Goal: Task Accomplishment & Management: Manage account settings

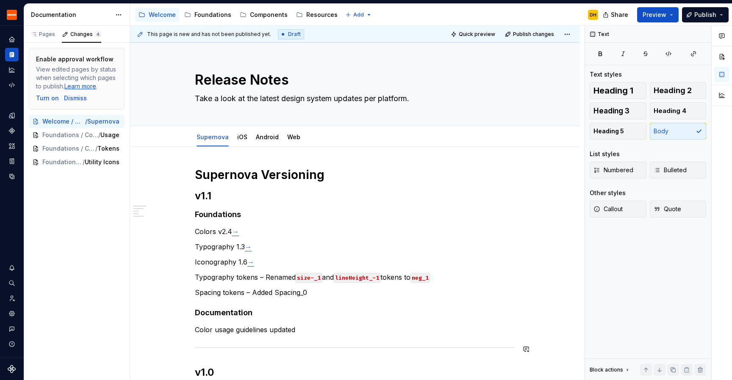
scroll to position [15, 0]
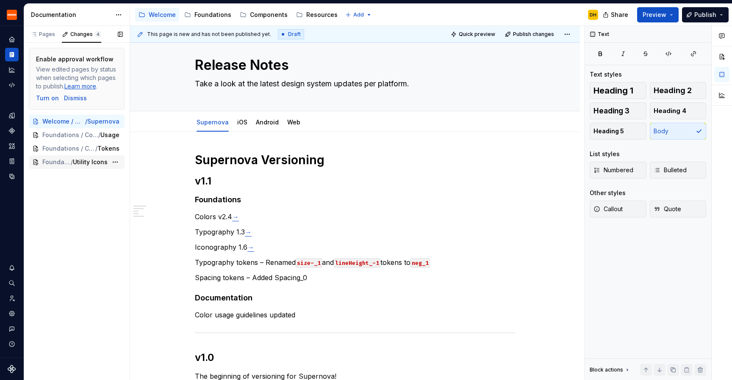
click at [60, 166] on span "Foundations / Icons" at bounding box center [56, 162] width 28 height 8
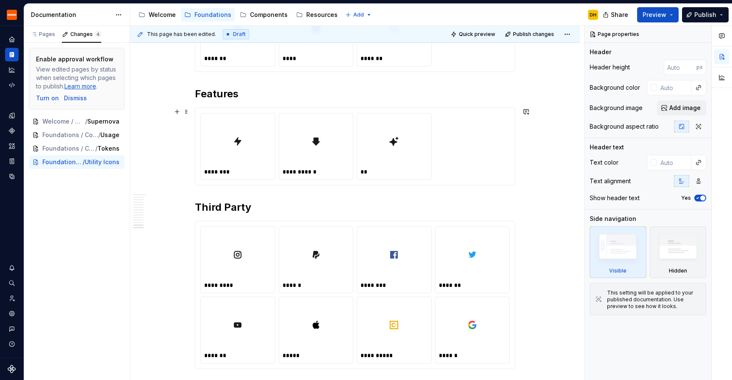
scroll to position [2763, 0]
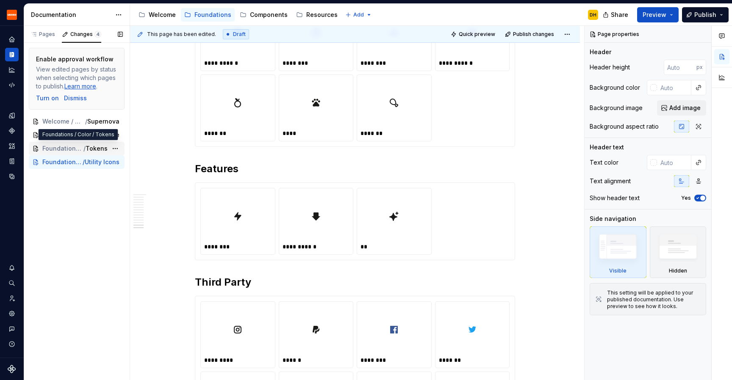
click at [68, 149] on span "Foundations / Color" at bounding box center [62, 148] width 41 height 8
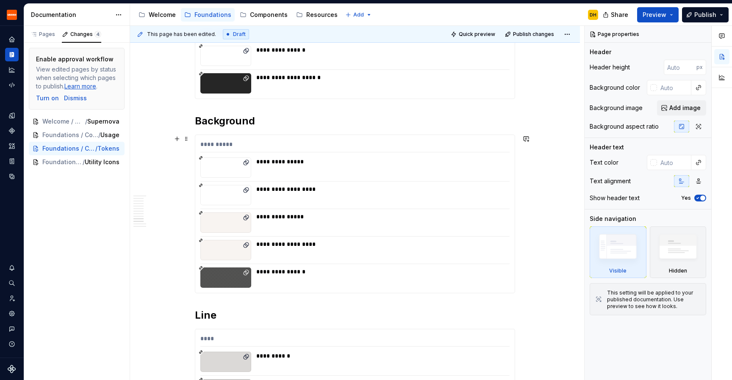
scroll to position [1826, 0]
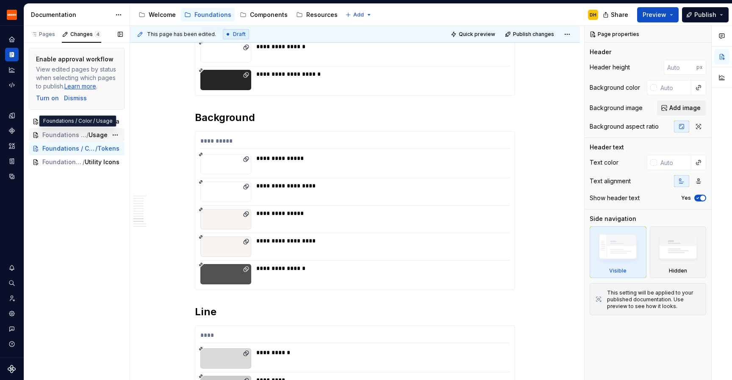
click at [71, 134] on span "Foundations / Color" at bounding box center [64, 135] width 44 height 8
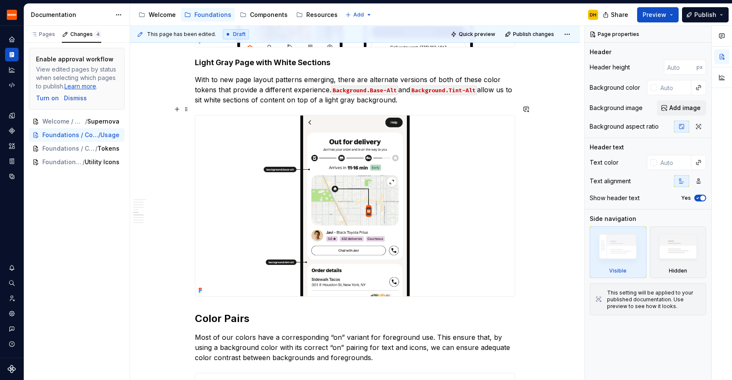
scroll to position [1208, 0]
click at [12, 134] on icon "Components" at bounding box center [12, 131] width 8 height 8
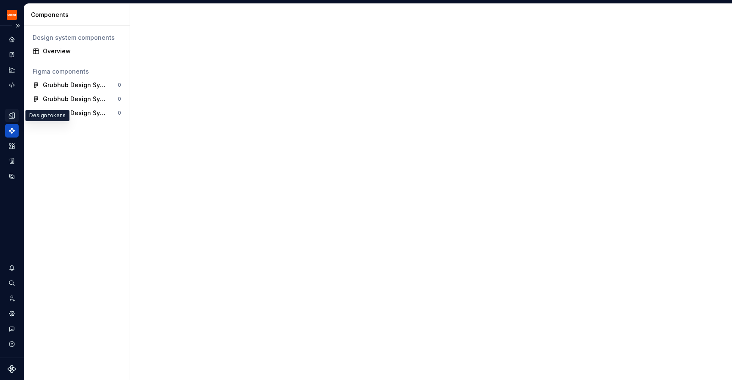
click at [10, 115] on icon "Design tokens" at bounding box center [12, 116] width 8 height 8
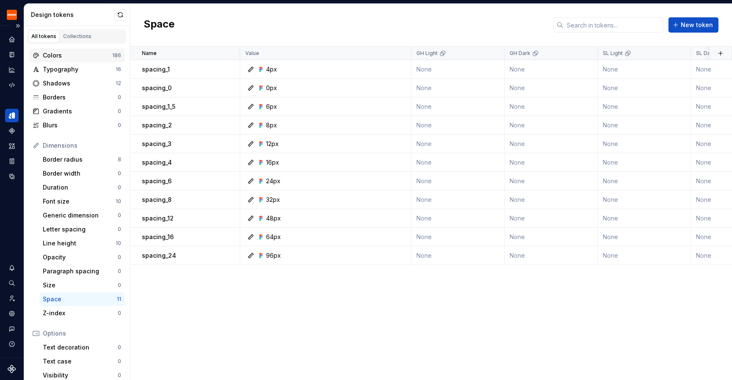
click at [68, 53] on div "Colors" at bounding box center [77, 55] width 69 height 8
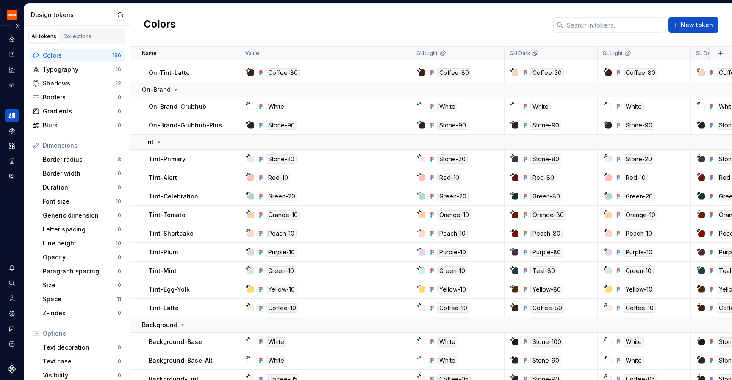
scroll to position [1248, 0]
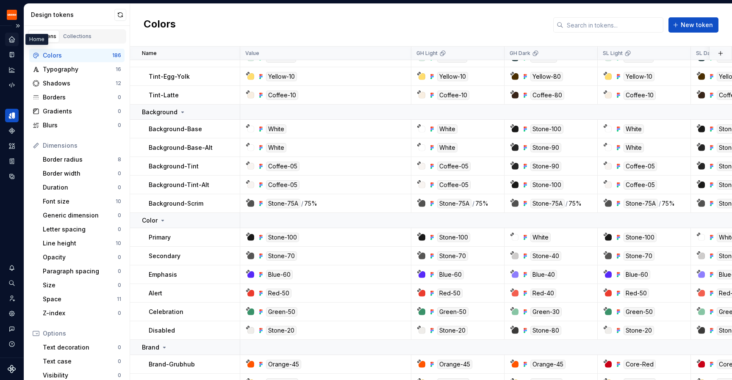
click at [9, 41] on icon "Home" at bounding box center [12, 40] width 8 height 8
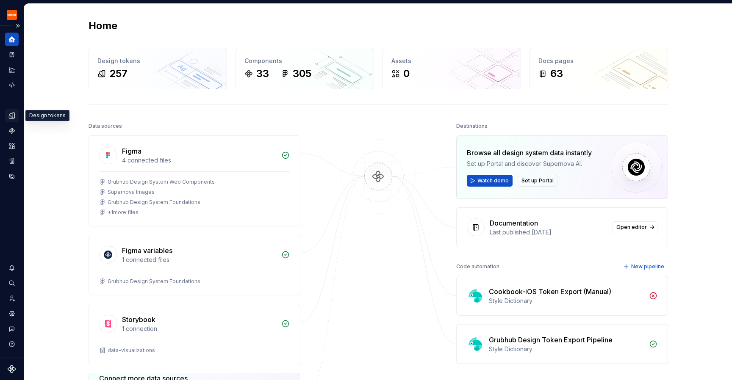
click at [16, 113] on div "Design tokens" at bounding box center [12, 116] width 14 height 14
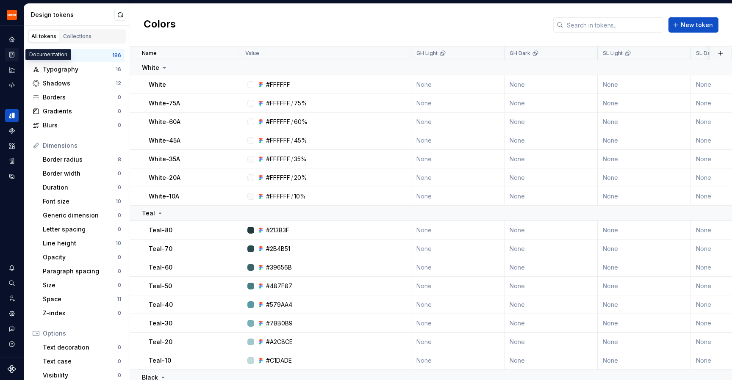
click at [11, 55] on icon "Documentation" at bounding box center [12, 55] width 3 height 5
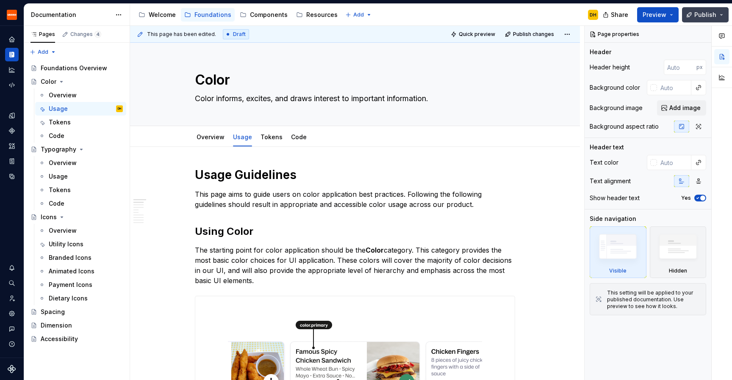
click at [722, 13] on button "Publish" at bounding box center [705, 14] width 47 height 15
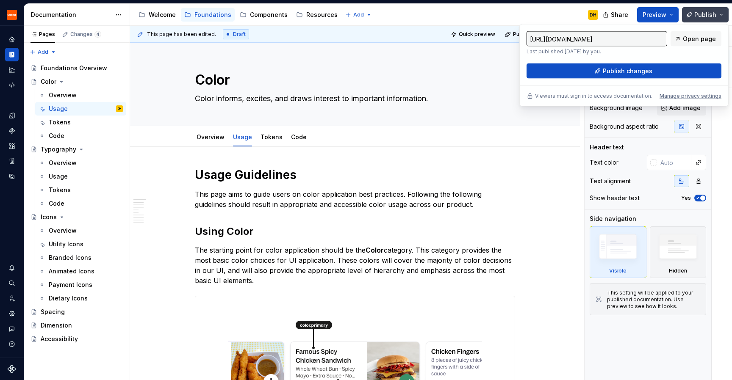
click at [708, 19] on button "Publish" at bounding box center [705, 14] width 47 height 15
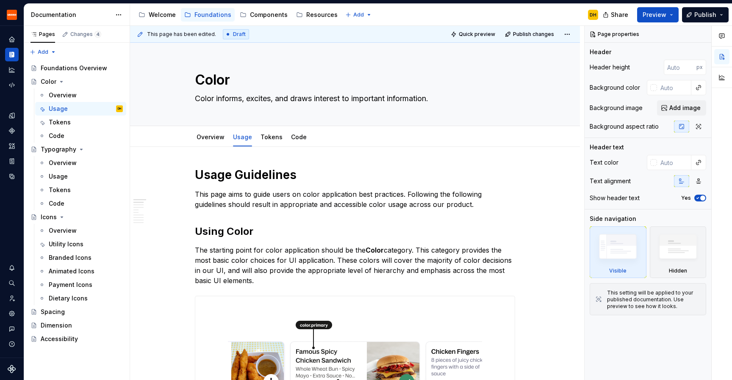
click at [498, 8] on div "Accessibility guide for tree Page tree. Navigate the tree with the arrow keys. …" at bounding box center [367, 15] width 475 height 22
click at [13, 318] on div "Settings" at bounding box center [12, 314] width 14 height 14
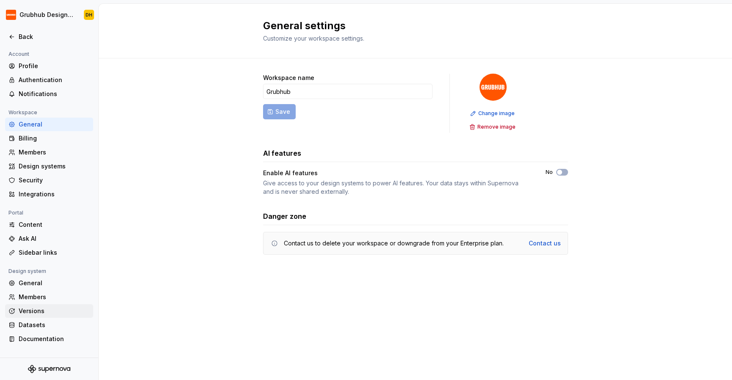
click at [28, 312] on div "Versions" at bounding box center [54, 311] width 71 height 8
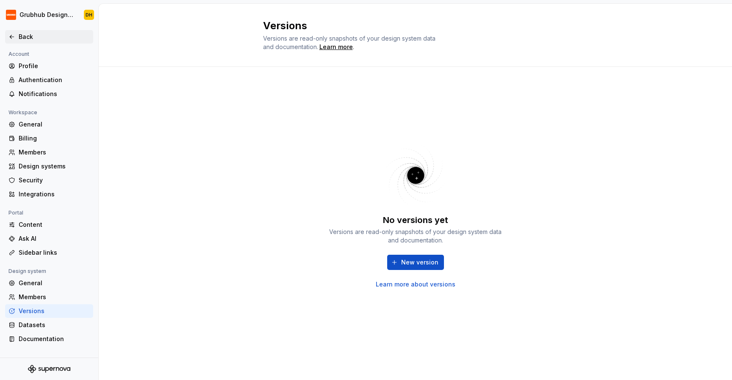
click at [12, 38] on icon at bounding box center [11, 36] width 7 height 7
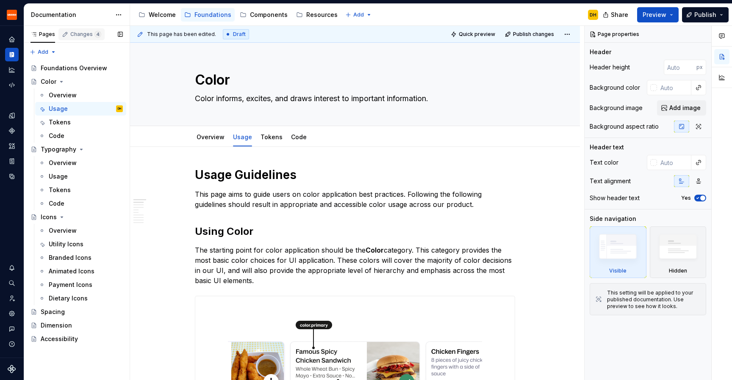
click at [83, 33] on div "Changes 4" at bounding box center [85, 34] width 31 height 7
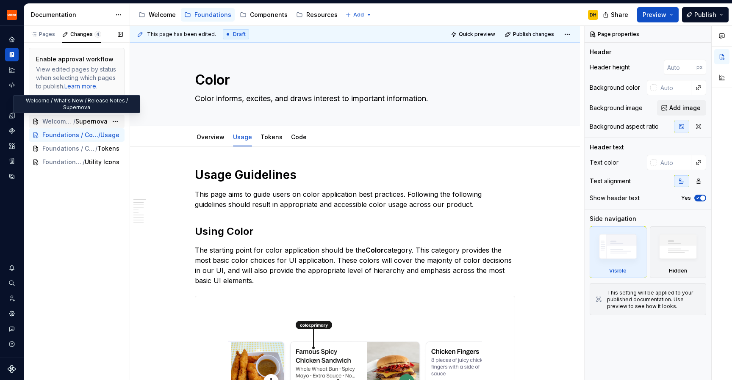
click at [81, 123] on span "Supernova" at bounding box center [91, 121] width 32 height 8
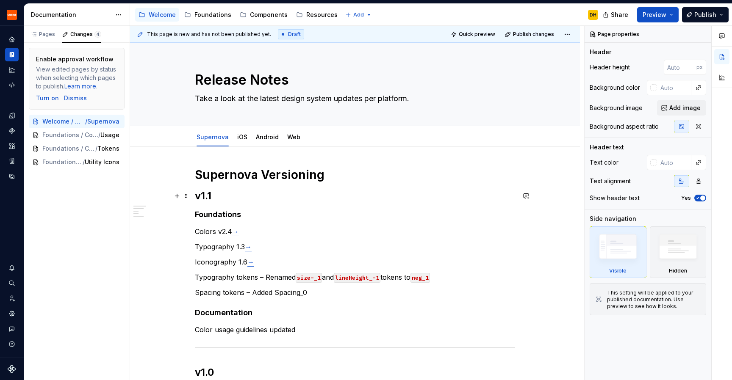
click at [209, 196] on h2 "v1.1" at bounding box center [355, 196] width 320 height 14
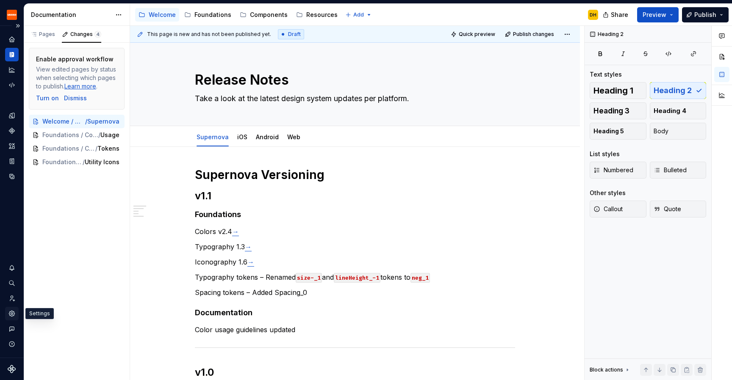
click at [13, 314] on icon "Settings" at bounding box center [12, 314] width 6 height 6
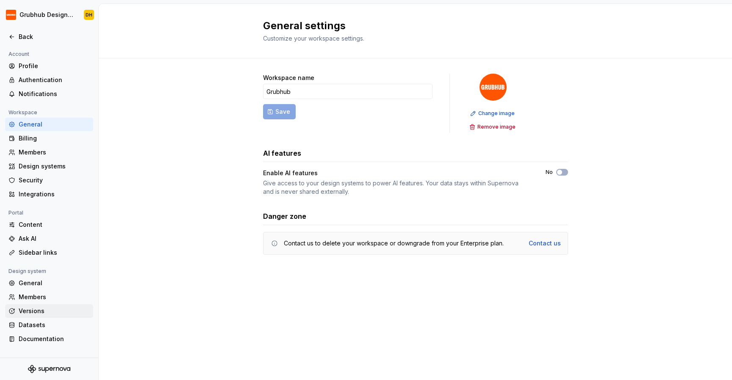
click at [28, 308] on div "Versions" at bounding box center [54, 311] width 71 height 8
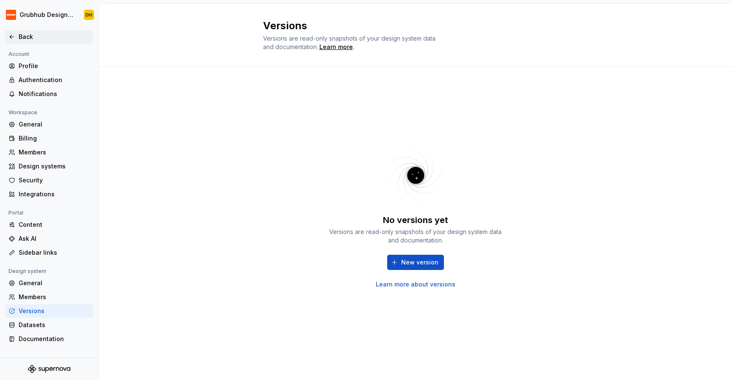
click at [13, 38] on icon at bounding box center [11, 36] width 7 height 7
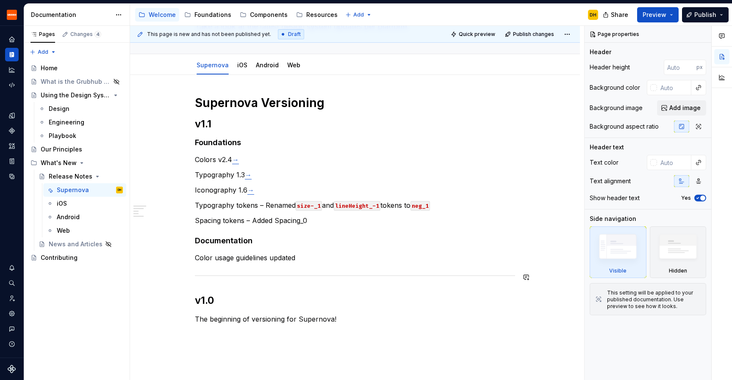
scroll to position [73, 0]
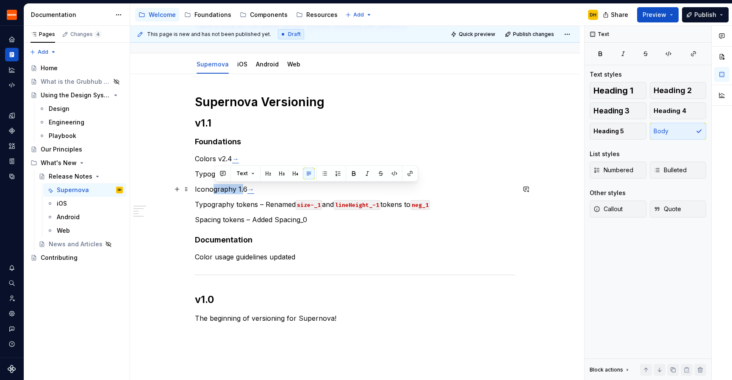
drag, startPoint x: 214, startPoint y: 188, endPoint x: 245, endPoint y: 191, distance: 31.0
click at [245, 191] on p "Iconography 1.6 →" at bounding box center [355, 189] width 320 height 10
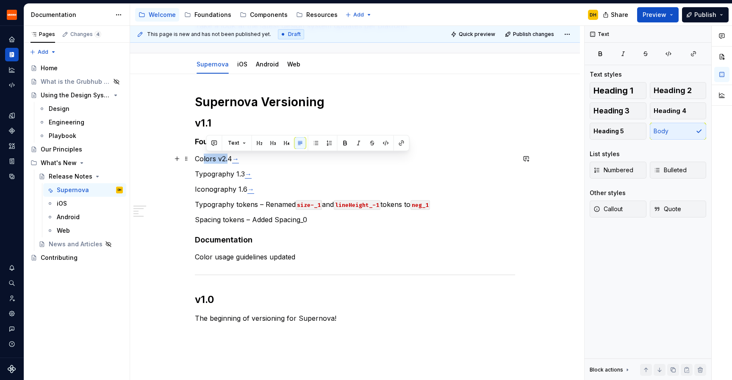
drag, startPoint x: 206, startPoint y: 161, endPoint x: 230, endPoint y: 160, distance: 23.3
click at [229, 161] on p "Colors v2.4 →" at bounding box center [355, 159] width 320 height 10
click at [230, 160] on p "Colors v2.4 →" at bounding box center [355, 159] width 320 height 10
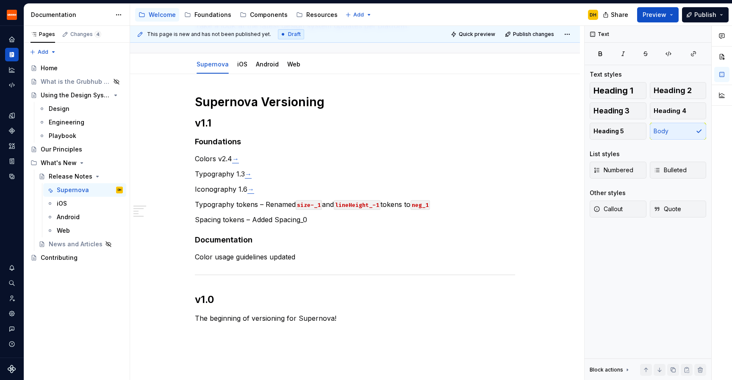
type textarea "*"
click at [13, 310] on icon "Settings" at bounding box center [12, 314] width 8 height 8
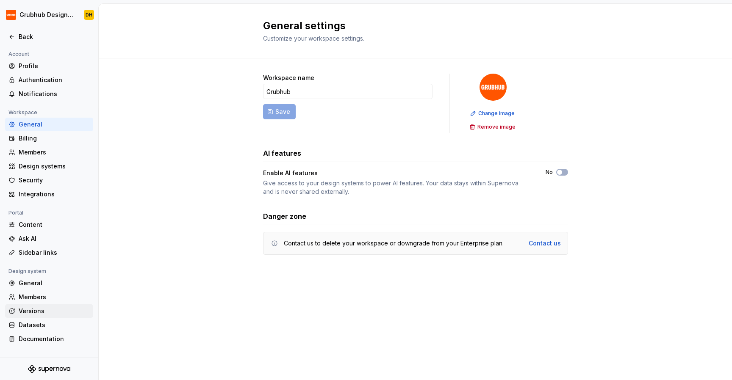
click at [36, 307] on div "Versions" at bounding box center [54, 311] width 71 height 8
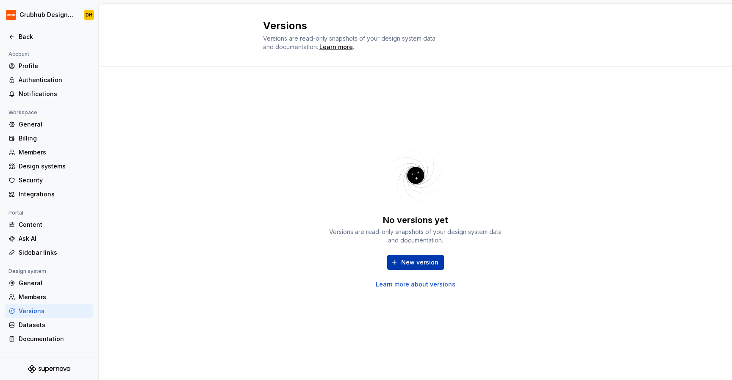
click at [405, 259] on span "New version" at bounding box center [419, 262] width 37 height 8
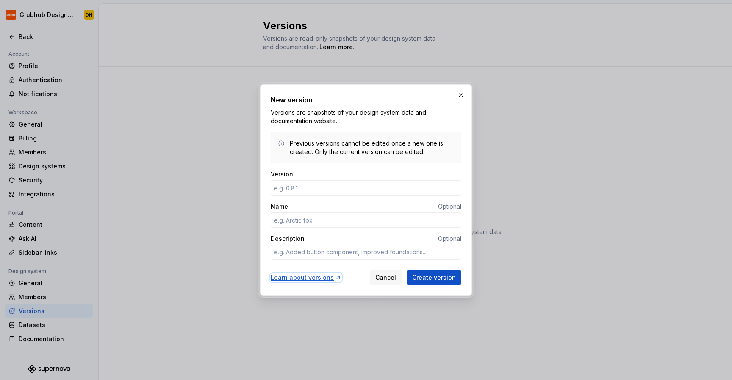
click at [319, 280] on div "Learn about versions" at bounding box center [306, 278] width 71 height 8
click at [331, 186] on input "Version" at bounding box center [366, 187] width 191 height 15
click at [466, 91] on button "button" at bounding box center [461, 95] width 12 height 12
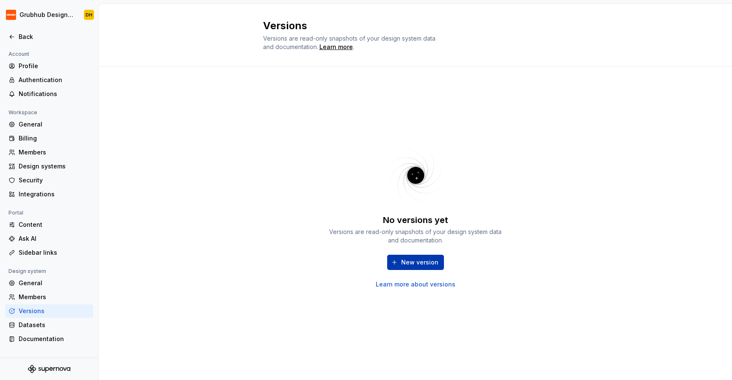
click at [403, 262] on span "New version" at bounding box center [419, 262] width 37 height 8
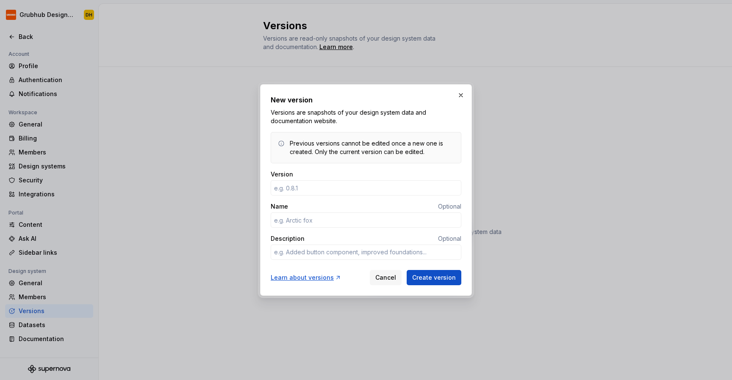
type textarea "*"
type input "v1.0"
click at [343, 255] on textarea "Description" at bounding box center [366, 252] width 191 height 15
type textarea "*"
type textarea "Th"
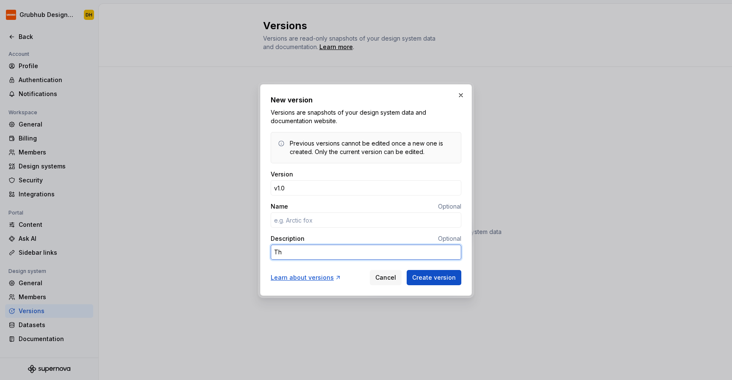
type textarea "*"
type textarea "The"
type textarea "*"
type textarea "The"
type textarea "*"
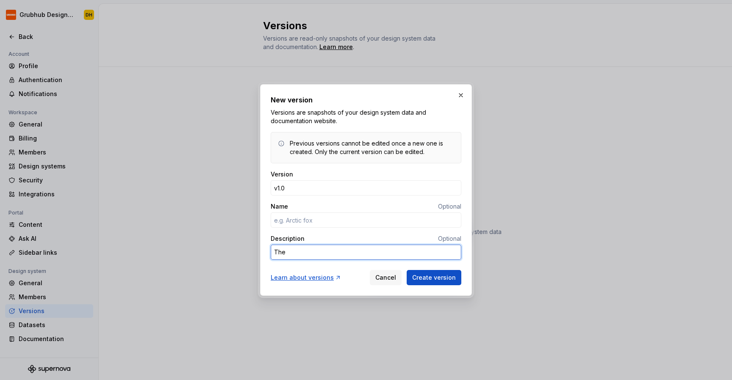
type textarea "The b"
type textarea "*"
type textarea "The be"
type textarea "*"
type textarea "The beg"
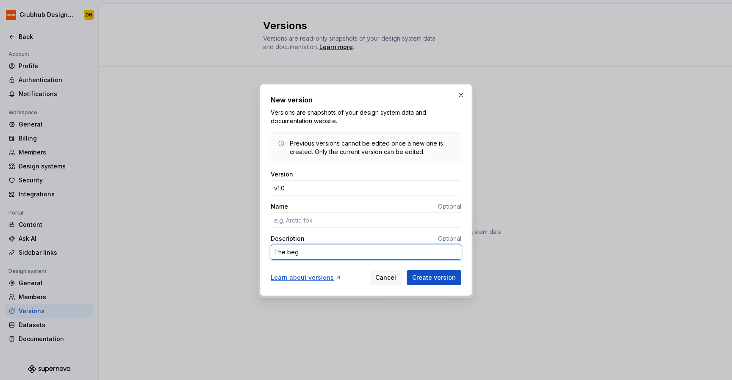
type textarea "*"
type textarea "The begi"
type textarea "*"
type textarea "The begin"
type textarea "*"
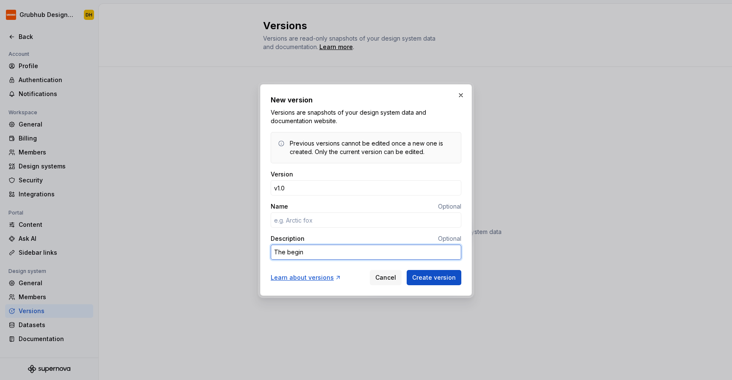
type textarea "The beginn"
type textarea "*"
type textarea "The beginni"
type textarea "*"
type textarea "The beginnin"
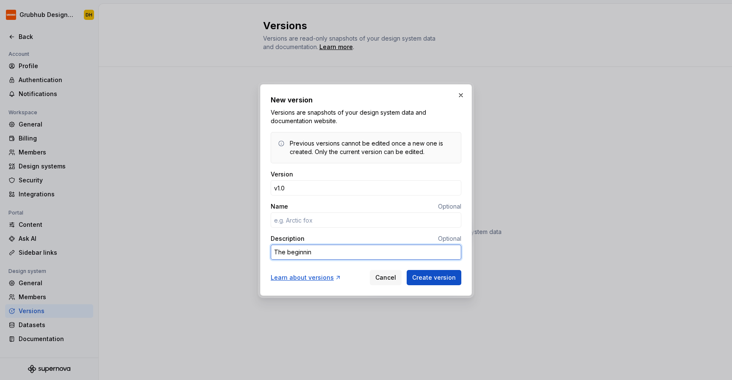
type textarea "*"
type textarea "The beginning"
type textarea "*"
type textarea "The beginning"
type textarea "*"
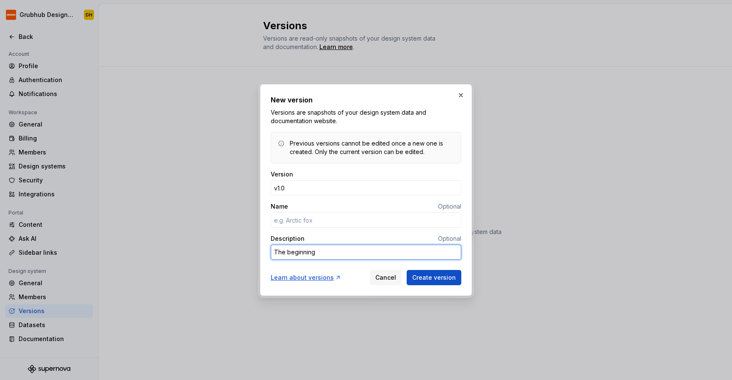
type textarea "The beginning o"
type textarea "*"
type textarea "The beginning of"
type textarea "*"
type textarea "The beginning of"
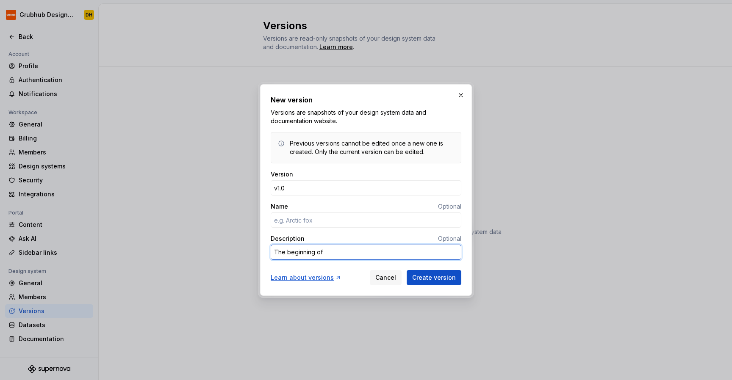
type textarea "*"
type textarea "The beginning of v"
type textarea "*"
type textarea "The beginning of ve"
type textarea "*"
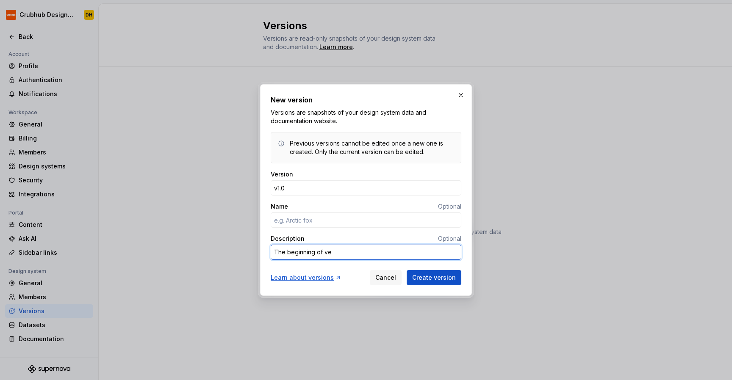
type textarea "The beginning of ver"
type textarea "*"
type textarea "The beginning of vers"
type textarea "*"
type textarea "The beginning of versi"
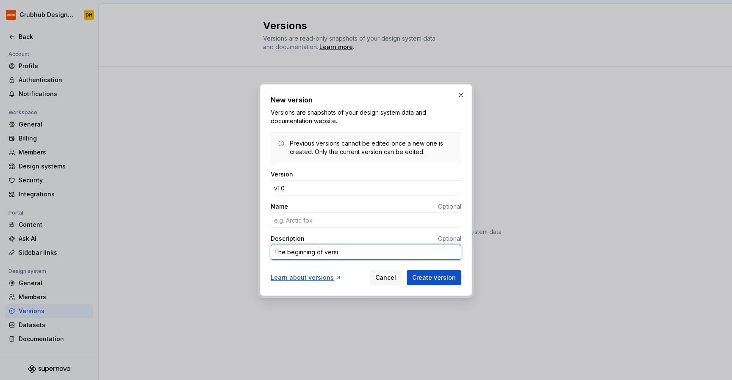
type textarea "*"
type textarea "The beginning of versio"
type textarea "*"
type textarea "The beginning of version"
type textarea "*"
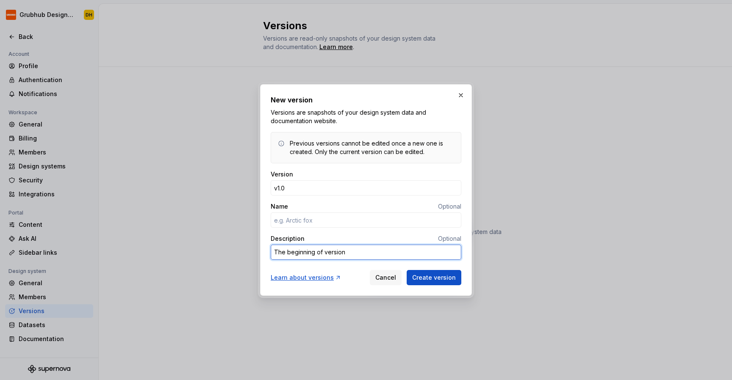
type textarea "The beginning of version"
type textarea "*"
type textarea "The beginning of version f"
type textarea "*"
type textarea "The beginning of version fo"
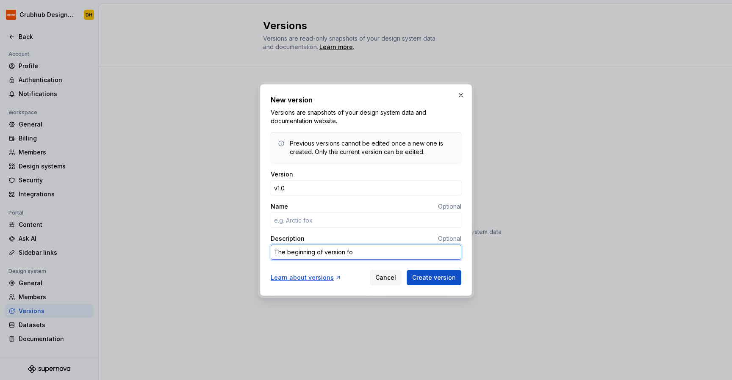
type textarea "*"
type textarea "The beginning of version for"
type textarea "*"
type textarea "The beginning of version for"
type textarea "*"
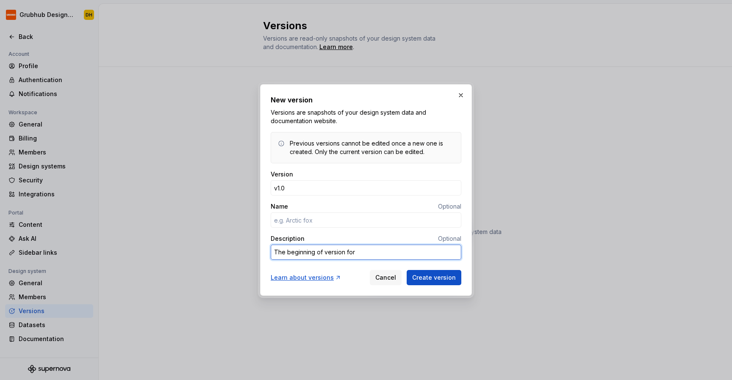
type textarea "The beginning of version for S"
type textarea "*"
type textarea "The beginning of version for"
type textarea "*"
type textarea "The beginning of version for"
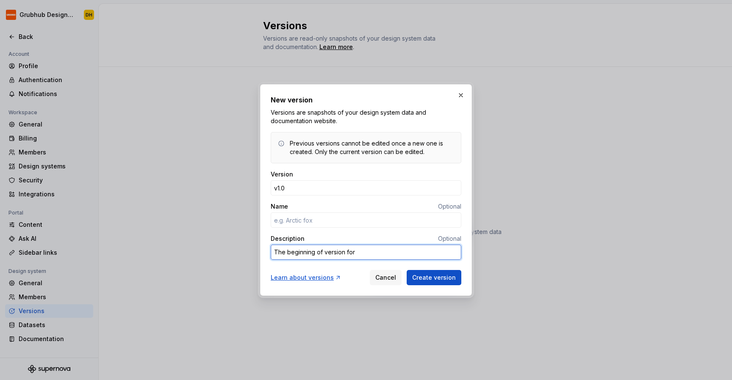
type textarea "*"
type textarea "The beginning of version fo"
type textarea "*"
type textarea "The beginning of version f"
type textarea "*"
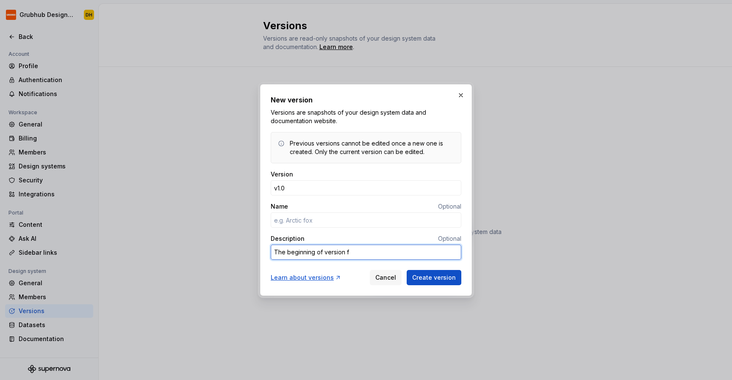
type textarea "The beginning of version"
type textarea "*"
type textarea "The beginning of version"
type textarea "*"
type textarea "The beginning of versiono"
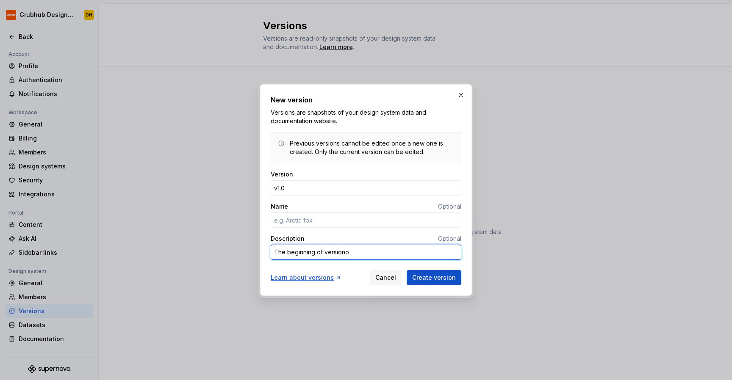
type textarea "*"
type textarea "The beginning of versionong"
type textarea "*"
type textarea "The beginning of versionong"
type textarea "*"
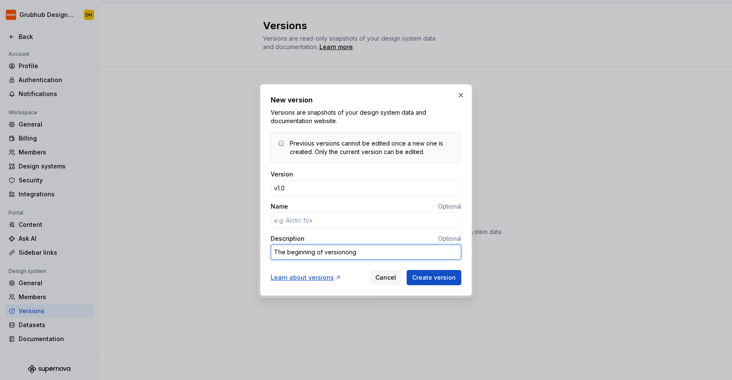
type textarea "The beginning of versionong"
type textarea "*"
type textarea "The beginning of versionon"
type textarea "*"
type textarea "The beginning of versiono"
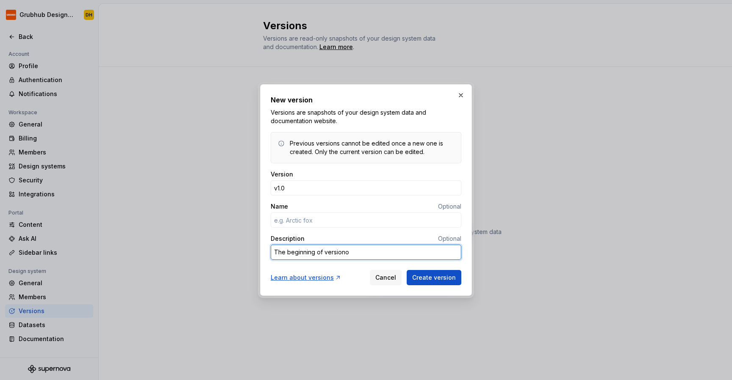
type textarea "*"
type textarea "The beginning of version"
type textarea "*"
type textarea "The beginning of versio"
type textarea "*"
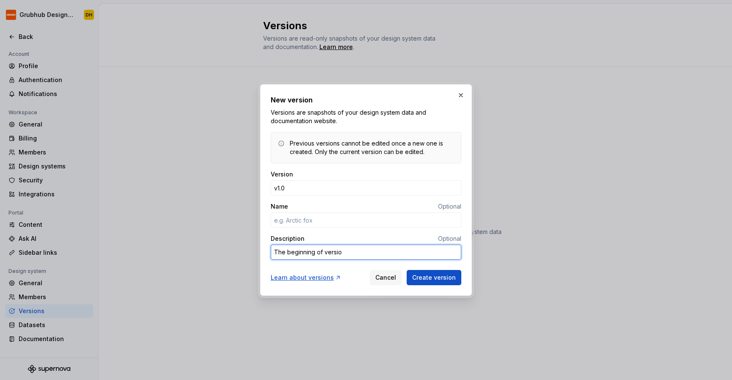
type textarea "The beginning of version"
type textarea "*"
type textarea "The beginning of versioni"
type textarea "*"
type textarea "The beginning of versionin"
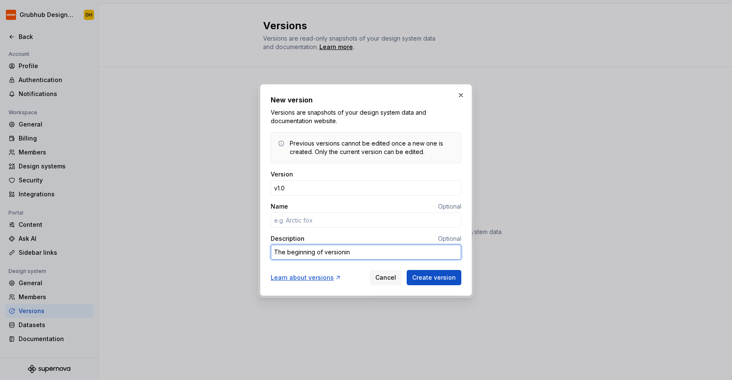
type textarea "*"
type textarea "The beginning of versioning"
type textarea "*"
type textarea "The beginning of versioning"
type textarea "*"
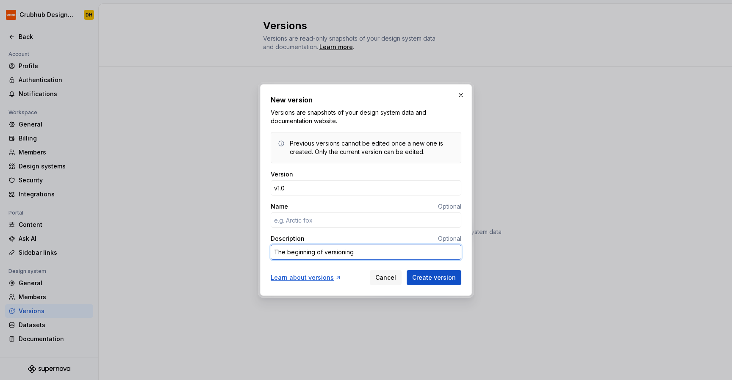
type textarea "The beginning of versioning f"
type textarea "*"
type textarea "The beginning of versioning fo"
type textarea "*"
type textarea "The beginning of versioning for"
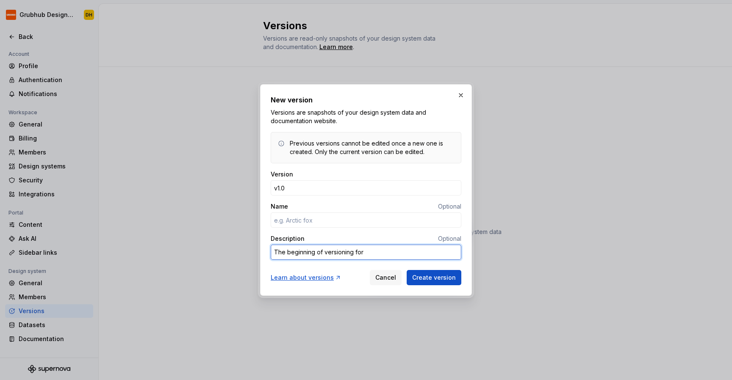
type textarea "*"
type textarea "The beginning of versioning for"
type textarea "*"
type textarea "The beginning of versioning for S"
type textarea "*"
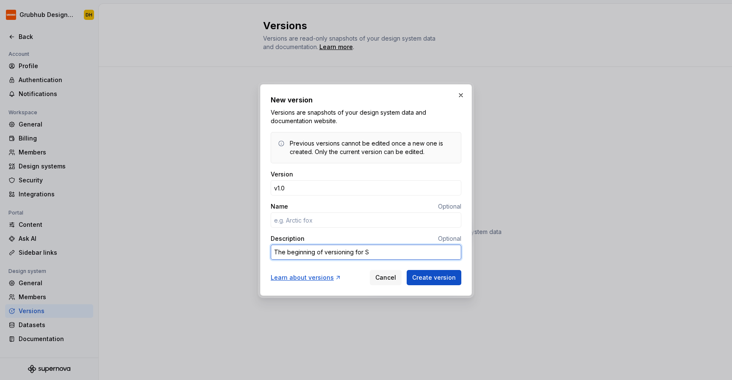
type textarea "The beginning of versioning for Su"
type textarea "*"
type textarea "The beginning of versioning for Sup"
type textarea "*"
type textarea "The beginning of versioning for Supe"
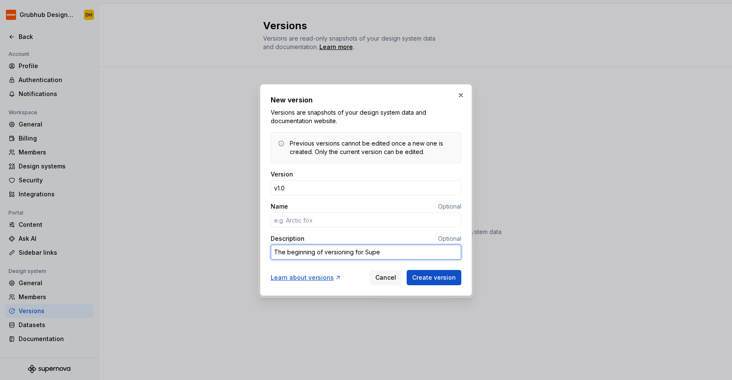
type textarea "*"
type textarea "The beginning of versioning for Super"
type textarea "*"
type textarea "The beginning of versioning for Supern"
type textarea "*"
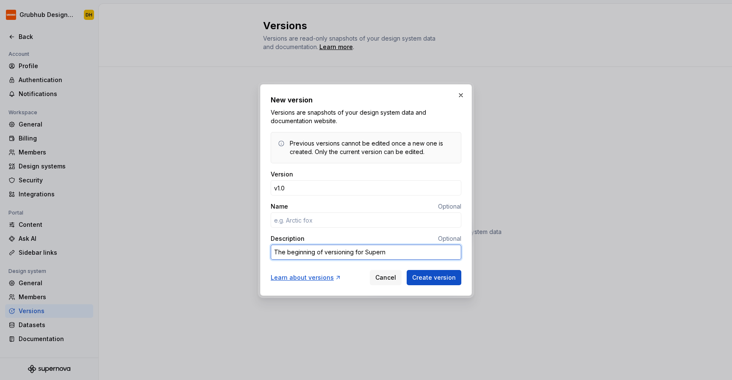
type textarea "The beginning of versioning for Superno"
type textarea "*"
type textarea "The beginning of versioning for Supernov"
type textarea "*"
type textarea "The beginning of versioning for Supernova"
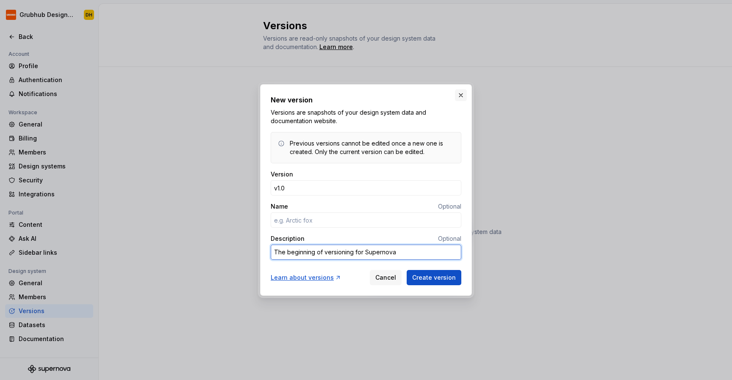
type textarea "*"
type textarea "The beginning of versioning for Supernova"
click at [461, 97] on button "button" at bounding box center [461, 95] width 12 height 12
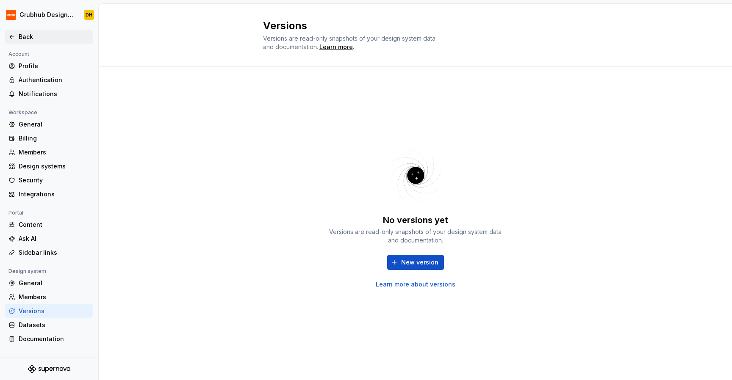
click at [8, 41] on div "Back" at bounding box center [49, 37] width 88 height 14
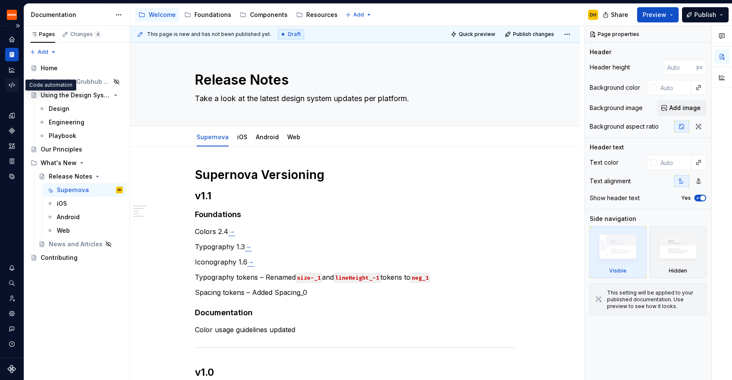
click at [11, 86] on icon "Code automation" at bounding box center [12, 85] width 8 height 8
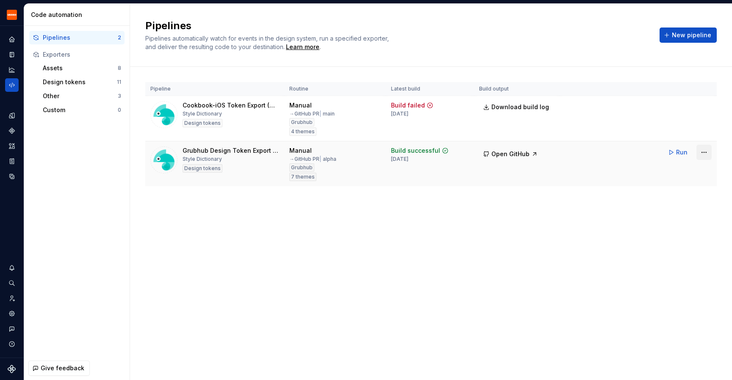
click at [701, 151] on html "Grubhub Design System DH Dataset Grubhub Code automation Pipelines 2 Exporters …" at bounding box center [366, 190] width 732 height 380
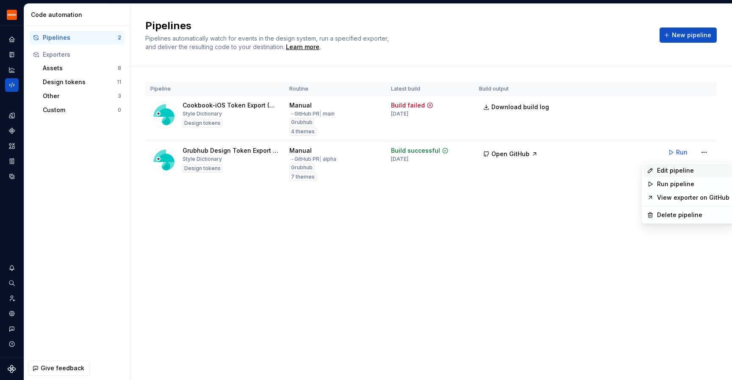
click at [674, 170] on div "Edit pipeline" at bounding box center [693, 170] width 72 height 8
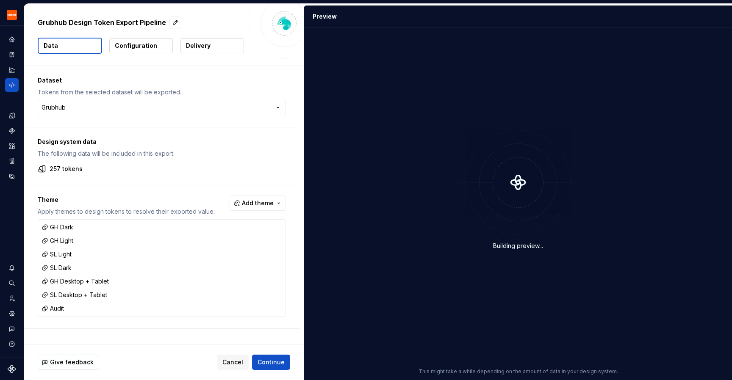
click at [140, 47] on p "Configuration" at bounding box center [136, 46] width 42 height 8
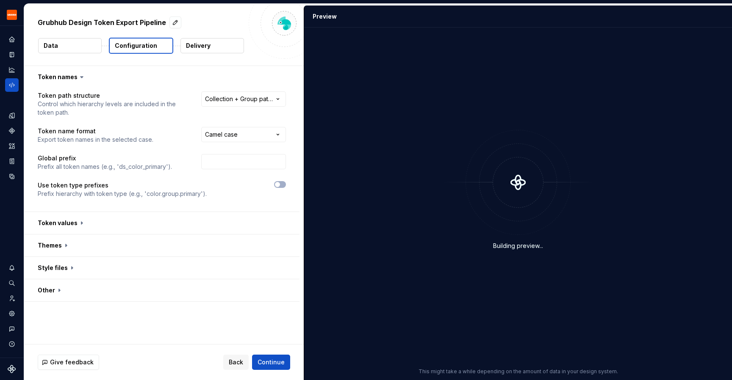
click at [188, 47] on p "Delivery" at bounding box center [198, 46] width 25 height 8
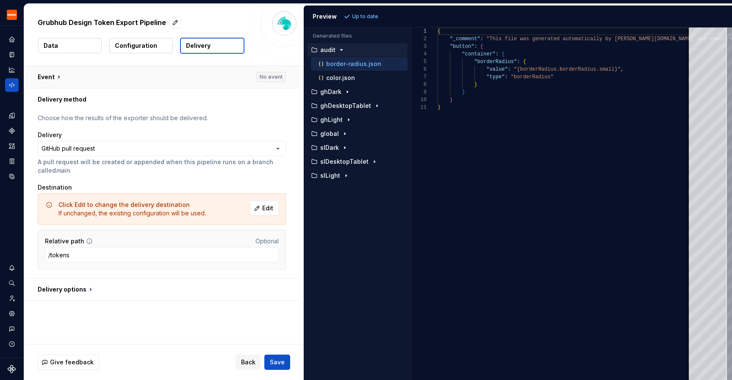
click at [59, 75] on button "button" at bounding box center [161, 77] width 275 height 22
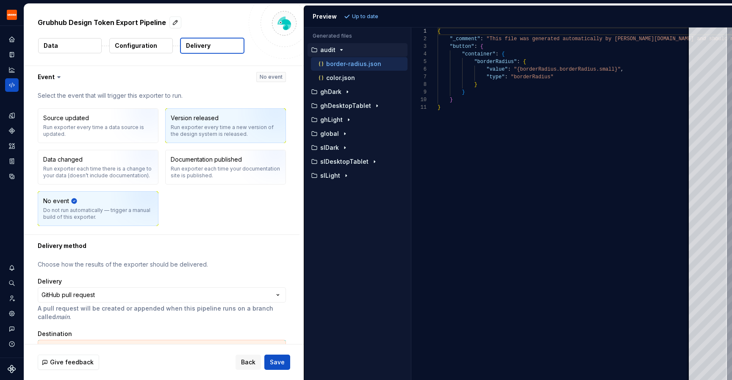
click at [233, 119] on div "Version released Run exporter every time a new version of the design system is …" at bounding box center [226, 126] width 110 height 24
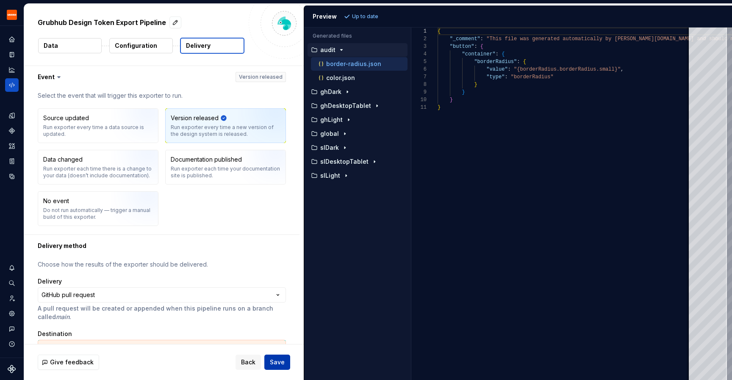
click at [271, 363] on span "Save" at bounding box center [277, 362] width 15 height 8
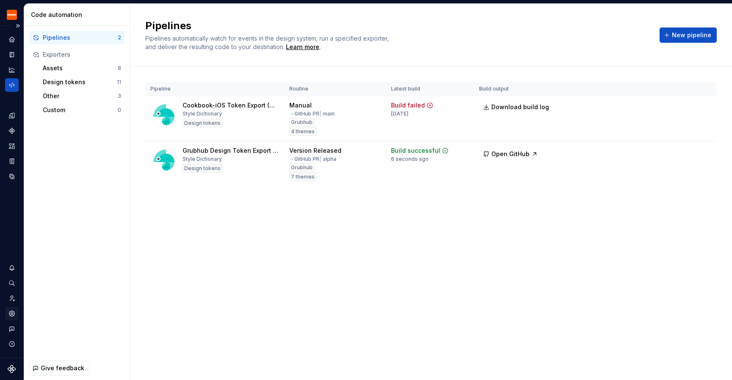
click at [12, 312] on icon "Settings" at bounding box center [12, 314] width 6 height 6
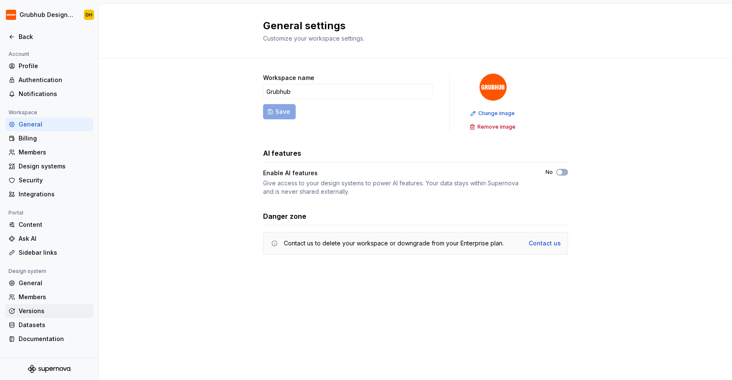
click at [25, 310] on div "Versions" at bounding box center [54, 311] width 71 height 8
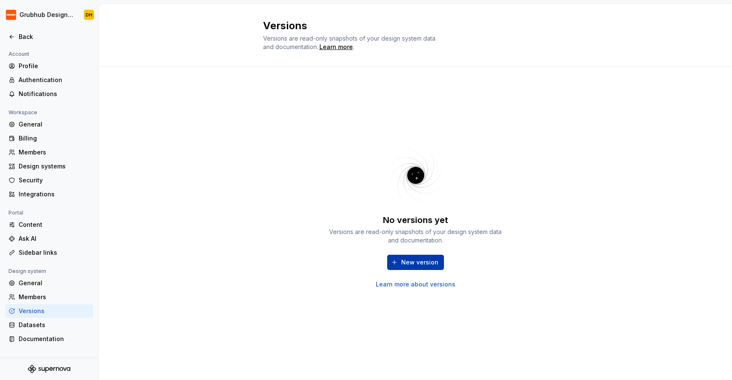
click at [412, 263] on span "New version" at bounding box center [419, 262] width 37 height 8
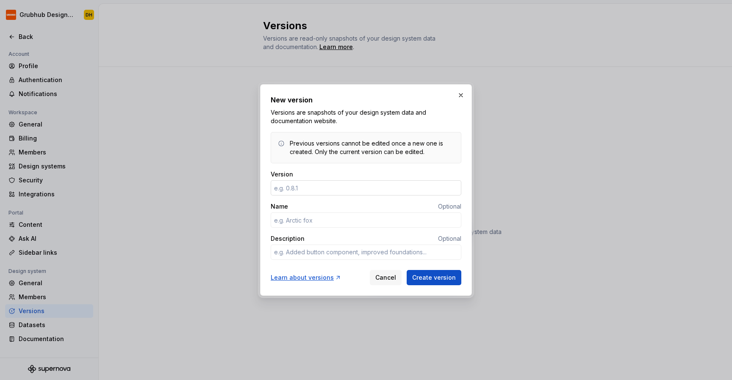
type textarea "*"
type input "v1.0"
click at [334, 251] on textarea "Description" at bounding box center [366, 252] width 191 height 15
type textarea "*"
type textarea "T"
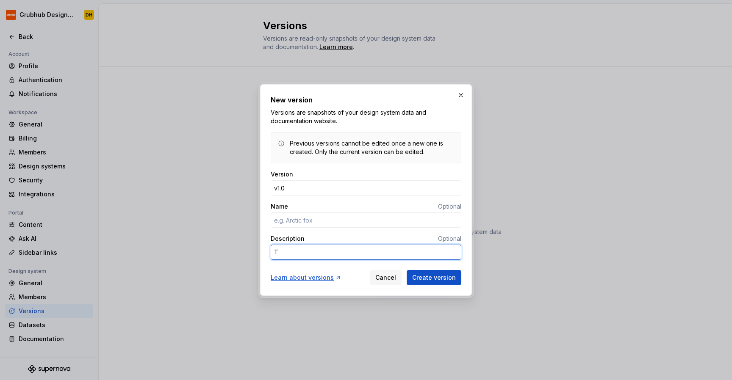
type textarea "*"
type textarea "Th"
type textarea "*"
type textarea "The"
type textarea "*"
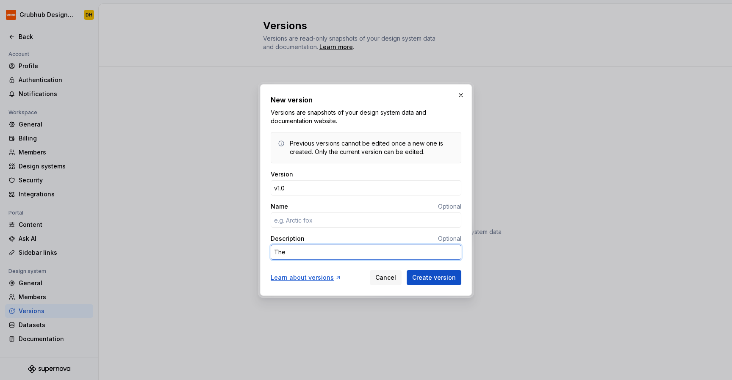
type textarea "The"
type textarea "*"
type textarea "The b"
type textarea "*"
type textarea "The be"
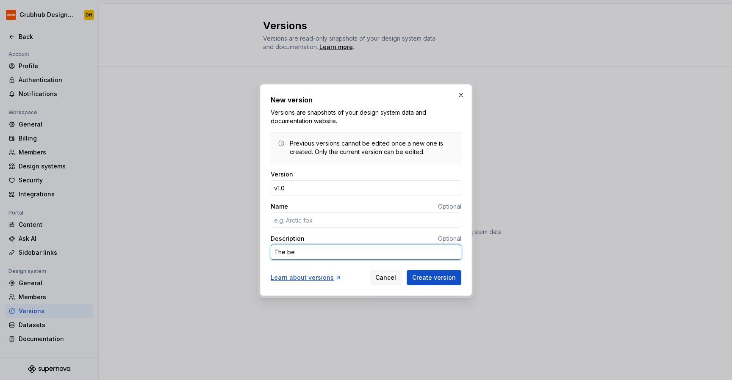
type textarea "*"
type textarea "The beg"
type textarea "*"
type textarea "The begi"
type textarea "*"
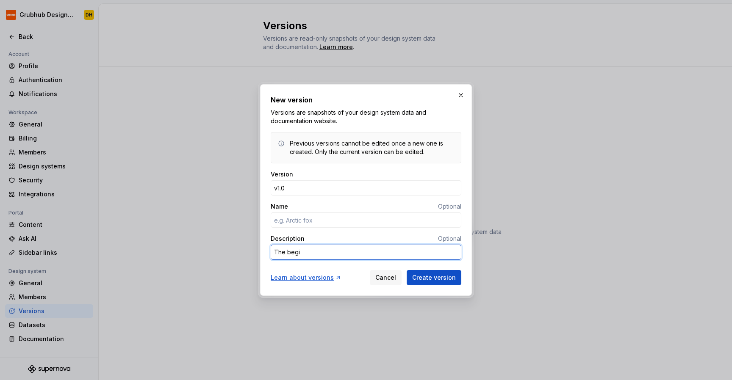
type textarea "The begin"
type textarea "*"
type textarea "The beginn"
type textarea "*"
type textarea "The beginni"
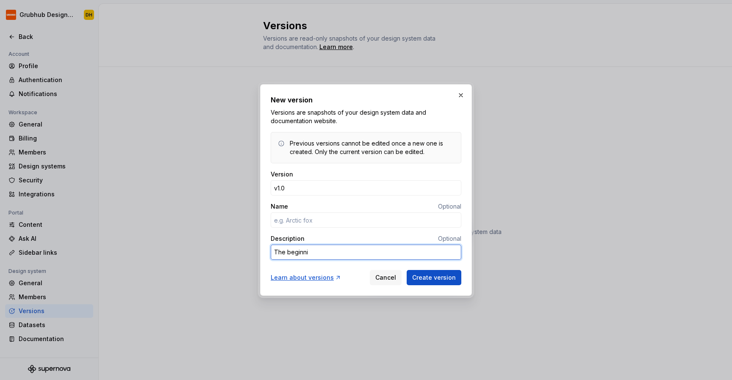
type textarea "*"
type textarea "The beginnin"
type textarea "*"
type textarea "The beginning"
type textarea "*"
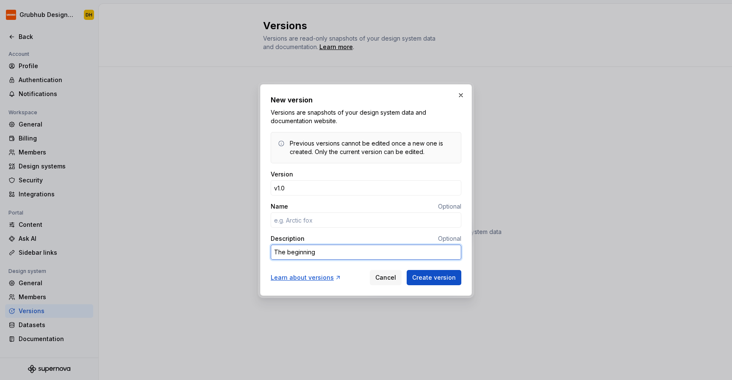
type textarea "The beginning"
type textarea "*"
type textarea "The beginning o"
type textarea "*"
type textarea "The beginning of"
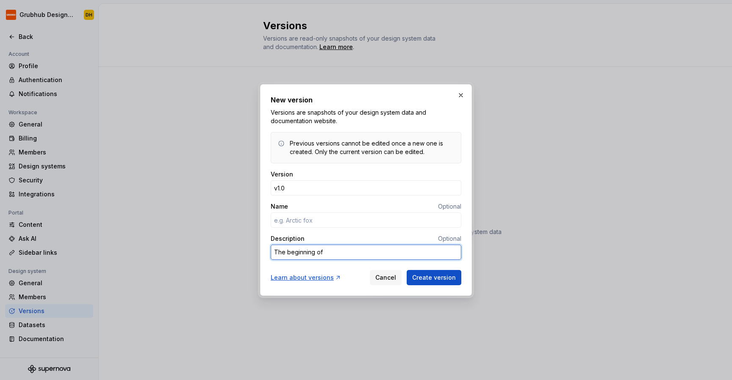
type textarea "*"
type textarea "The beginning of"
type textarea "*"
type textarea "The beginning of v"
type textarea "*"
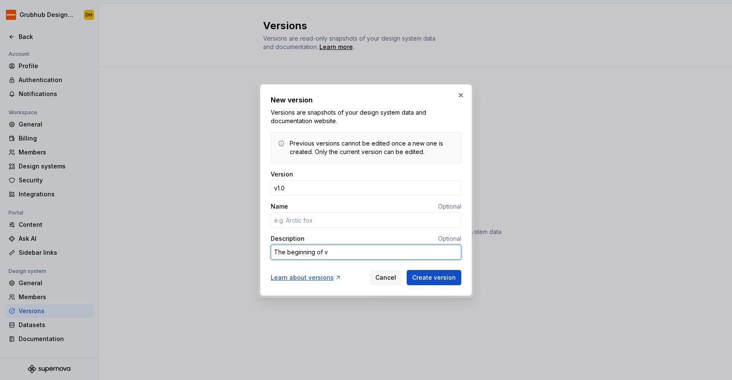
type textarea "The beginning of ve"
type textarea "*"
type textarea "The beginning of ver"
type textarea "*"
type textarea "The beginning of vers"
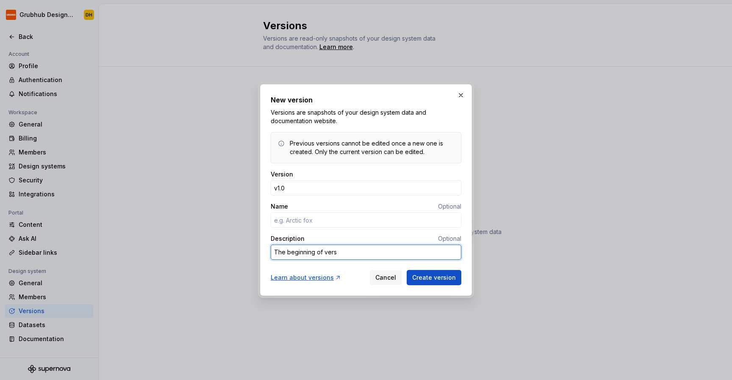
type textarea "*"
type textarea "The beginning of versi"
type textarea "*"
type textarea "The beginning of versio"
type textarea "*"
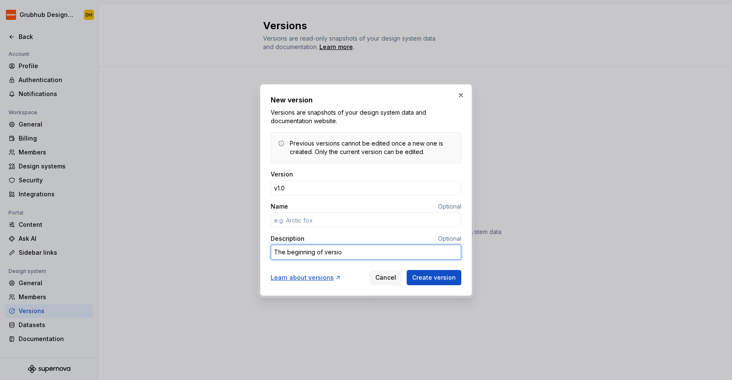
type textarea "The beginning of version"
type textarea "*"
type textarea "The beginning of version"
type textarea "*"
type textarea "The beginning of version i"
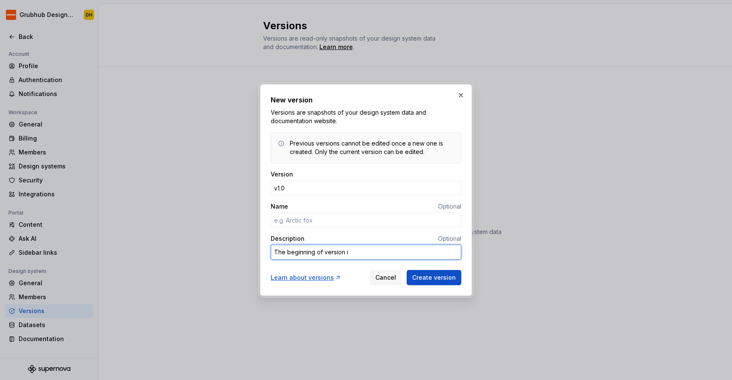
type textarea "*"
type textarea "The beginning of version in"
type textarea "*"
type textarea "The beginning of version ing"
type textarea "*"
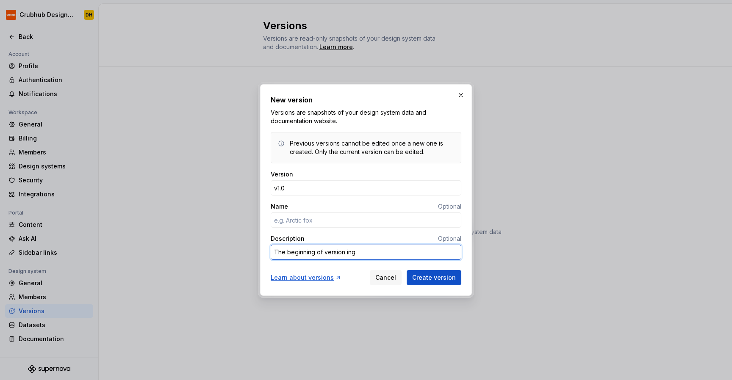
type textarea "The beginning of version ing"
type textarea "*"
type textarea "The beginning of version ing"
type textarea "*"
type textarea "The beginning of version in"
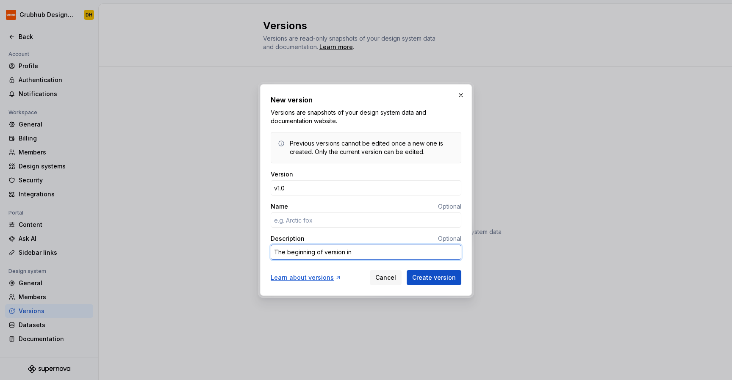
type textarea "*"
type textarea "The beginning of version i"
type textarea "*"
type textarea "The beginning of version"
type textarea "*"
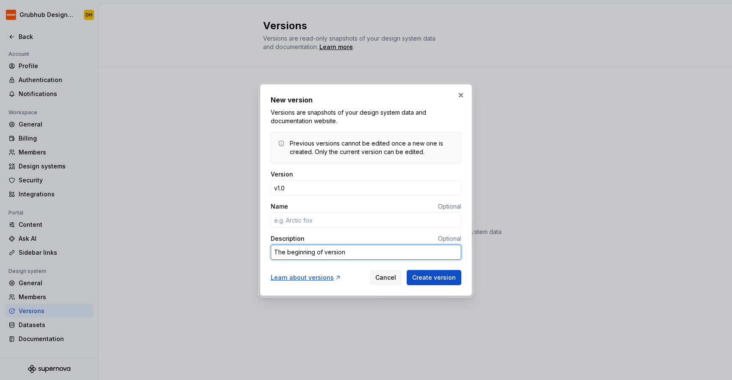
type textarea "The beginning of version"
type textarea "*"
type textarea "The beginning of versioni"
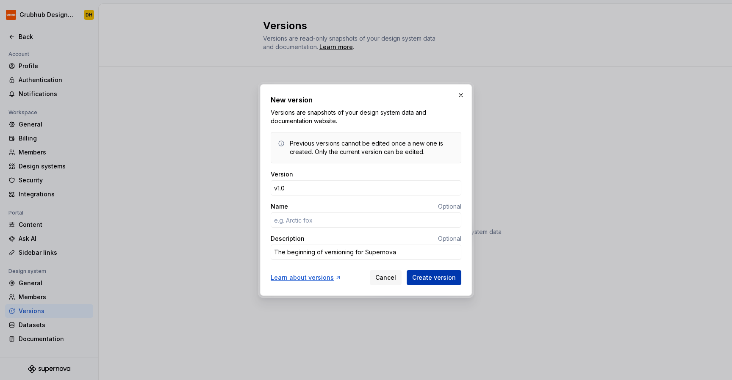
click at [424, 279] on span "Create version" at bounding box center [434, 278] width 44 height 8
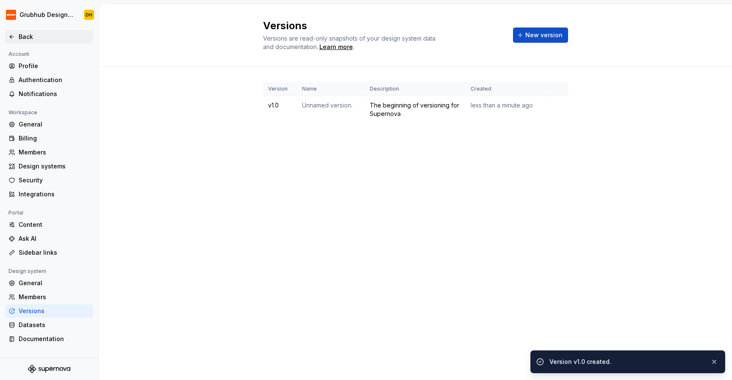
click at [13, 38] on icon at bounding box center [11, 36] width 7 height 7
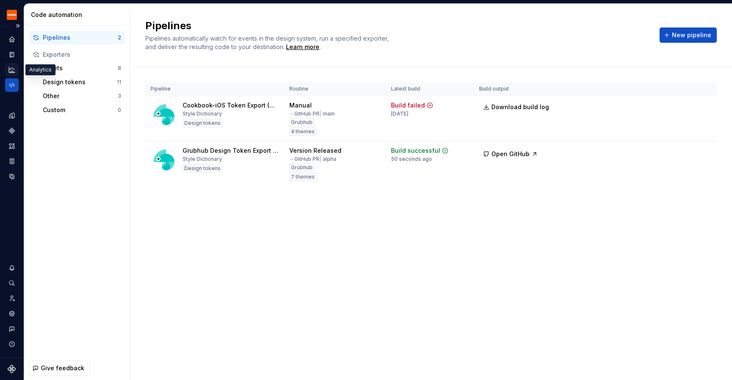
click at [11, 69] on icon "Analytics" at bounding box center [12, 70] width 8 height 8
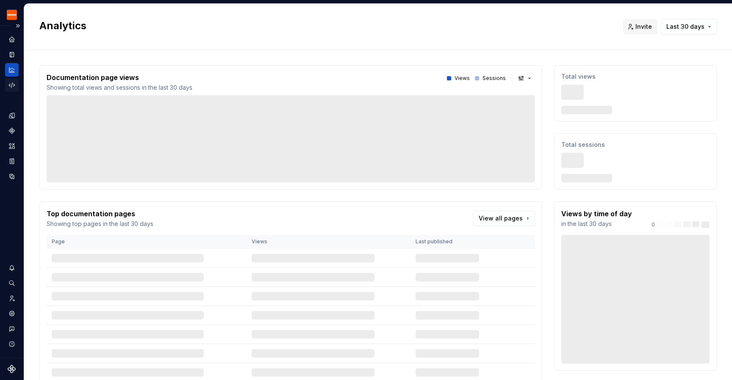
click at [8, 86] on div "Code automation" at bounding box center [12, 85] width 14 height 14
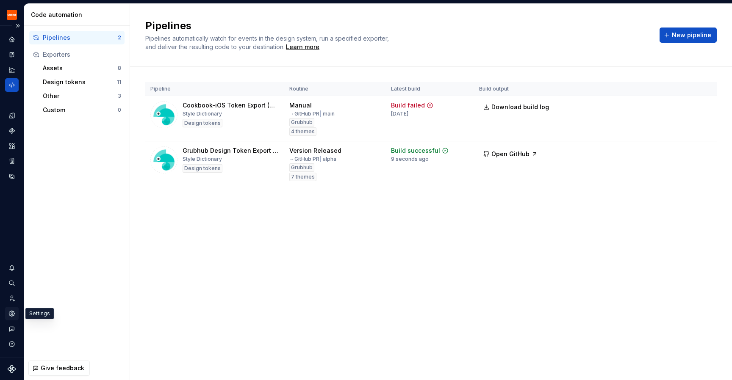
click at [12, 313] on icon "Settings" at bounding box center [12, 314] width 2 height 2
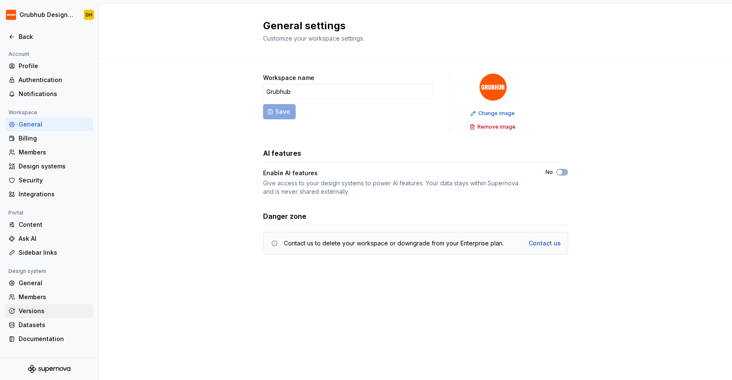
click at [25, 311] on div "Versions" at bounding box center [54, 311] width 71 height 8
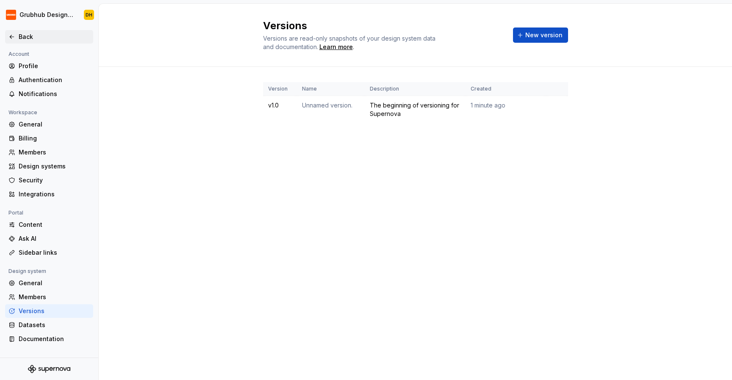
click at [14, 37] on icon at bounding box center [11, 36] width 7 height 7
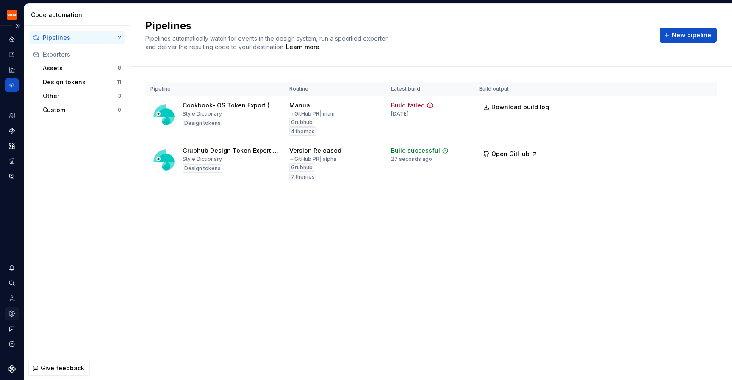
click at [12, 313] on icon "Settings" at bounding box center [12, 314] width 2 height 2
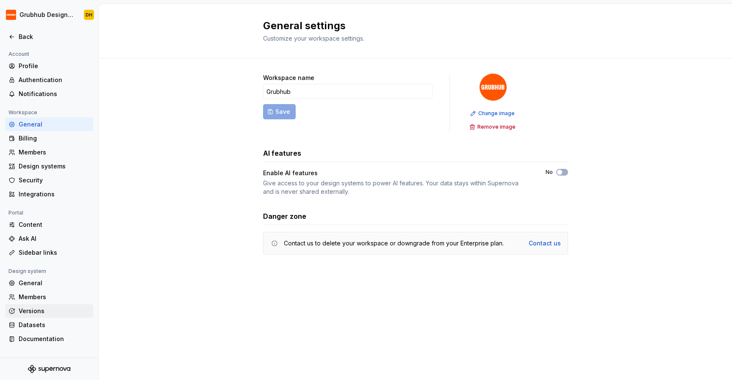
click at [36, 312] on div "Versions" at bounding box center [54, 311] width 71 height 8
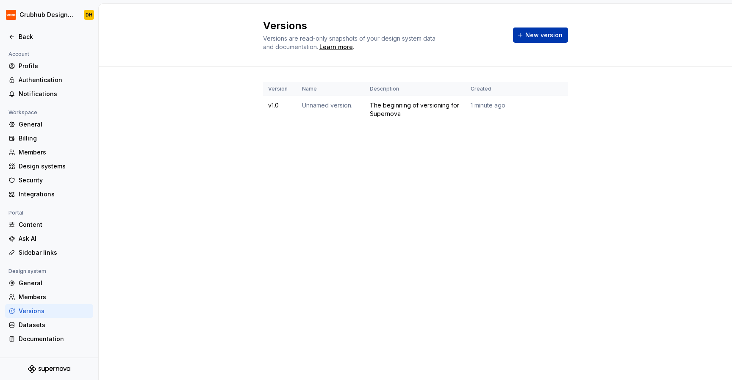
click at [536, 35] on span "New version" at bounding box center [543, 35] width 37 height 8
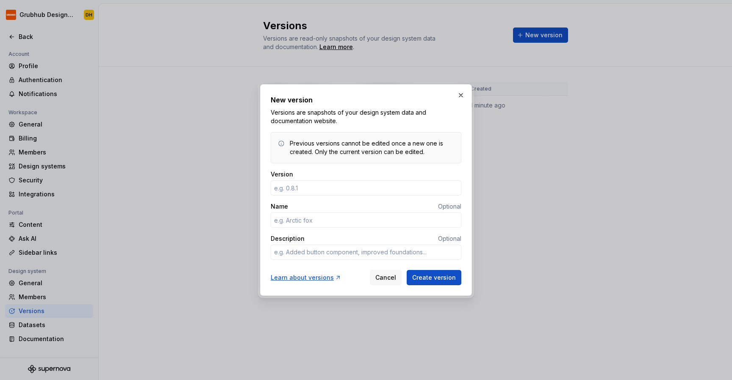
type input "v"
type textarea "*"
type input "v1.1"
click at [319, 252] on textarea "Description" at bounding box center [366, 252] width 191 height 15
click at [395, 200] on div "Version v1.1 Name Optional Description Optional" at bounding box center [366, 218] width 191 height 97
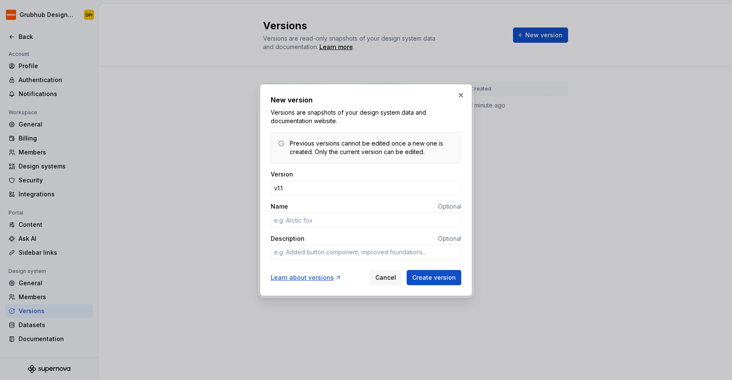
click at [385, 202] on div "Name Optional" at bounding box center [366, 206] width 191 height 8
click at [428, 274] on span "Create version" at bounding box center [434, 278] width 44 height 8
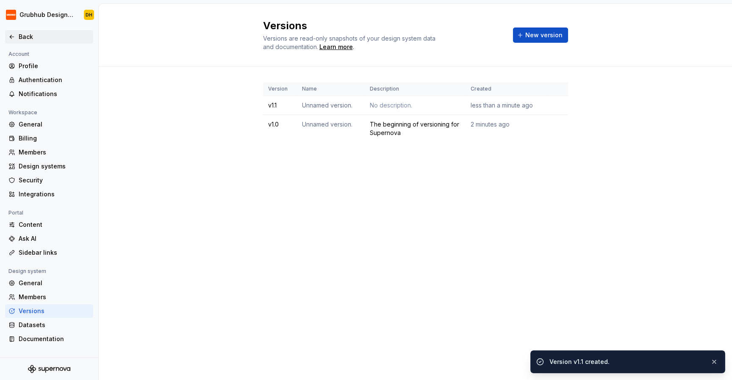
click at [12, 37] on icon at bounding box center [11, 36] width 7 height 7
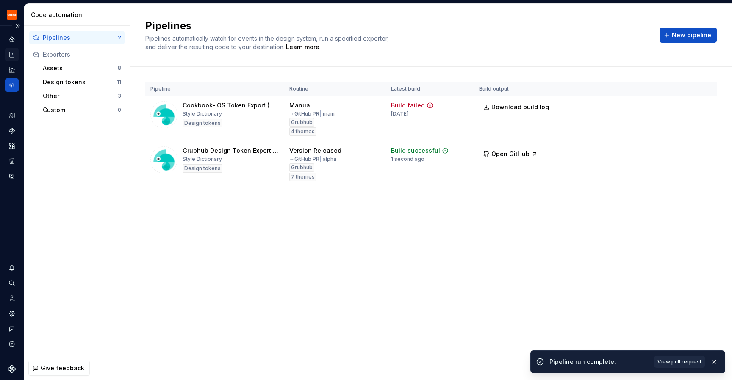
click at [11, 56] on icon "Documentation" at bounding box center [12, 55] width 4 height 6
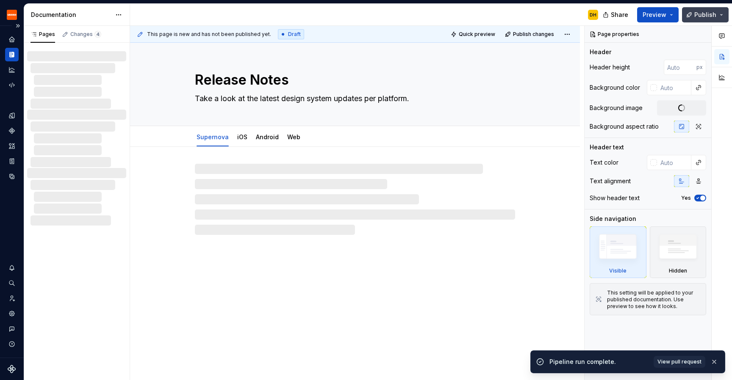
click at [712, 18] on span "Publish" at bounding box center [705, 15] width 22 height 8
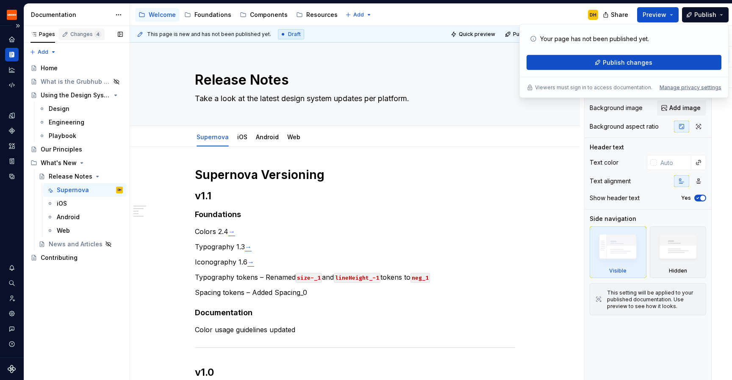
click at [79, 29] on div "Changes 4" at bounding box center [81, 34] width 46 height 12
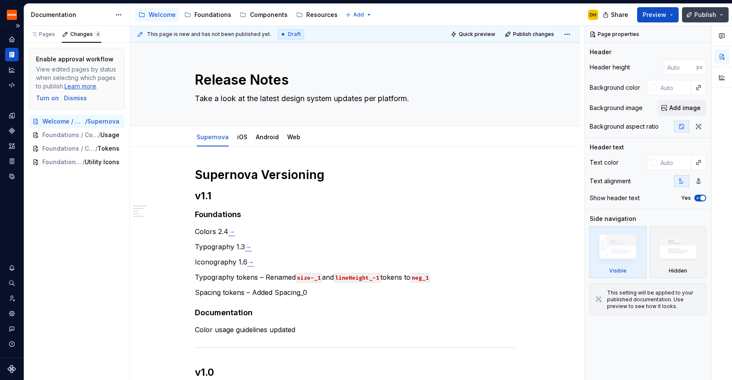
click at [708, 15] on span "Publish" at bounding box center [705, 15] width 22 height 8
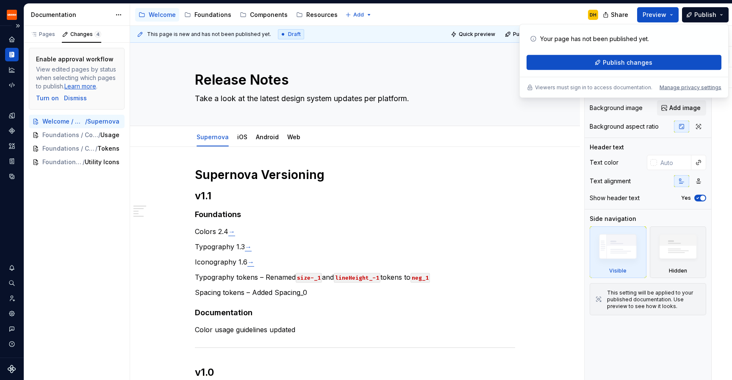
click at [448, 27] on div "This page is new and has not been published yet. Draft Quick preview Publish ch…" at bounding box center [355, 34] width 450 height 17
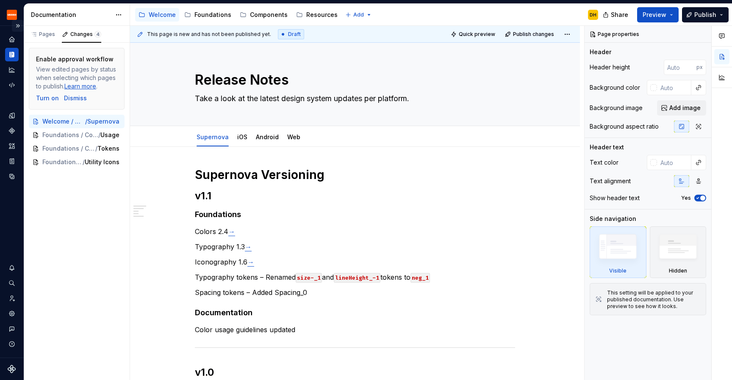
click at [17, 24] on button "Expand sidebar" at bounding box center [18, 26] width 12 height 12
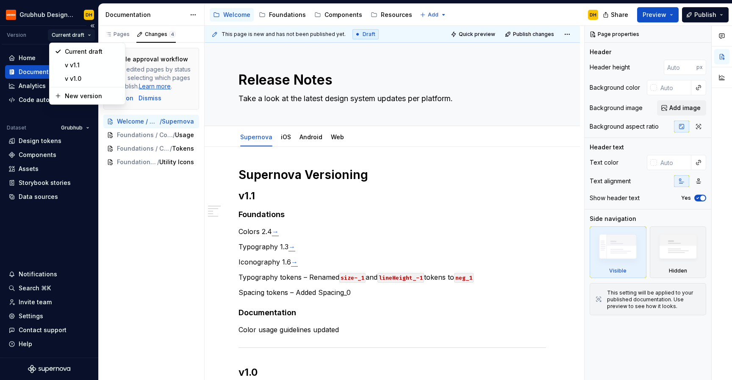
click at [84, 36] on html "Grubhub Design System DH Version Current draft Home Documentation Analytics Cod…" at bounding box center [366, 190] width 732 height 380
click at [60, 238] on html "Grubhub Design System DH Version Current draft Home Documentation Analytics Cod…" at bounding box center [366, 190] width 732 height 380
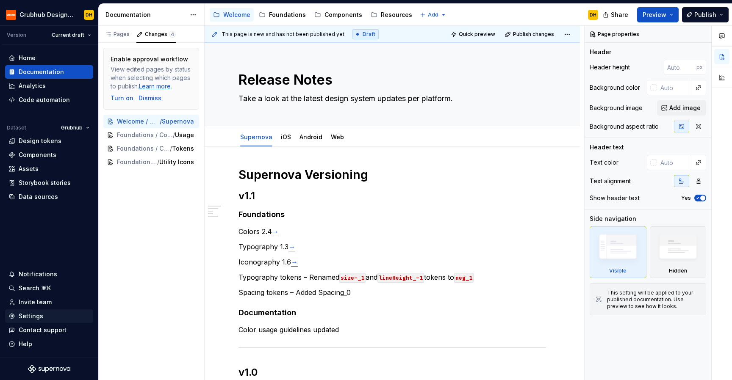
click at [33, 319] on div "Settings" at bounding box center [31, 316] width 25 height 8
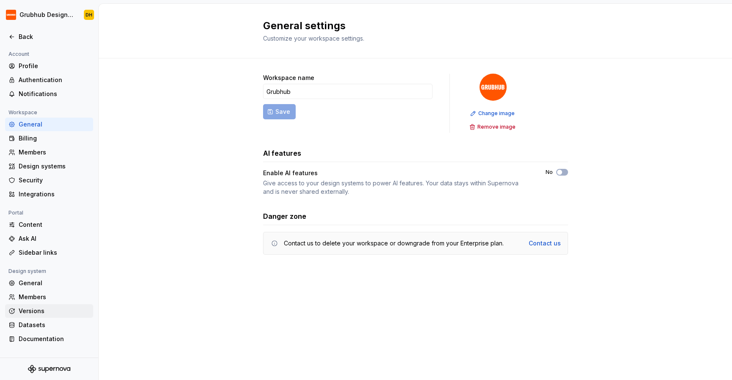
click at [20, 314] on div "Versions" at bounding box center [54, 311] width 71 height 8
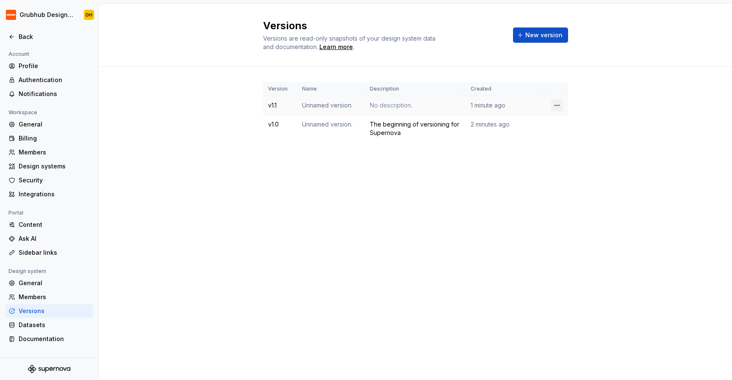
click at [562, 110] on html "Grubhub Design System DH Back Account Profile Authentication Notifications Work…" at bounding box center [366, 190] width 732 height 380
click at [562, 118] on div "Edit details" at bounding box center [589, 122] width 72 height 14
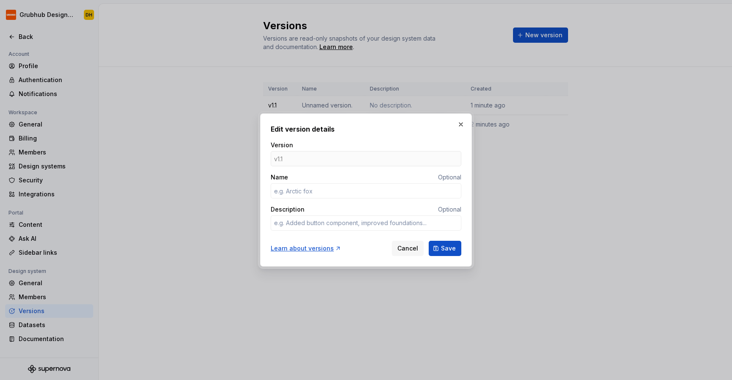
click at [277, 159] on div "v1.1" at bounding box center [366, 158] width 191 height 15
click at [462, 127] on button "button" at bounding box center [461, 125] width 12 height 12
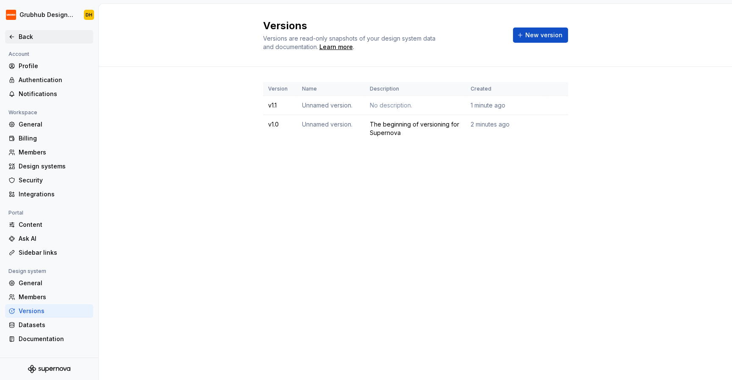
click at [10, 36] on icon at bounding box center [11, 36] width 7 height 7
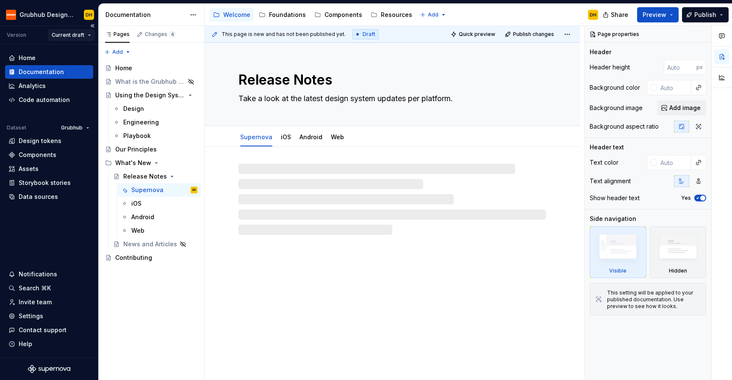
click at [86, 31] on html "Grubhub Design System DH Version Current draft Home Documentation Analytics Cod…" at bounding box center [366, 190] width 732 height 380
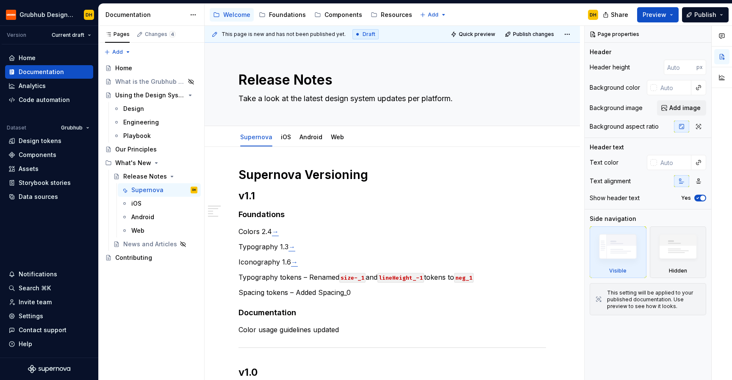
click at [240, 275] on html "Grubhub Design System DH Version Current draft Home Documentation Analytics Cod…" at bounding box center [366, 190] width 732 height 380
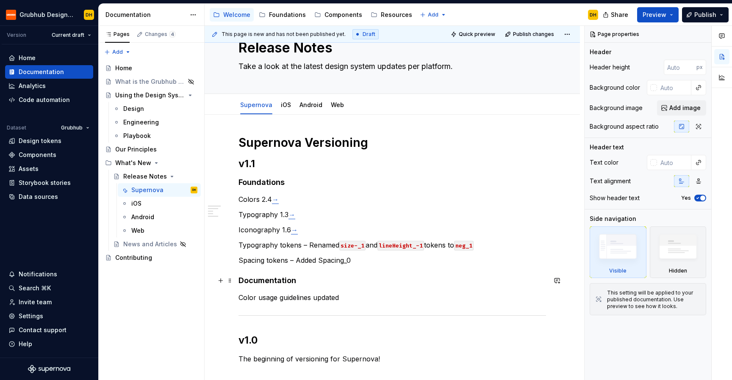
scroll to position [52, 0]
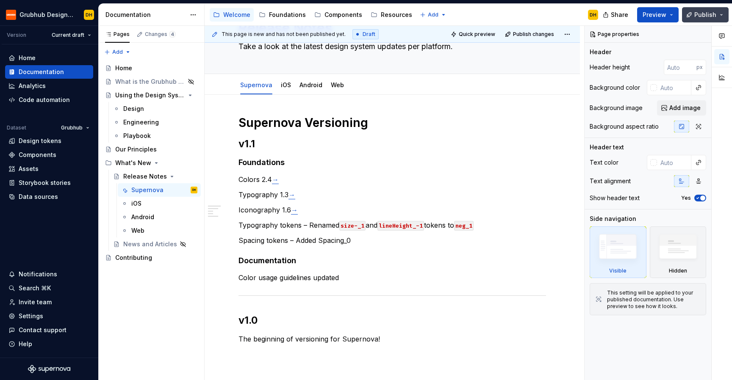
click at [715, 18] on span "Publish" at bounding box center [705, 15] width 22 height 8
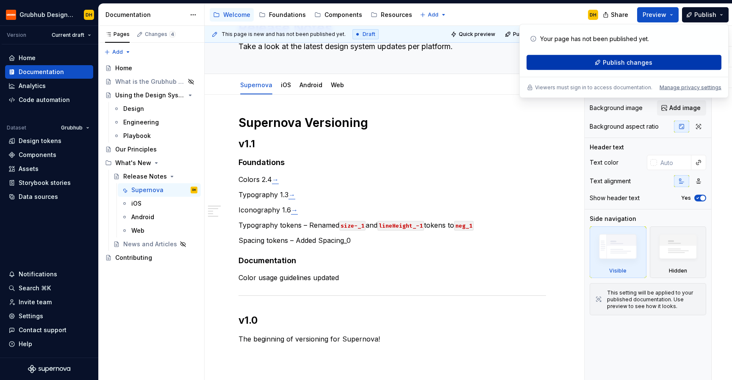
click at [635, 62] on span "Publish changes" at bounding box center [628, 62] width 50 height 8
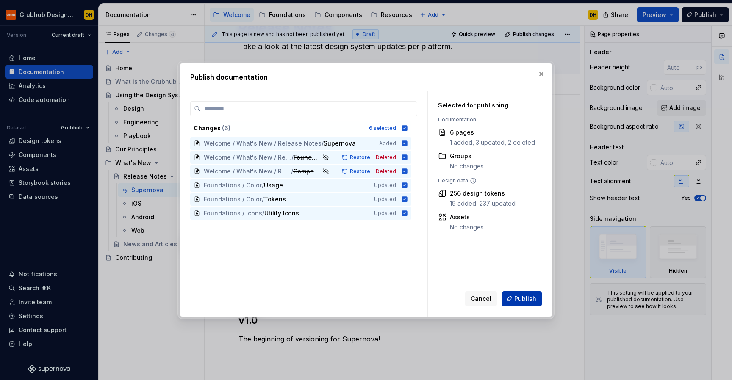
click at [523, 306] on button "Publish" at bounding box center [522, 298] width 40 height 15
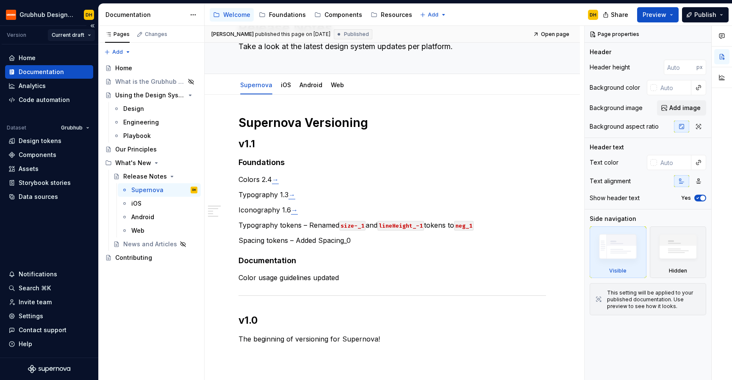
click at [85, 39] on html "Grubhub Design System DH Version Current draft Home Documentation Analytics Cod…" at bounding box center [366, 190] width 732 height 380
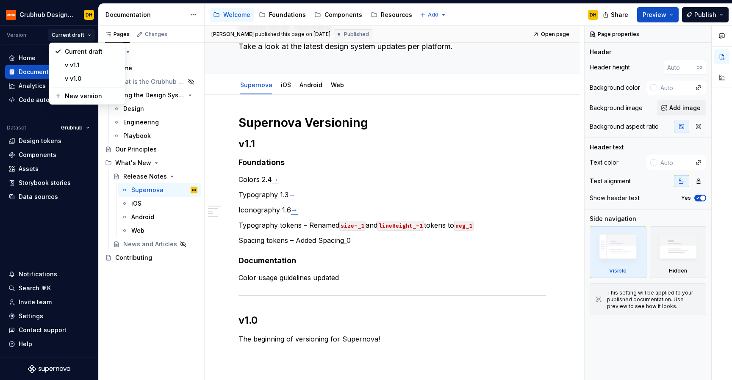
click at [35, 47] on html "Grubhub Design System DH Version Current draft Home Documentation Analytics Cod…" at bounding box center [366, 190] width 732 height 380
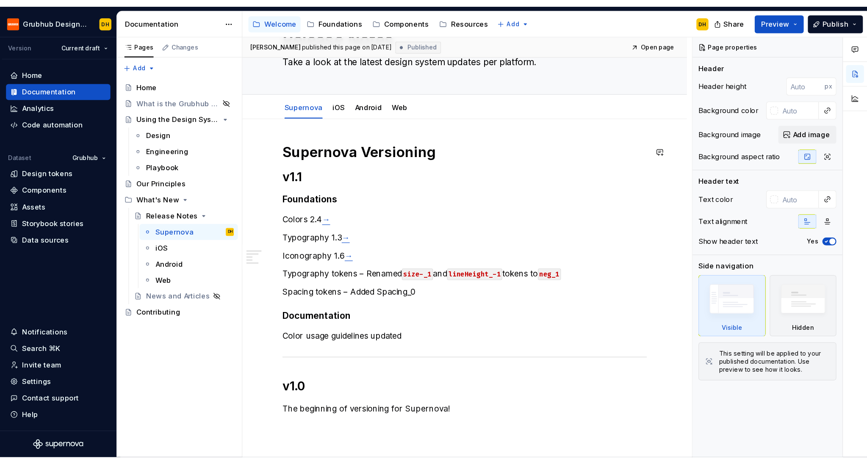
scroll to position [0, 0]
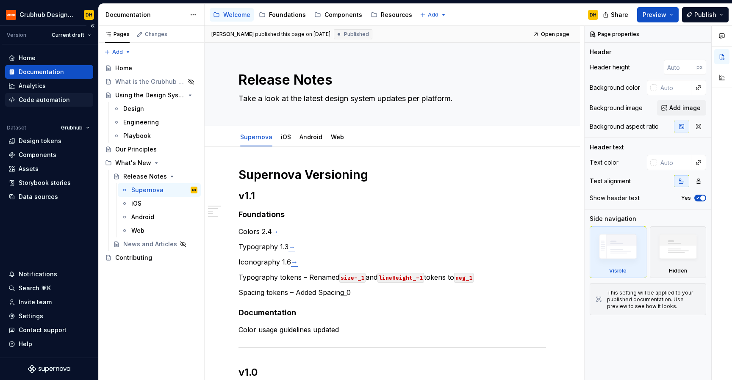
click at [33, 96] on div "Code automation" at bounding box center [44, 100] width 51 height 8
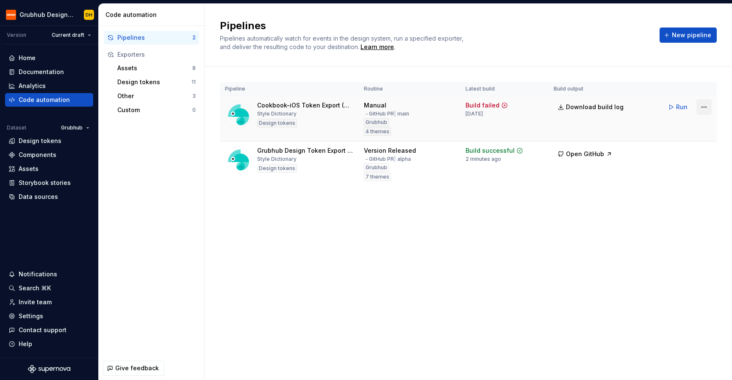
click at [705, 111] on html "Grubhub Design System DH Version Current draft Home Documentation Analytics Cod…" at bounding box center [366, 190] width 732 height 380
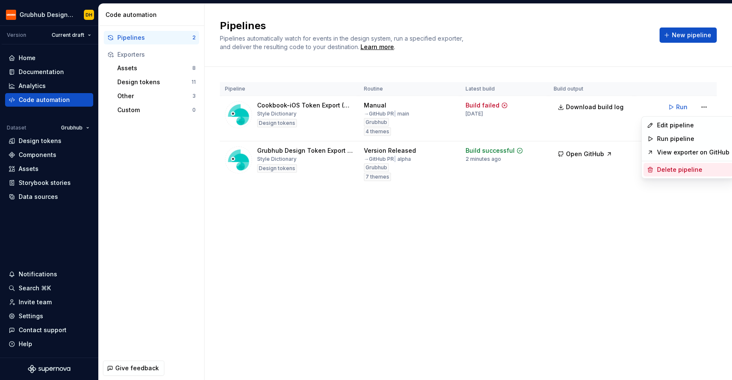
click at [684, 173] on div "Delete pipeline" at bounding box center [693, 170] width 72 height 8
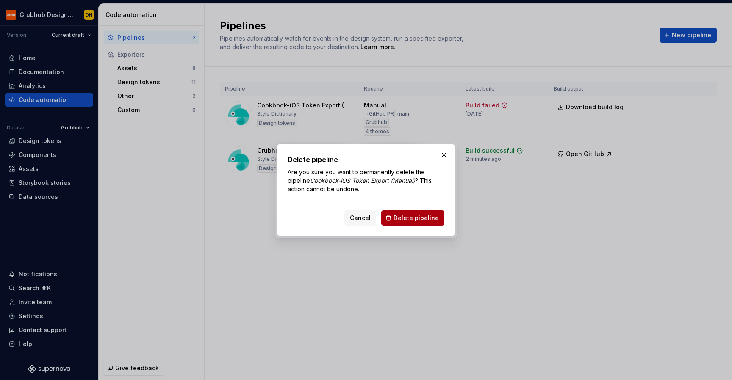
click at [410, 217] on span "Delete pipeline" at bounding box center [415, 218] width 45 height 8
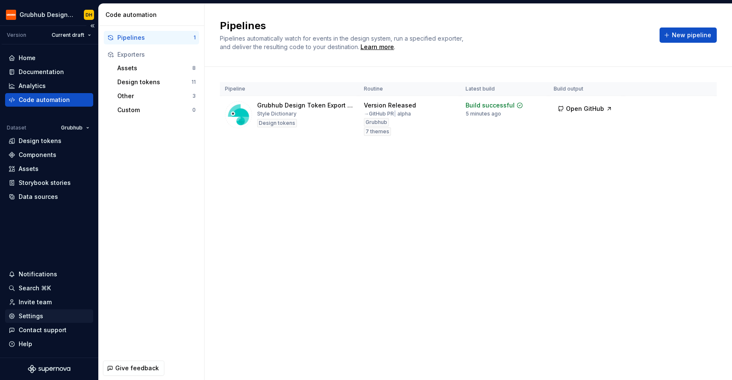
click at [25, 315] on div "Settings" at bounding box center [31, 316] width 25 height 8
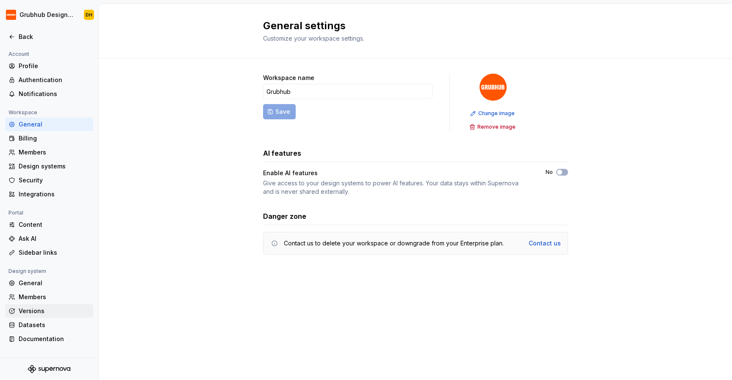
click at [33, 310] on div "Versions" at bounding box center [54, 311] width 71 height 8
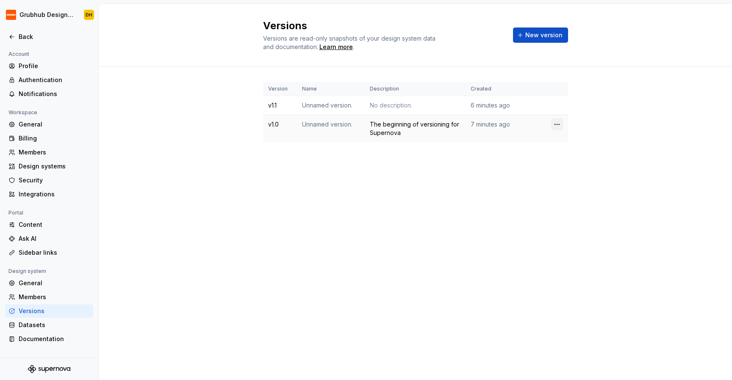
click at [555, 124] on html "Grubhub Design System DH Back Account Profile Authentication Notifications Work…" at bounding box center [366, 190] width 732 height 380
click at [568, 155] on div "Delete version" at bounding box center [594, 158] width 55 height 8
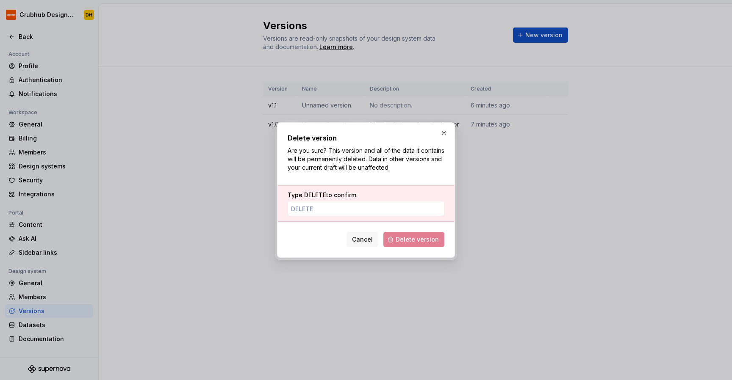
click at [372, 200] on div "Type DELETE to confirm" at bounding box center [366, 203] width 157 height 25
click at [371, 206] on input "Type DELETE to confirm" at bounding box center [366, 208] width 157 height 15
click at [445, 133] on button "button" at bounding box center [444, 133] width 12 height 12
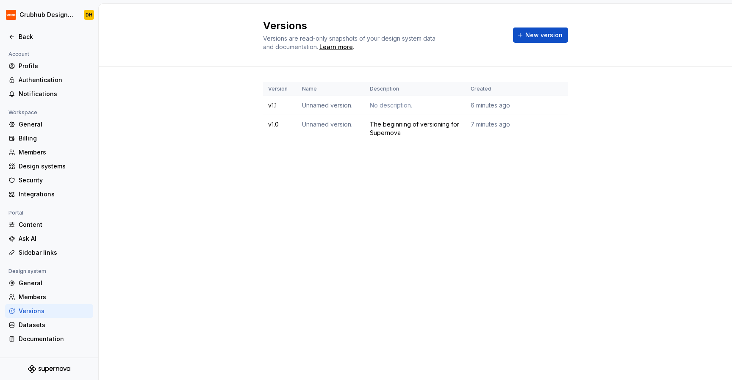
click at [385, 202] on div "Versions Versions are read-only snapshots of your design system data and docume…" at bounding box center [415, 192] width 633 height 377
click at [15, 39] on icon at bounding box center [11, 36] width 7 height 7
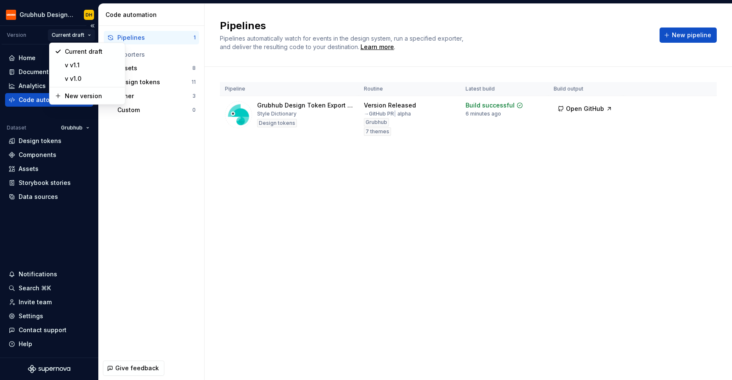
click at [76, 33] on html "Grubhub Design System DH Version Current draft Home Documentation Analytics Cod…" at bounding box center [366, 190] width 732 height 380
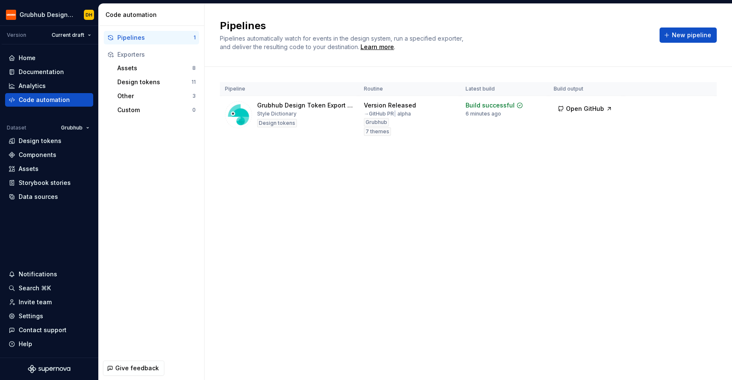
click at [24, 59] on html "Grubhub Design System DH Version Current draft Home Documentation Analytics Cod…" at bounding box center [366, 190] width 732 height 380
click at [34, 60] on div "Home" at bounding box center [27, 58] width 17 height 8
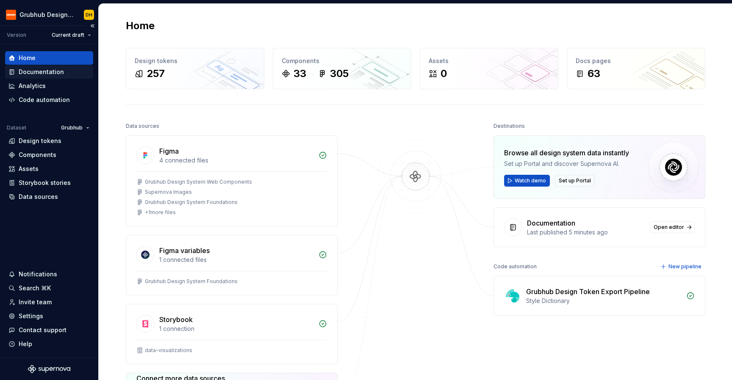
click at [51, 72] on div "Documentation" at bounding box center [41, 72] width 45 height 8
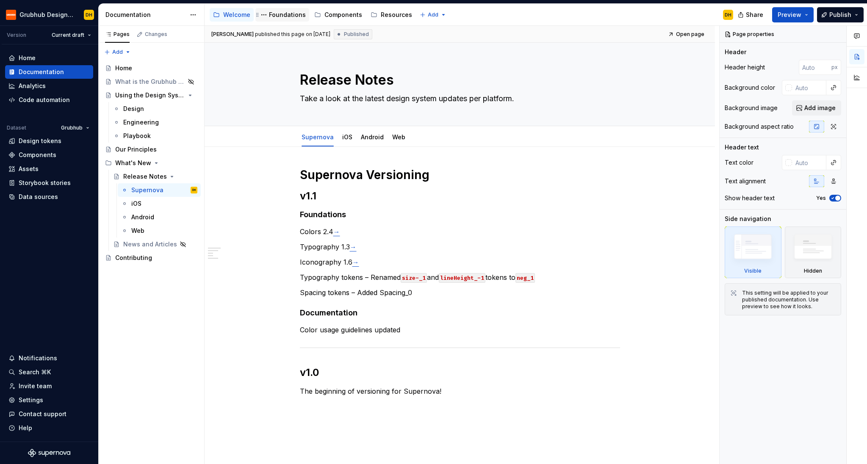
click at [273, 11] on div "Foundations" at bounding box center [287, 15] width 37 height 8
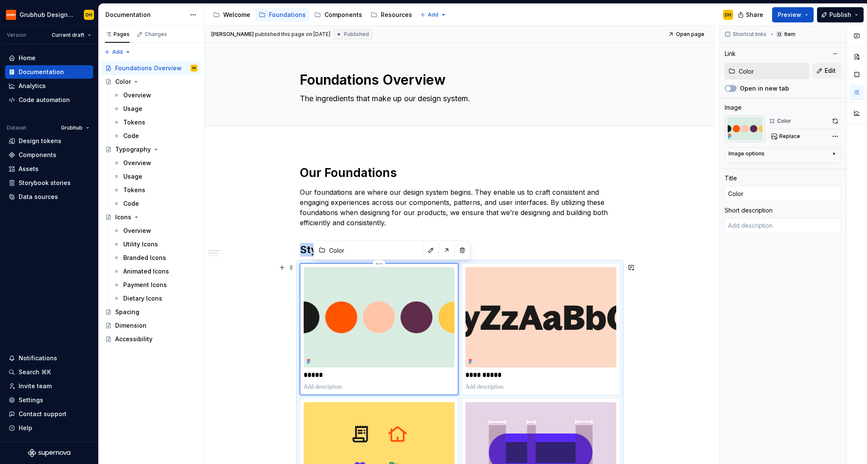
click at [418, 319] on img at bounding box center [379, 317] width 151 height 100
click at [133, 99] on div "Overview" at bounding box center [137, 95] width 28 height 8
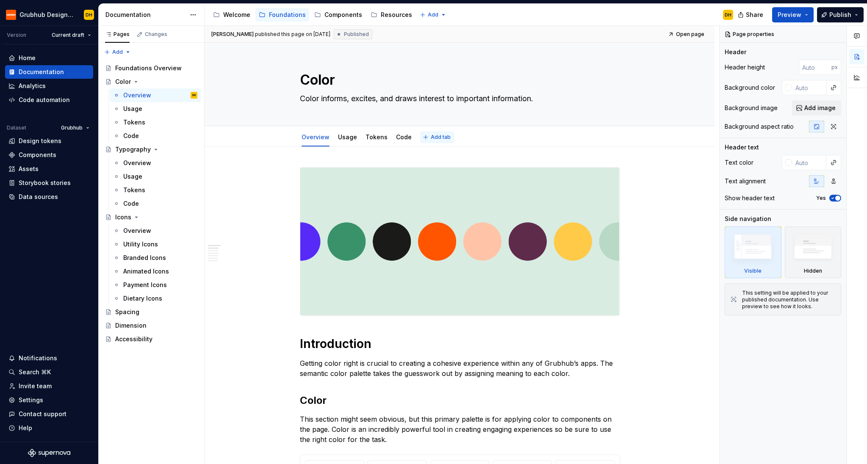
type textarea "*"
click at [439, 139] on span "Add tab" at bounding box center [441, 137] width 20 height 7
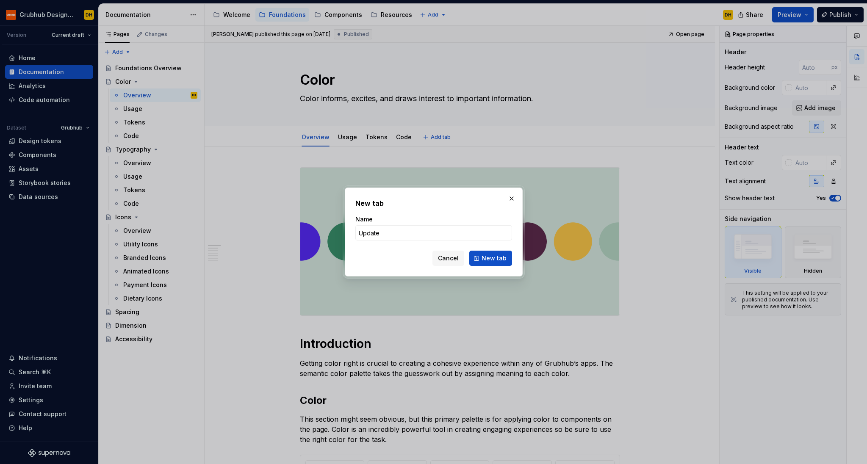
type input "Updates"
click button "New tab" at bounding box center [490, 258] width 43 height 15
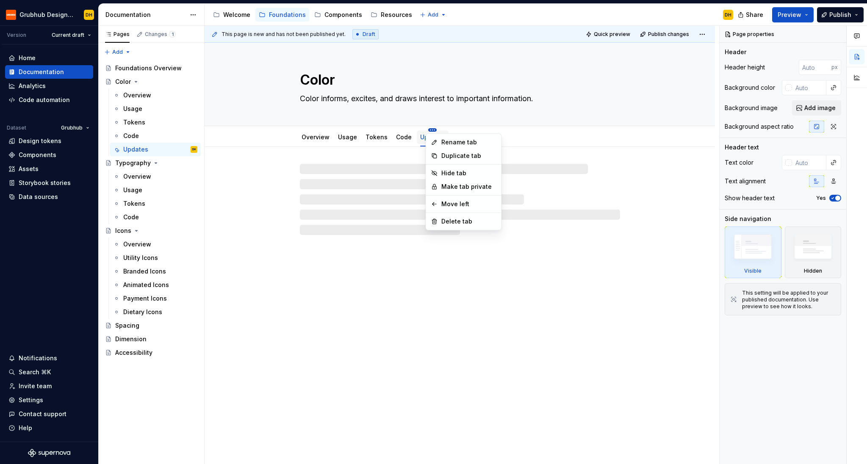
click at [431, 130] on html "Grubhub Design System DH Version Current draft Home Documentation Analytics Cod…" at bounding box center [433, 232] width 867 height 464
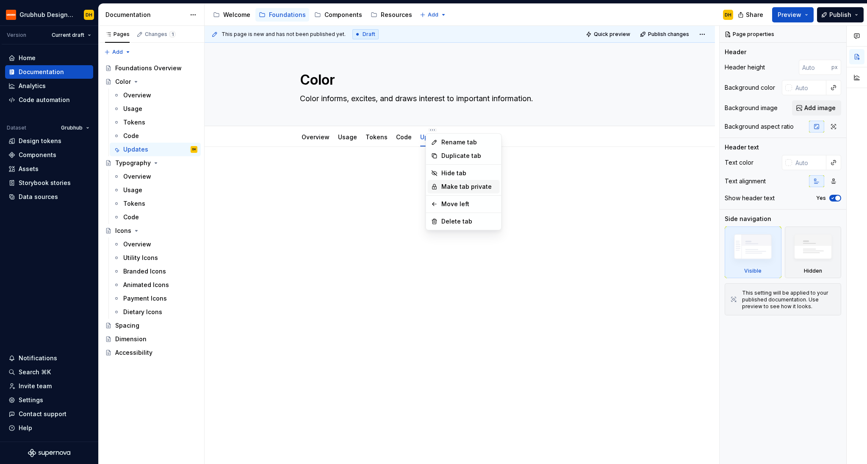
click at [458, 185] on div "Make tab private" at bounding box center [468, 187] width 55 height 8
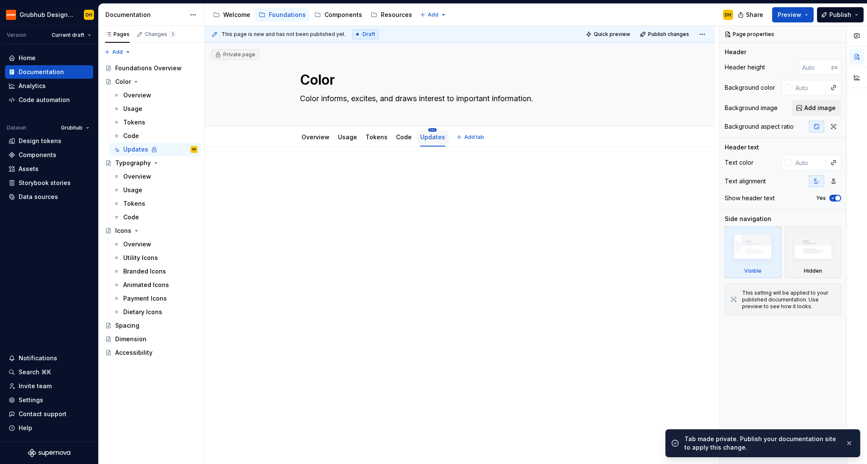
click at [429, 129] on html "Grubhub Design System DH Version Current draft Home Documentation Analytics Cod…" at bounding box center [433, 232] width 867 height 464
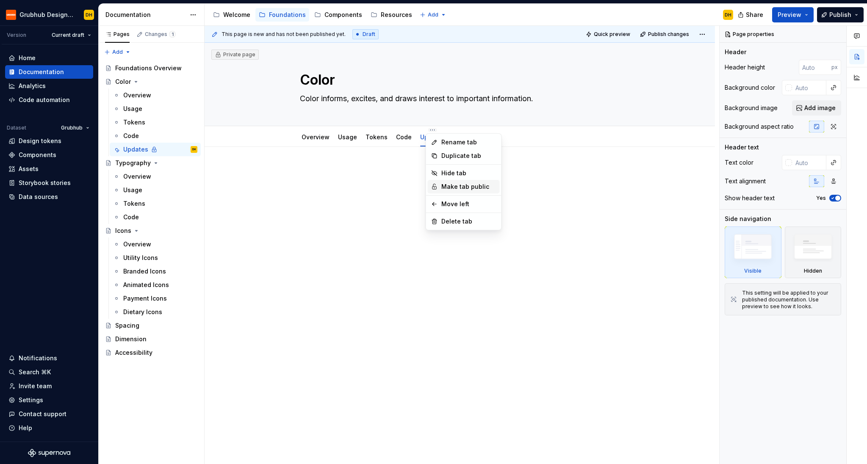
click at [465, 185] on div "Make tab public" at bounding box center [468, 187] width 55 height 8
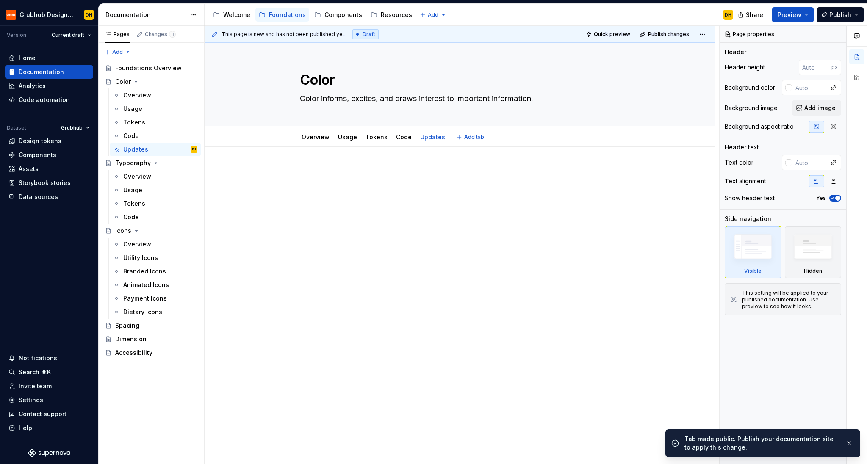
click at [413, 188] on div at bounding box center [460, 183] width 320 height 32
type textarea "*"
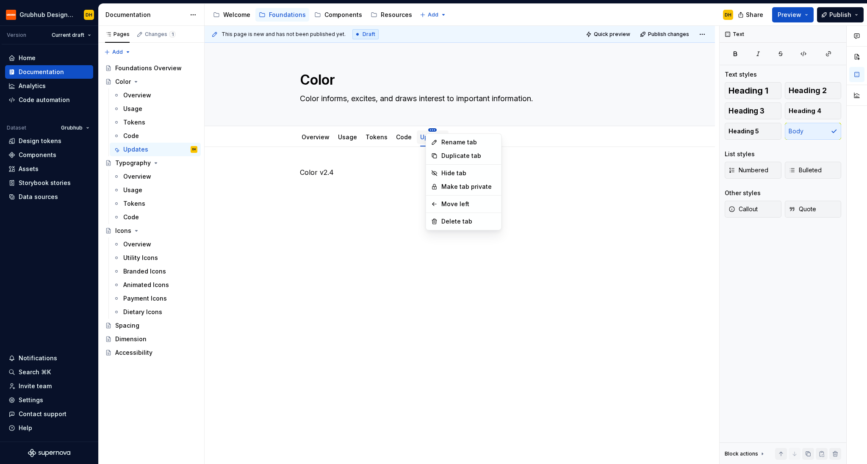
click at [429, 130] on html "Grubhub Design System DH Version Current draft Home Documentation Analytics Cod…" at bounding box center [433, 232] width 867 height 464
click at [445, 172] on div "Hide tab" at bounding box center [468, 173] width 55 height 8
click at [352, 173] on p "Color v2.4" at bounding box center [460, 172] width 320 height 10
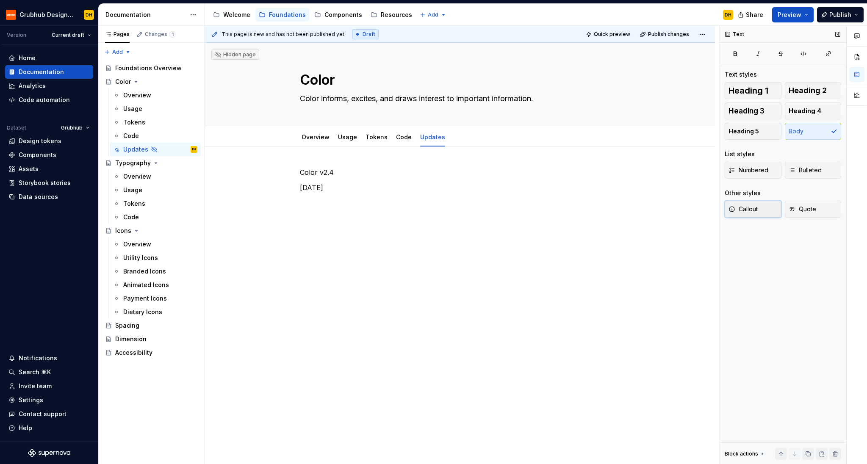
click at [732, 204] on button "Callout" at bounding box center [753, 209] width 57 height 17
click at [395, 202] on div "Color v2.4 [DATE]" at bounding box center [460, 188] width 320 height 42
click at [376, 228] on div "Color v2.4 [DATE]" at bounding box center [460, 248] width 510 height 202
click at [333, 173] on p "Color v2.4" at bounding box center [460, 172] width 320 height 10
click at [732, 92] on span "Heading 1" at bounding box center [749, 90] width 40 height 8
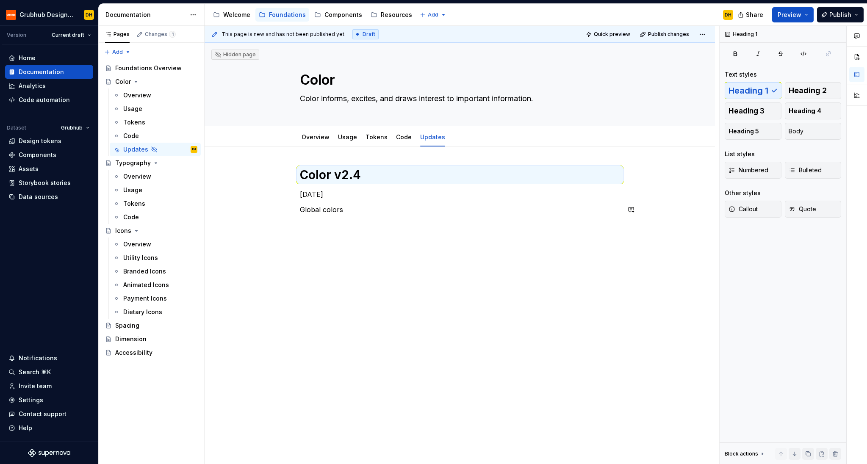
click at [333, 243] on div "Color v2.4 [DATE] Global colors" at bounding box center [460, 255] width 510 height 217
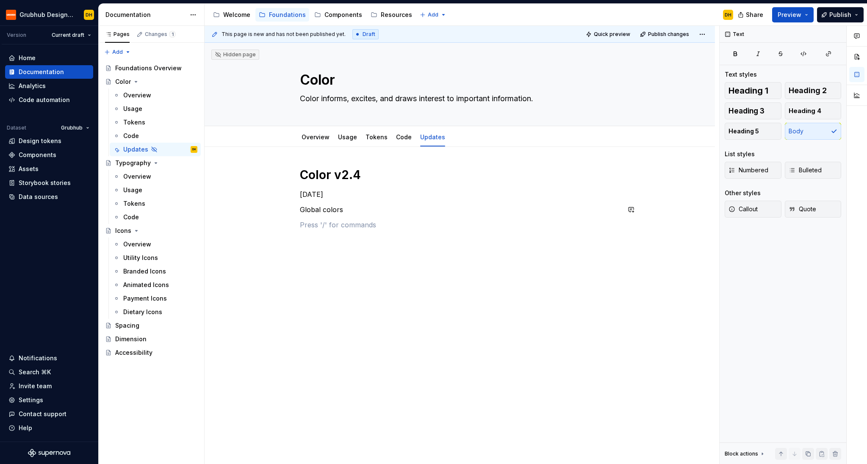
click at [349, 200] on div "Color v2.4 [DATE] Global colors" at bounding box center [460, 198] width 320 height 63
click at [351, 181] on h1 "Color v2.4" at bounding box center [460, 174] width 320 height 15
click at [319, 197] on p "[DATE]" at bounding box center [460, 194] width 320 height 10
click at [329, 192] on p "[DATE]" at bounding box center [460, 194] width 320 height 10
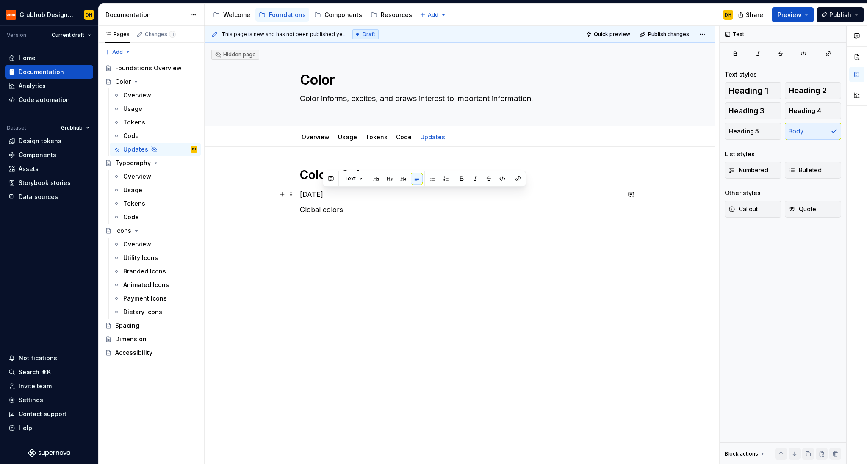
click at [329, 192] on p "[DATE]" at bounding box center [460, 194] width 320 height 10
click at [337, 181] on button "Text" at bounding box center [333, 179] width 26 height 12
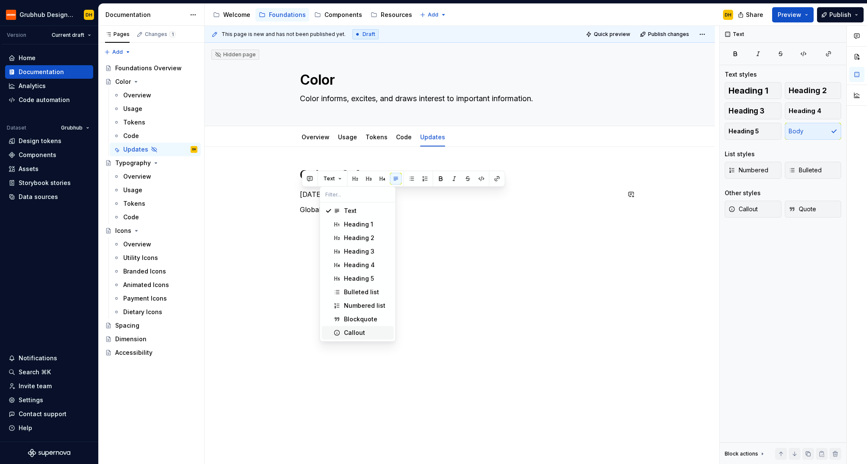
click at [363, 334] on div "Callout" at bounding box center [354, 333] width 21 height 8
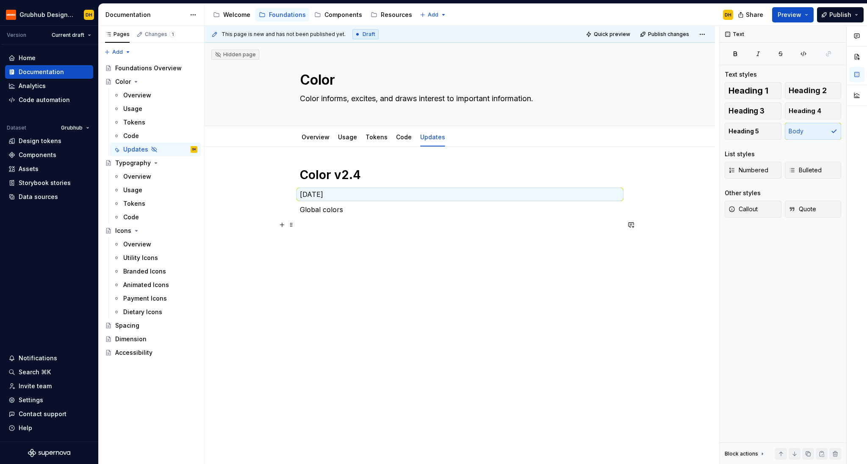
click at [349, 228] on p at bounding box center [460, 225] width 320 height 10
click at [350, 211] on p "Global colors" at bounding box center [460, 210] width 320 height 10
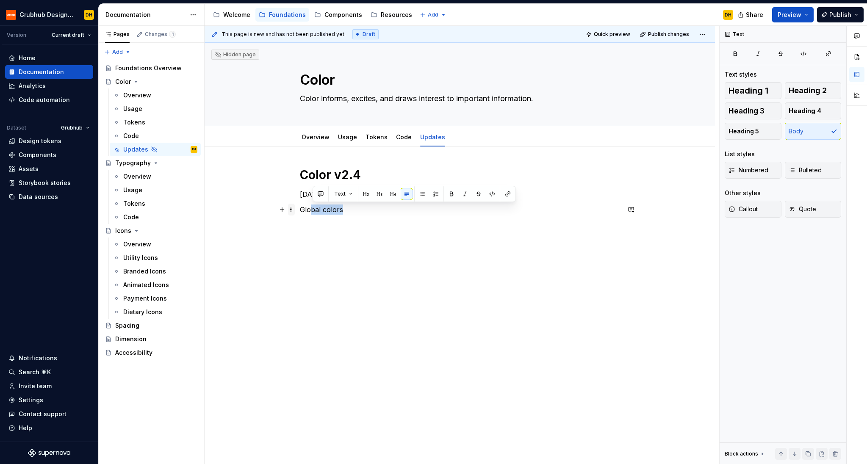
drag, startPoint x: 320, startPoint y: 210, endPoint x: 293, endPoint y: 209, distance: 26.7
click at [300, 209] on div "Color v2.4 [DATE] Global colors" at bounding box center [460, 203] width 320 height 73
click at [732, 84] on button "Heading 2" at bounding box center [813, 90] width 57 height 17
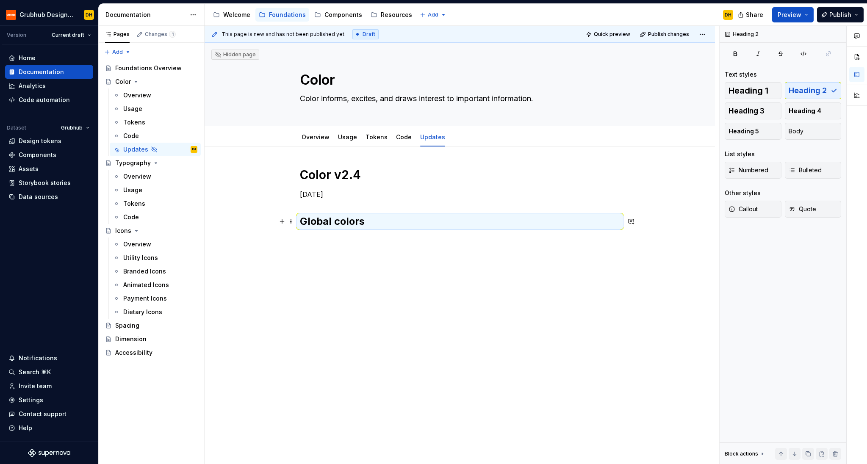
click at [399, 221] on h2 "Global colors" at bounding box center [460, 222] width 320 height 14
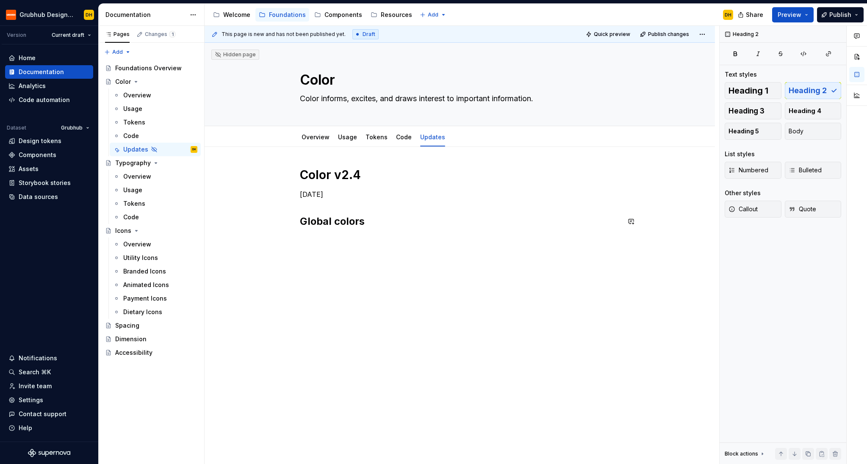
click at [314, 201] on div "Color v2.4 [DATE] Global colors" at bounding box center [460, 206] width 320 height 78
click at [353, 174] on h1 "Color v2.4" at bounding box center [460, 174] width 320 height 15
click at [732, 88] on span "Heading 2" at bounding box center [808, 90] width 38 height 8
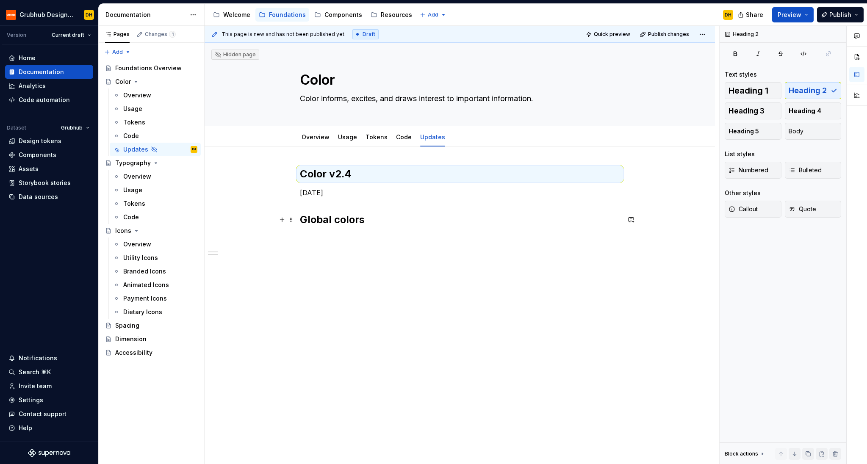
click at [346, 219] on h2 "Global colors" at bounding box center [460, 220] width 320 height 14
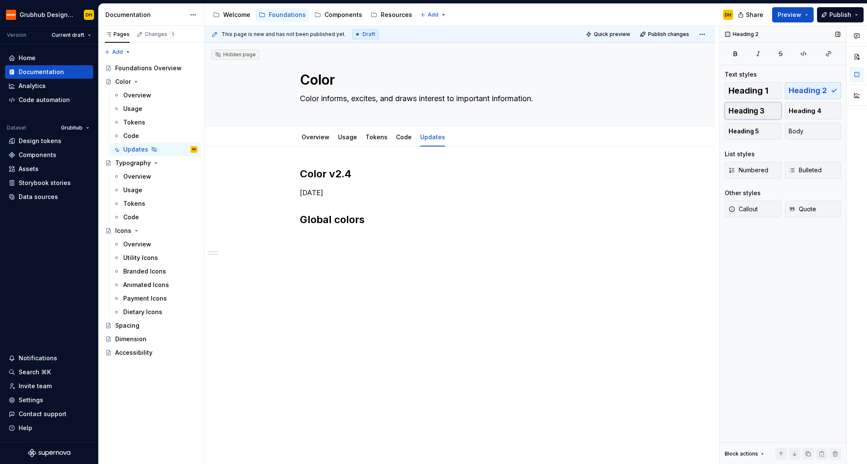
click at [732, 110] on span "Heading 3" at bounding box center [747, 111] width 36 height 8
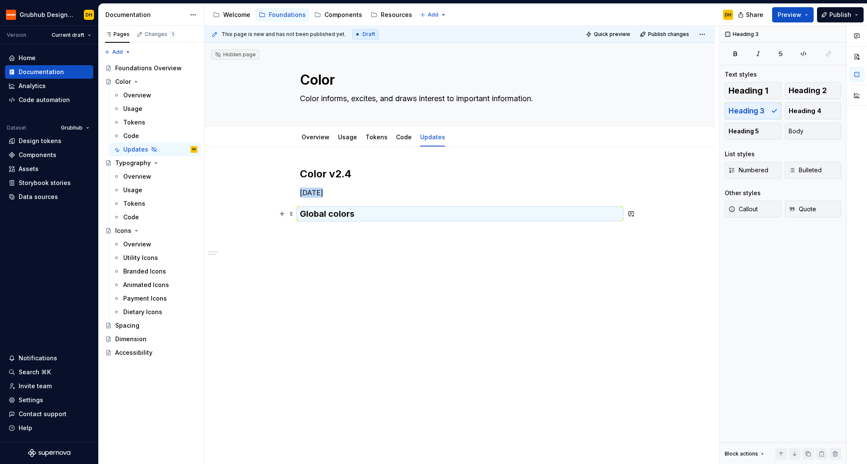
click at [349, 219] on h3 "Global colors" at bounding box center [460, 214] width 320 height 12
click at [382, 216] on h3 "Global colors" at bounding box center [460, 214] width 320 height 12
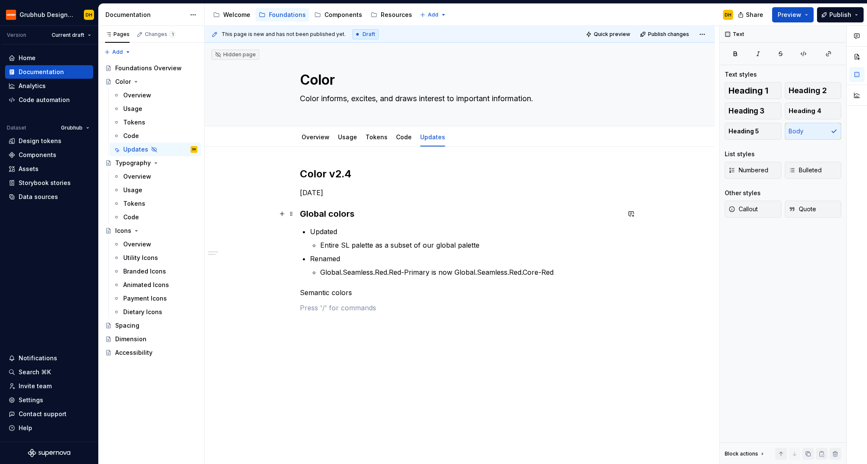
click at [344, 213] on h3 "Global colors" at bounding box center [460, 214] width 320 height 12
click at [334, 293] on p "Semantic colors" at bounding box center [460, 293] width 320 height 10
click at [732, 106] on button "Heading 3" at bounding box center [753, 111] width 57 height 17
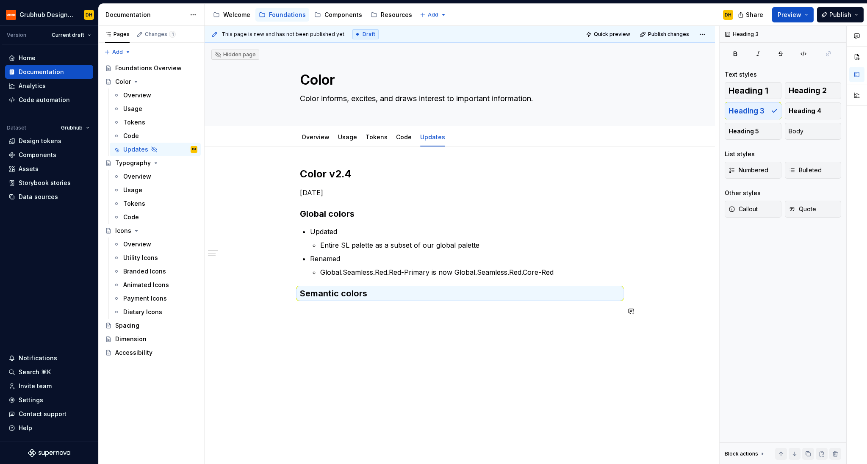
click at [336, 321] on div "Color v2.4 [DATE] Global colors Updated Entire SL palette as a subset of our gl…" at bounding box center [460, 246] width 320 height 159
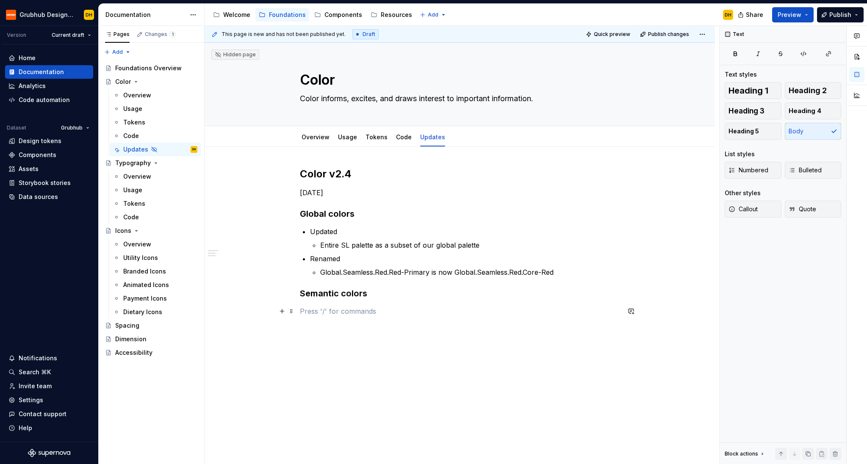
click at [340, 310] on p at bounding box center [460, 311] width 320 height 10
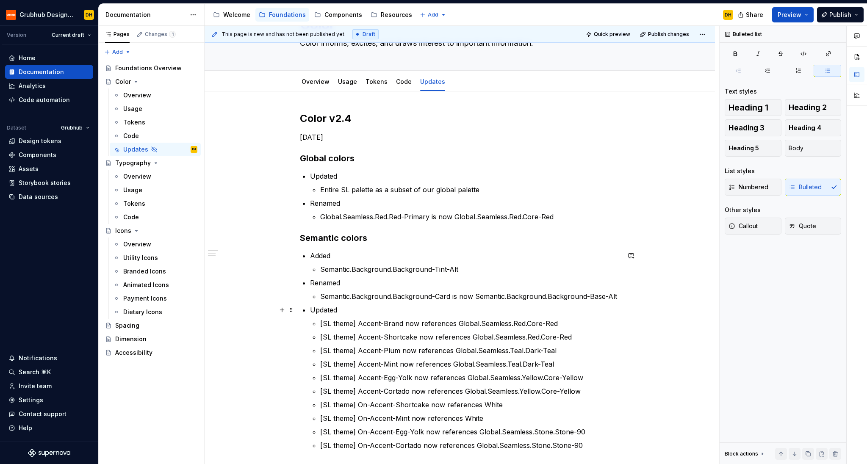
click at [417, 304] on ul "Added Semantic.Background.Background-Tint-Alt Renamed Semantic.Background.Backg…" at bounding box center [465, 351] width 310 height 200
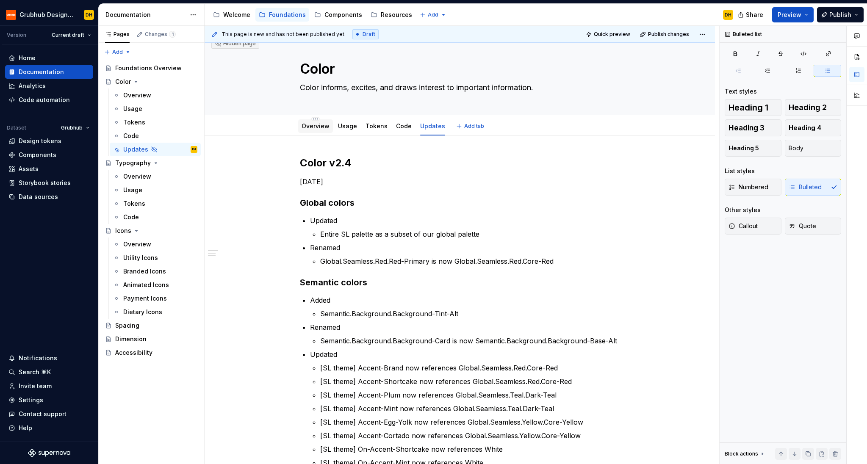
scroll to position [2, 0]
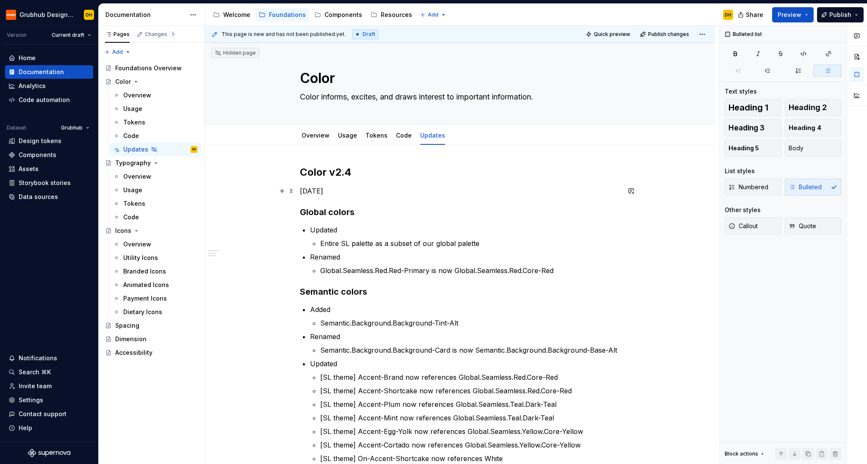
click at [305, 194] on p "[DATE]" at bounding box center [460, 191] width 320 height 10
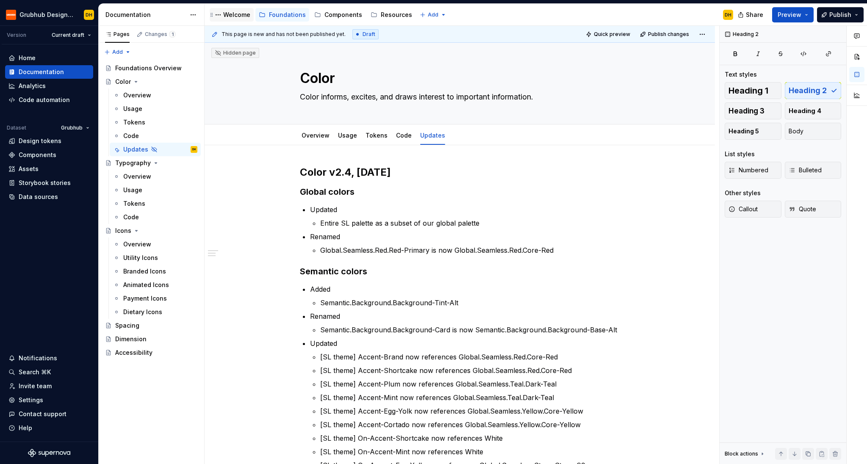
click at [230, 17] on div "Welcome" at bounding box center [236, 15] width 27 height 8
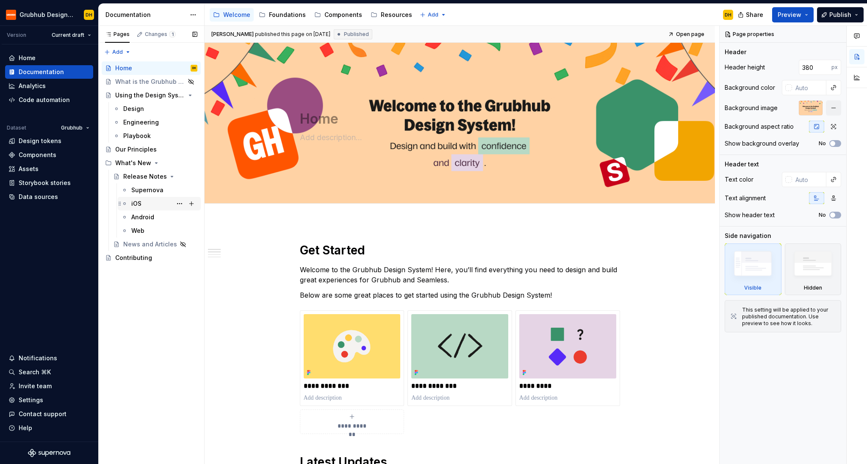
click at [144, 198] on div "iOS" at bounding box center [164, 204] width 66 height 12
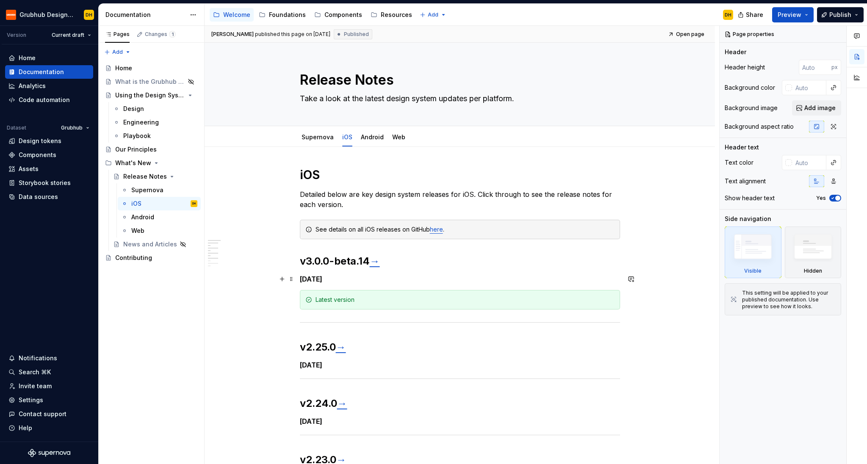
click at [330, 276] on h5 "[DATE]" at bounding box center [460, 279] width 320 height 8
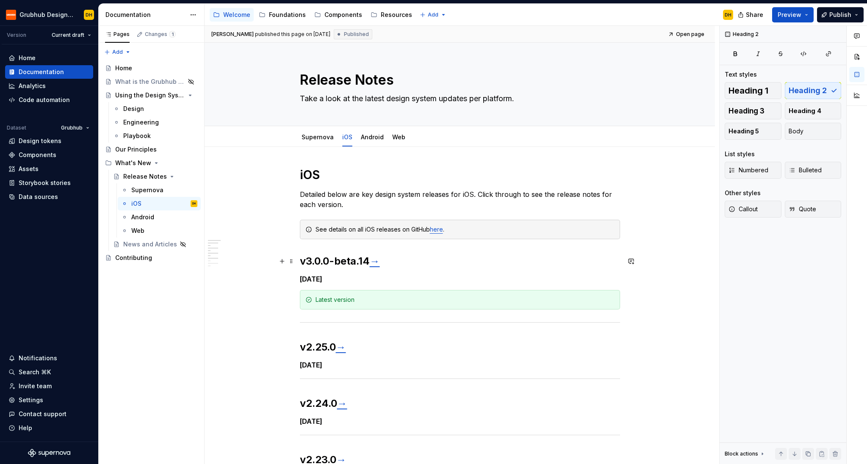
click at [336, 259] on h2 "v3.0.0-beta.14 →" at bounding box center [460, 262] width 320 height 14
click at [325, 280] on h5 "[DATE]" at bounding box center [460, 279] width 320 height 8
click at [281, 15] on div "Foundations" at bounding box center [287, 15] width 37 height 8
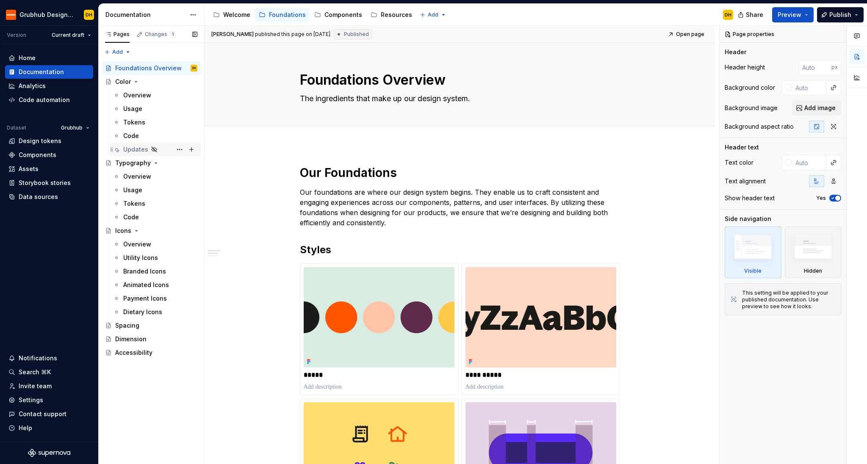
click at [135, 150] on div "Updates" at bounding box center [135, 149] width 25 height 8
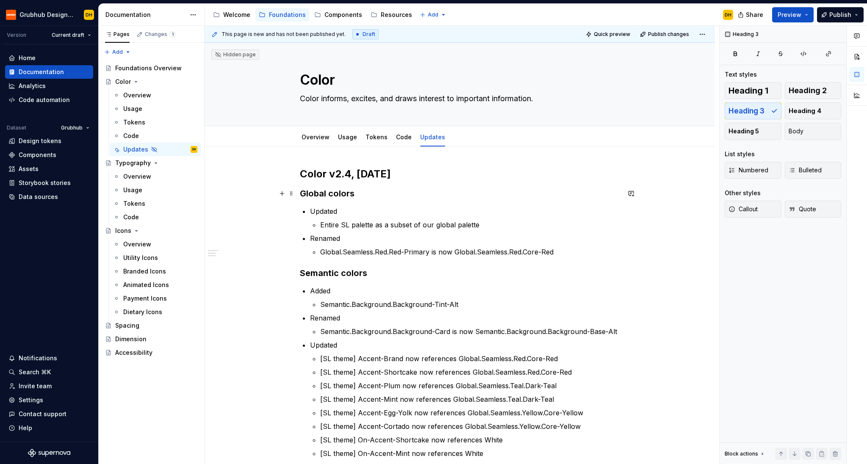
type textarea "*"
click at [325, 190] on h3 "Global colors" at bounding box center [460, 194] width 320 height 12
click at [399, 175] on h2 "Color v2.4, [DATE]" at bounding box center [460, 174] width 320 height 14
click at [358, 177] on h2 "Color v2.4, [DATE]" at bounding box center [460, 174] width 320 height 14
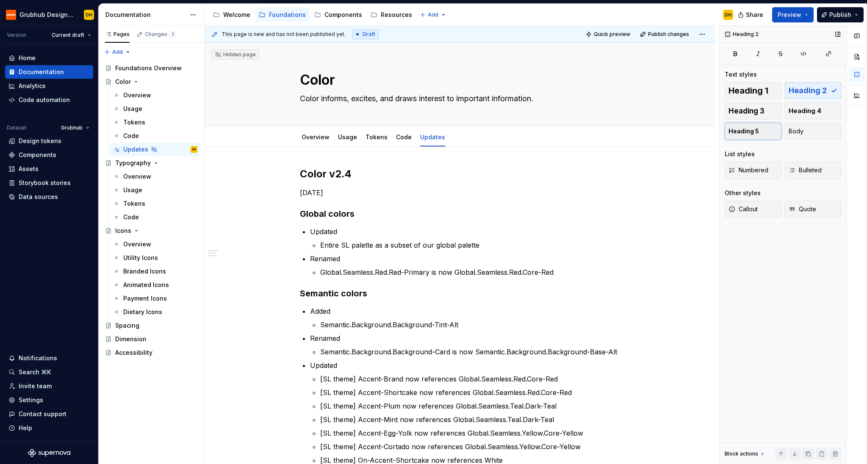
click at [732, 133] on span "Heading 5" at bounding box center [744, 131] width 30 height 8
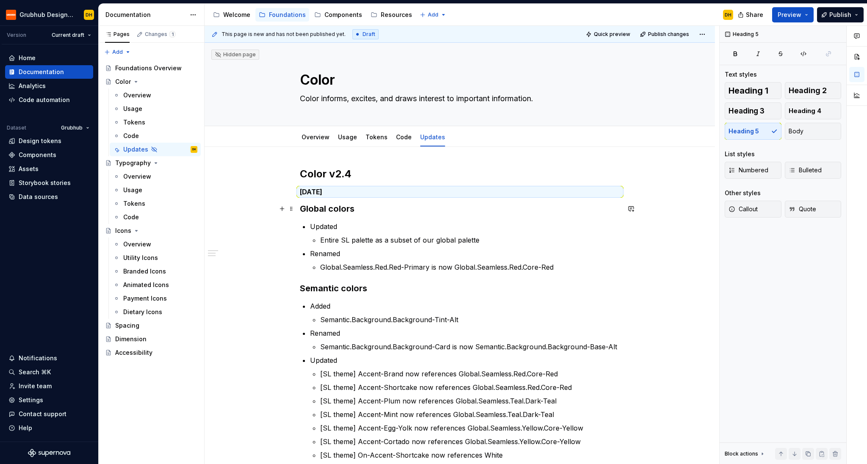
click at [407, 204] on h3 "Global colors" at bounding box center [460, 209] width 320 height 12
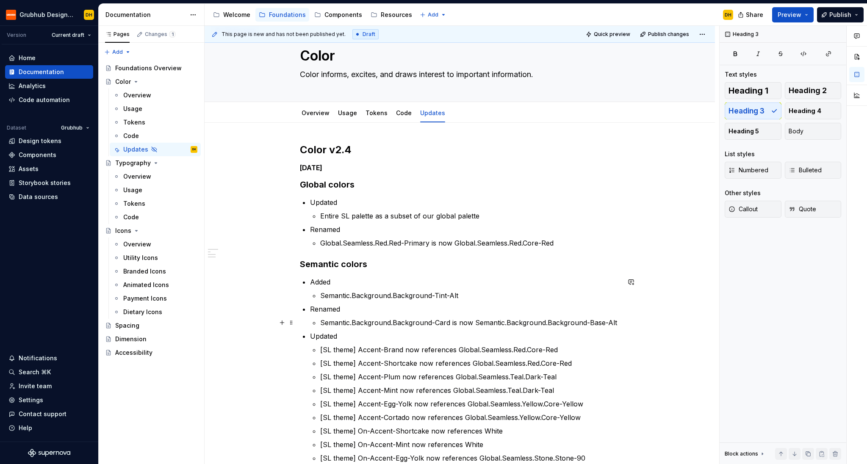
scroll to position [3, 0]
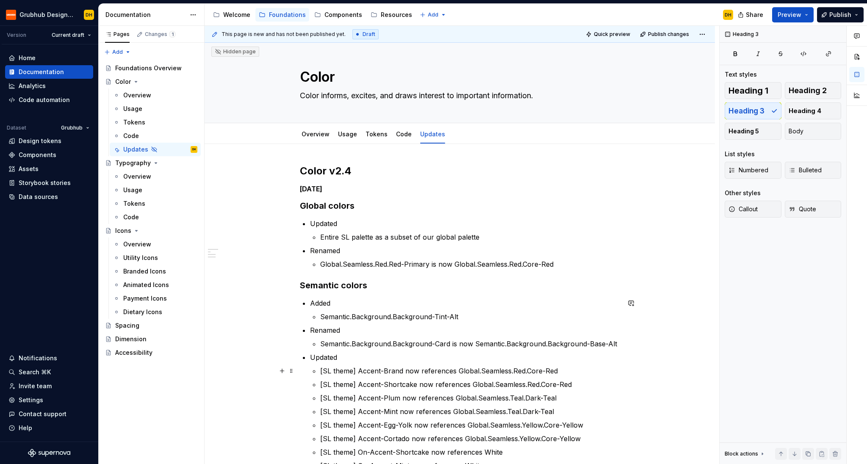
click at [343, 372] on p "[SL theme] Accent-Brand now references Global.Seamless.Red.Core-Red" at bounding box center [470, 371] width 300 height 10
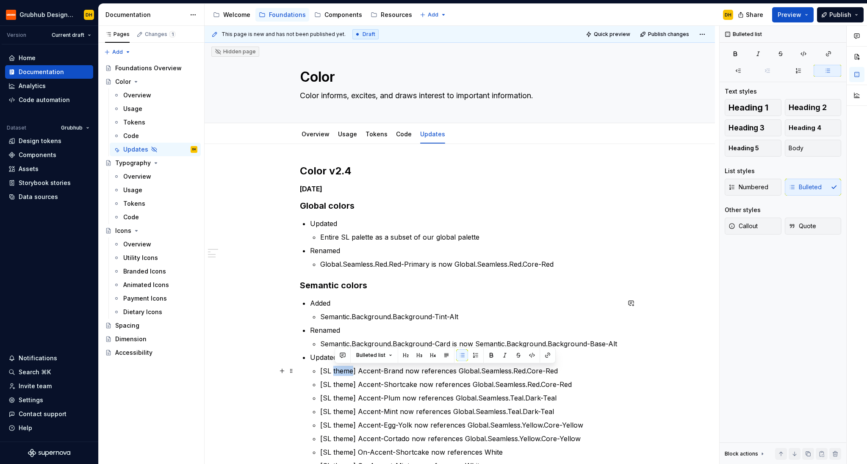
click at [343, 372] on p "[SL theme] Accent-Brand now references Global.Seamless.Red.Core-Red" at bounding box center [470, 371] width 300 height 10
click at [344, 380] on p "[SL theme] Accent-Shortcake now references Global.Seamless.Red.Core-Red" at bounding box center [470, 385] width 300 height 10
click at [347, 380] on p "[SL theme] Accent-Plum now references Global.Seamless.Teal.Dark-Teal" at bounding box center [470, 398] width 300 height 10
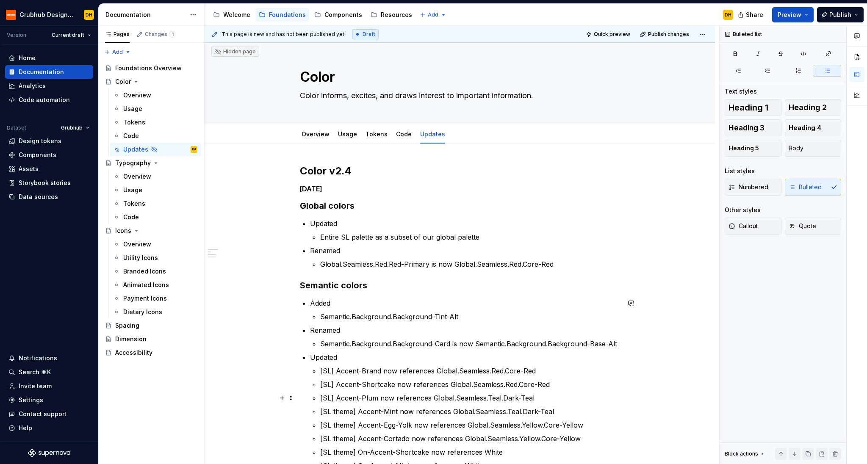
click at [346, 380] on p "[SL theme] Accent-Mint now references Global.Seamless.Teal.Dark-Teal" at bounding box center [470, 412] width 300 height 10
click at [341, 380] on p "[SL theme] Accent-Egg-Yolk now references Global.Seamless.Yellow.Core-Yellow" at bounding box center [470, 425] width 300 height 10
click at [341, 380] on ul "[SL] Accent-Brand now references Global.Seamless.Red.Core-Red [SL] Accent-Short…" at bounding box center [470, 432] width 300 height 132
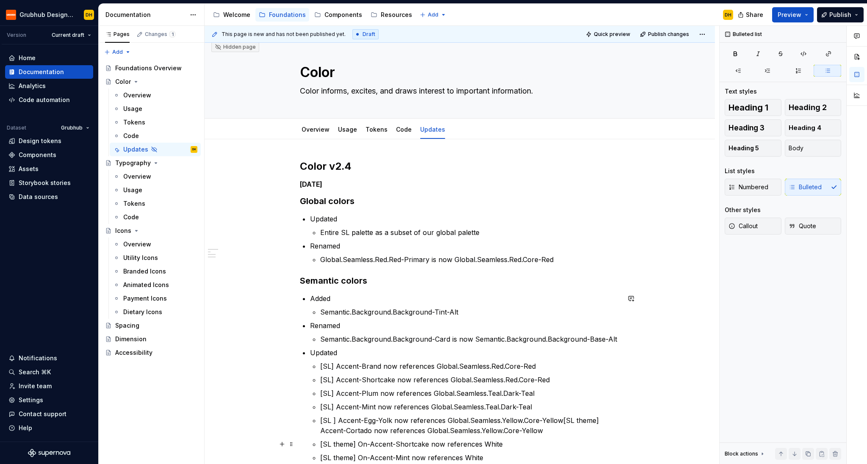
click at [346, 380] on p "[SL theme] On-Accent-Shortcake now references White" at bounding box center [470, 444] width 300 height 10
click at [351, 380] on ul "[SL] Accent-Brand now references Global.Seamless.Red.Core-Red [SL] Accent-Short…" at bounding box center [470, 427] width 300 height 132
click at [342, 380] on p "[SL theme] Accent-Mint now references Global.Seamless.Teal.Dark-Teal" at bounding box center [470, 407] width 300 height 10
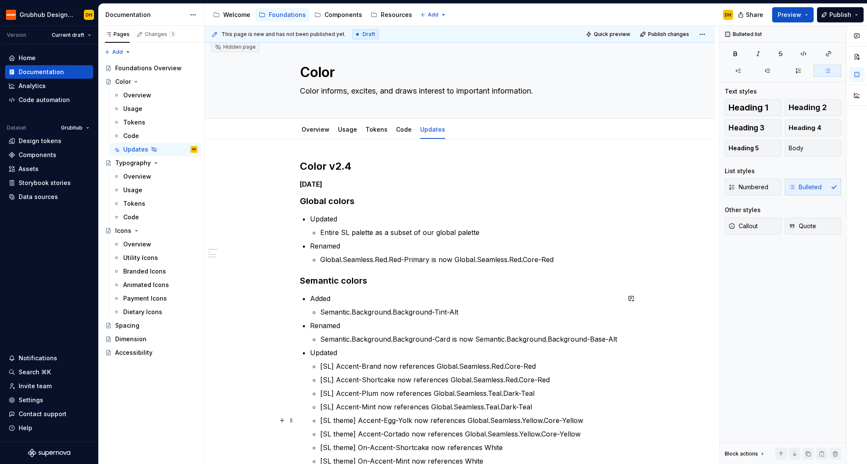
click at [342, 380] on p "[SL theme] Accent-Egg-Yolk now references Global.Seamless.Yellow.Core-Yellow" at bounding box center [470, 421] width 300 height 10
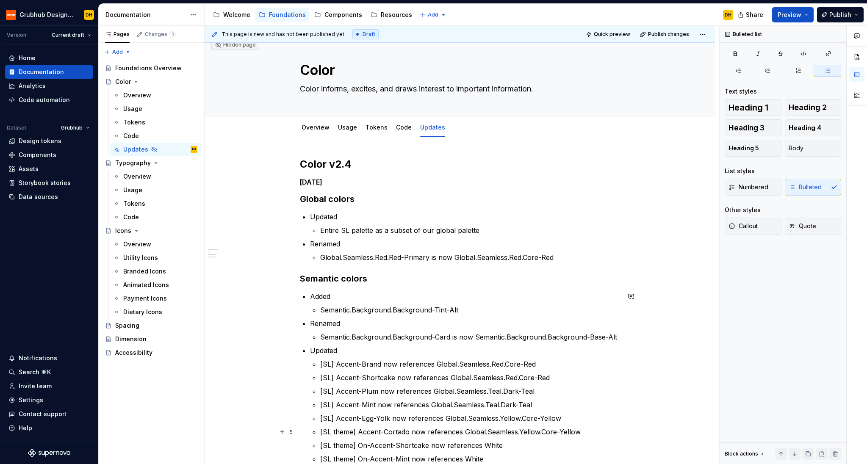
click at [345, 380] on p "[SL theme] Accent-Cortado now references Global.Seamless.Yellow.Core-Yellow" at bounding box center [470, 432] width 300 height 10
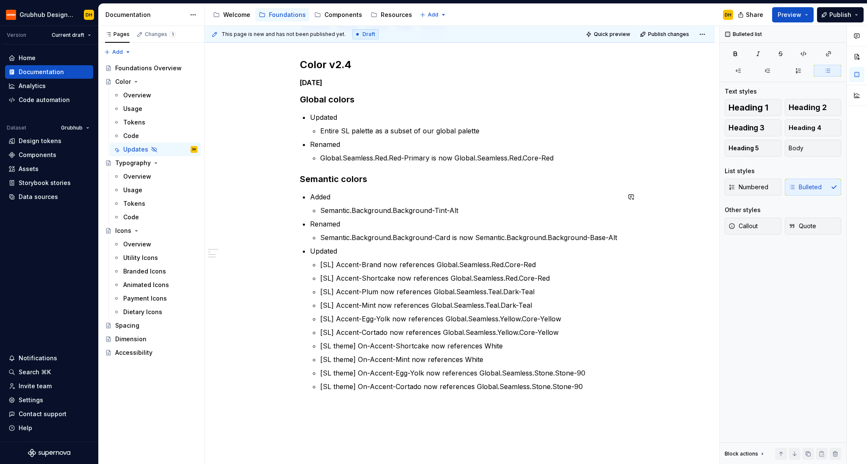
scroll to position [110, 0]
click at [343, 380] on div "Color v2.4 [DATE] Global colors Updated Entire SL palette as a subset of our gl…" at bounding box center [460, 229] width 320 height 344
click at [345, 380] on p "[SL theme] On-Accent-Cortado now references Global.Seamless.Stone.Stone-90" at bounding box center [470, 386] width 300 height 10
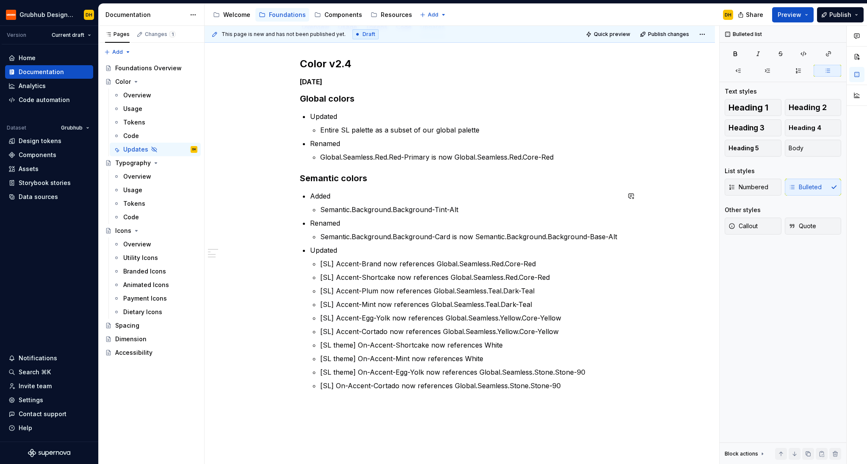
click at [345, 371] on p "[SL theme] On-Accent-Egg-Yolk now references Global.Seamless.Stone.Stone-90" at bounding box center [470, 372] width 300 height 10
click at [344, 358] on p "[SL theme] On-Accent-Mint now references White" at bounding box center [470, 359] width 300 height 10
click at [344, 344] on p "[SL theme] On-Accent-Shortcake now references White" at bounding box center [470, 345] width 300 height 10
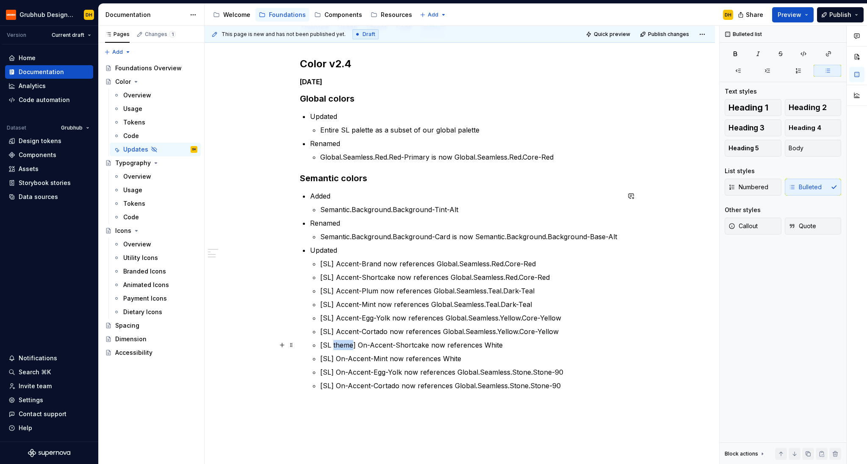
click at [344, 344] on p "[SL theme] On-Accent-Shortcake now references White" at bounding box center [470, 345] width 300 height 10
click at [472, 365] on ul "[SL] Accent-Brand now references Global.Seamless.Red.Core-Red [SL] Accent-Short…" at bounding box center [470, 325] width 300 height 132
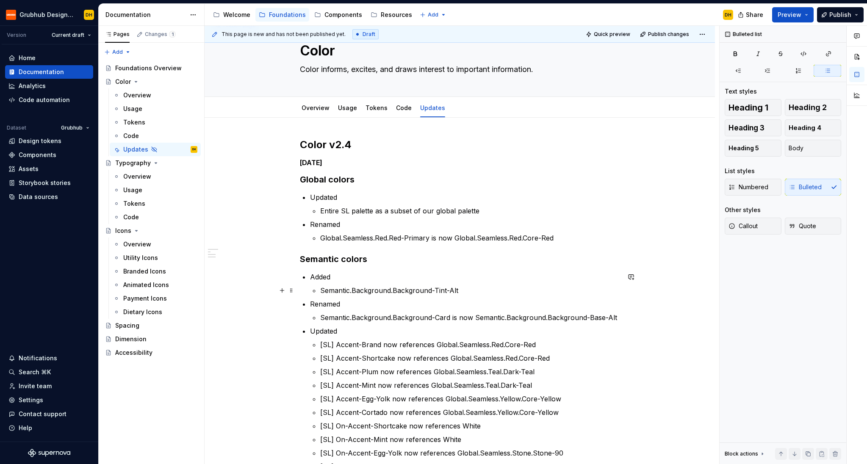
scroll to position [0, 0]
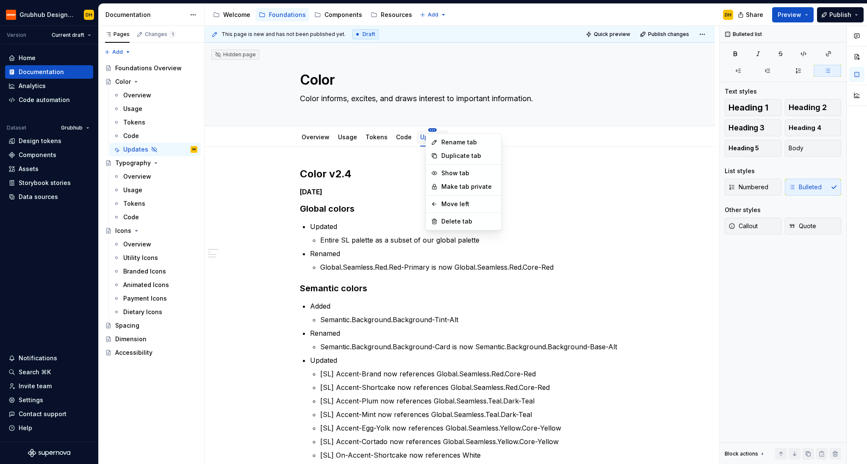
click at [428, 131] on html "Grubhub Design System DH Version Current draft Home Documentation Analytics Cod…" at bounding box center [433, 232] width 867 height 464
click at [464, 176] on div "Show tab" at bounding box center [468, 173] width 55 height 8
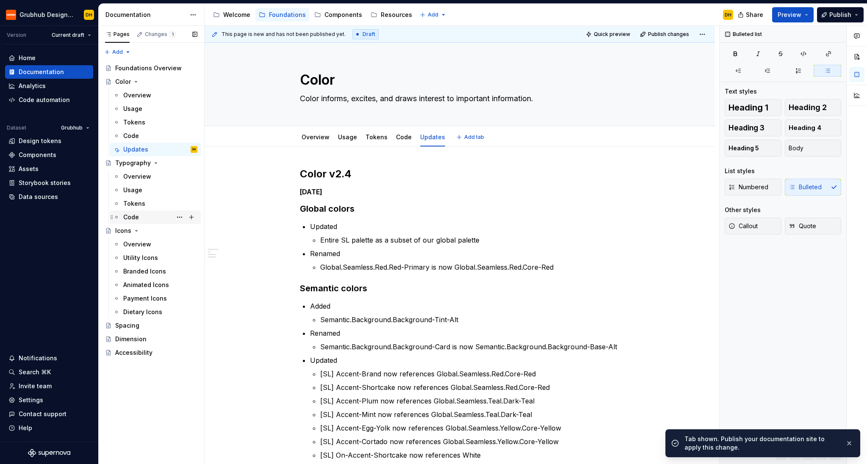
click at [146, 217] on div "Code" at bounding box center [160, 217] width 74 height 12
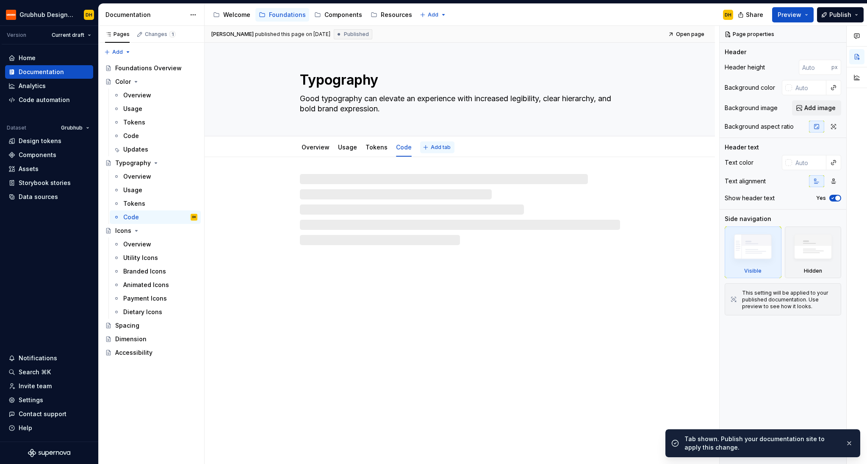
click at [427, 150] on button "Add tab" at bounding box center [437, 147] width 34 height 12
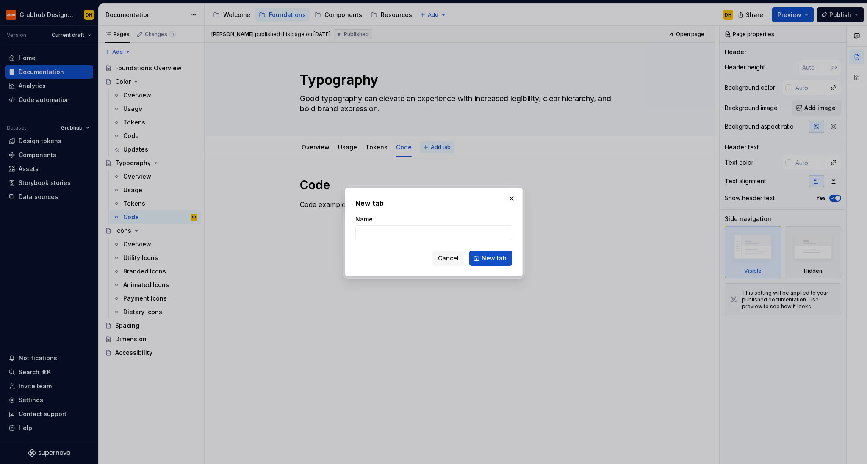
type textarea "*"
type input "Updates"
click button "New tab" at bounding box center [490, 258] width 43 height 15
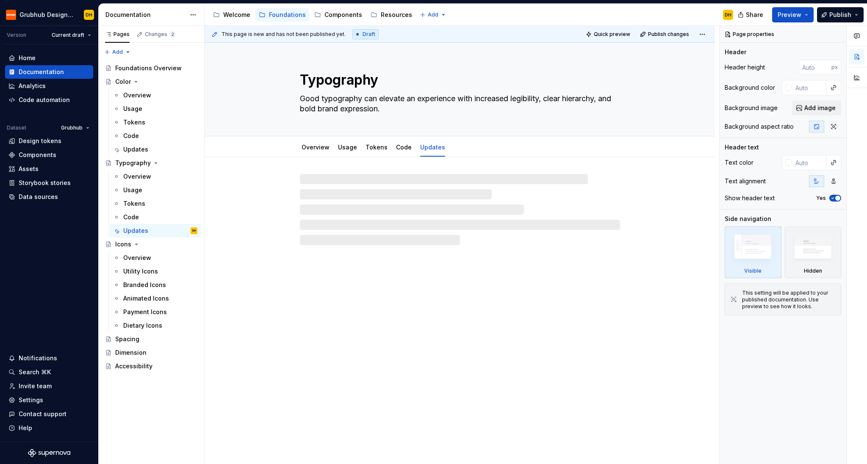
type textarea "*"
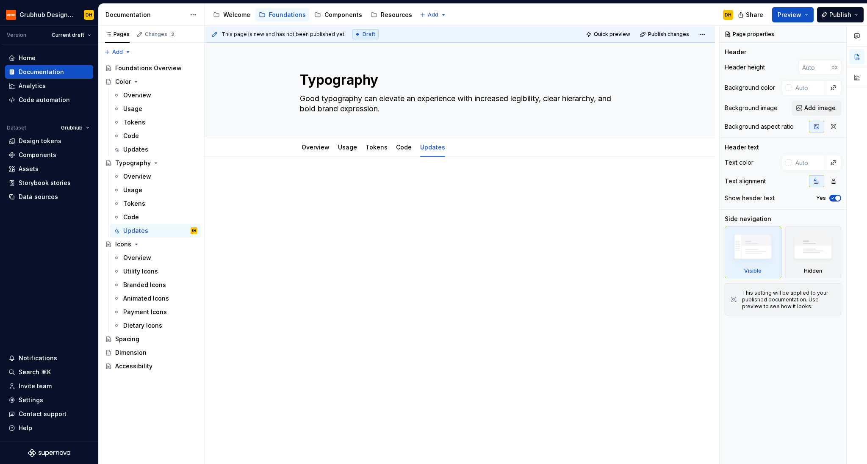
click at [402, 194] on div at bounding box center [460, 193] width 320 height 32
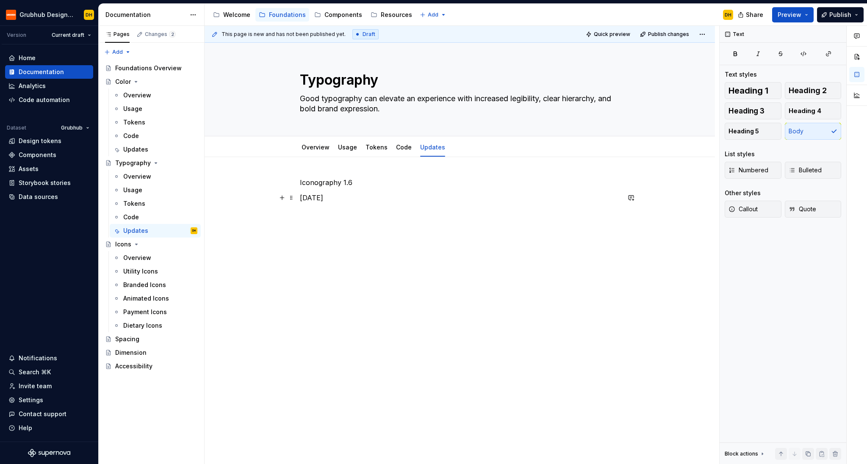
click at [302, 197] on p "[DATE]" at bounding box center [460, 198] width 320 height 10
click at [727, 123] on button "Heading 5" at bounding box center [753, 131] width 57 height 17
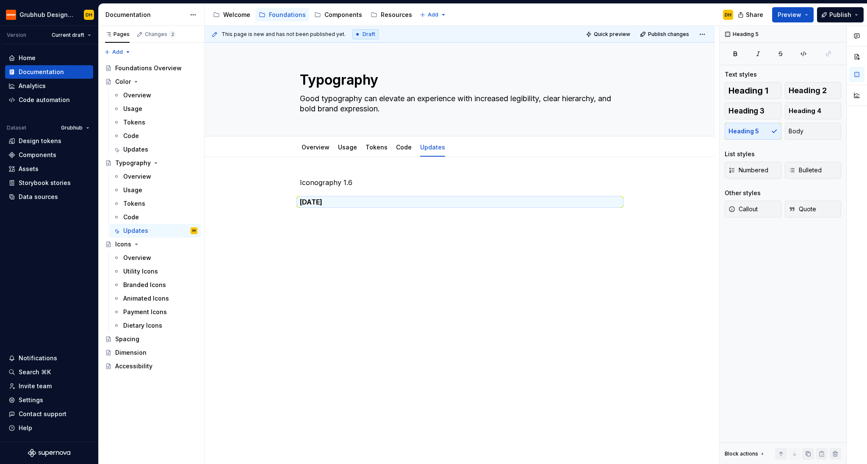
drag, startPoint x: 732, startPoint y: 131, endPoint x: 513, endPoint y: 184, distance: 226.1
click at [732, 131] on div "Heading 1 Heading 2 Heading 3 Heading 4 Heading 5 Body" at bounding box center [783, 111] width 116 height 58
click at [322, 186] on p "Iconography 1.6" at bounding box center [460, 182] width 320 height 10
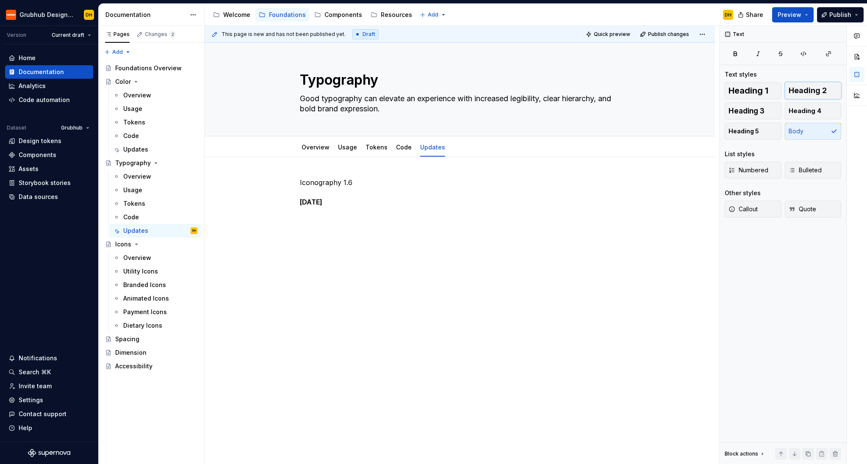
drag, startPoint x: 814, startPoint y: 93, endPoint x: 549, endPoint y: 170, distance: 275.6
click at [732, 93] on span "Heading 2" at bounding box center [808, 90] width 38 height 8
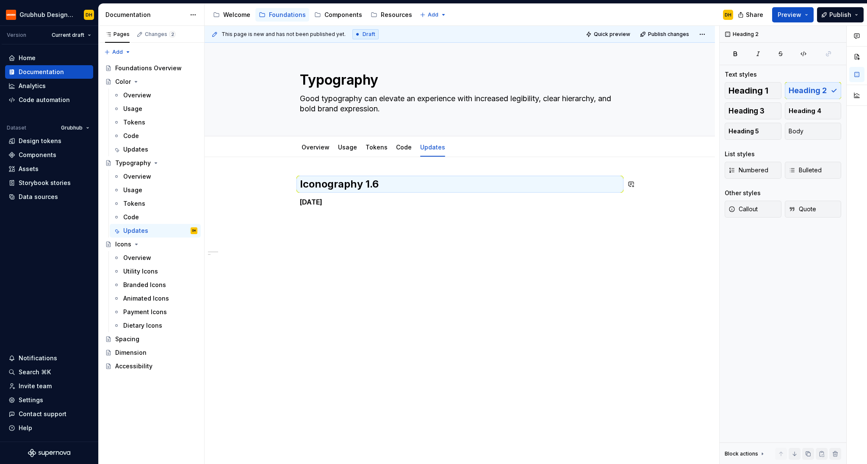
click at [436, 198] on h5 "[DATE]" at bounding box center [460, 202] width 320 height 8
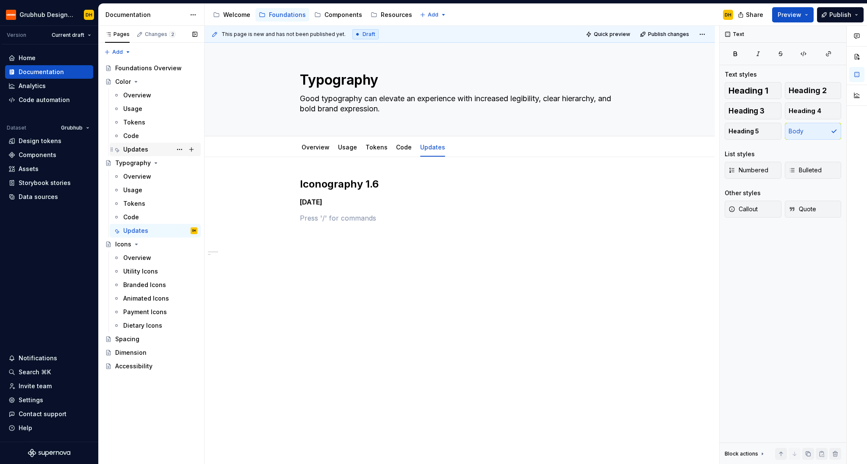
click at [126, 144] on div "Updates" at bounding box center [160, 150] width 74 height 12
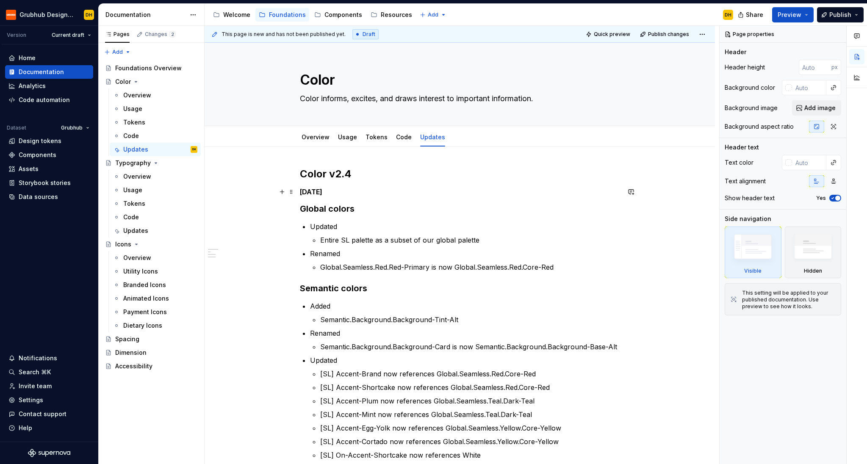
type textarea "*"
drag, startPoint x: 315, startPoint y: 192, endPoint x: 347, endPoint y: 192, distance: 32.2
click at [316, 192] on h5 "[DATE]" at bounding box center [460, 192] width 320 height 8
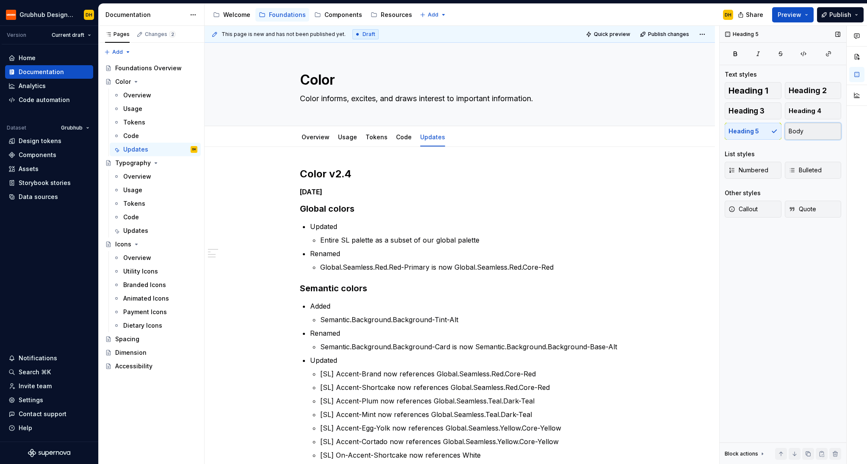
click at [732, 130] on button "Body" at bounding box center [813, 131] width 57 height 17
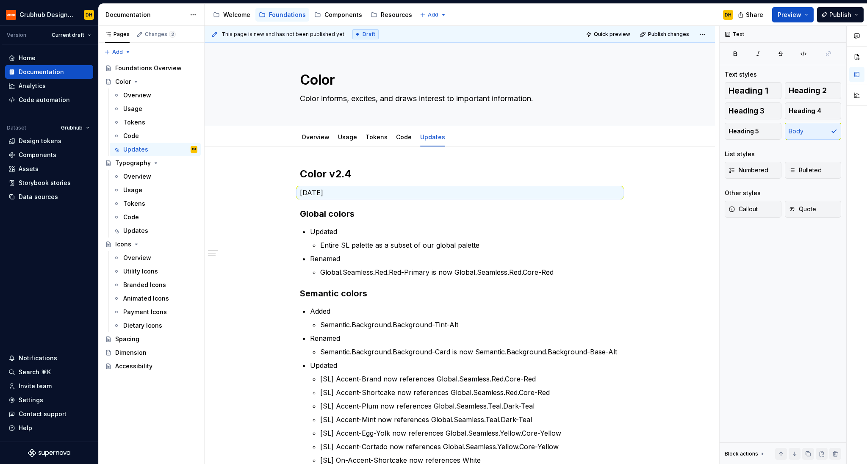
click at [559, 172] on h2 "Color v2.4" at bounding box center [460, 174] width 320 height 14
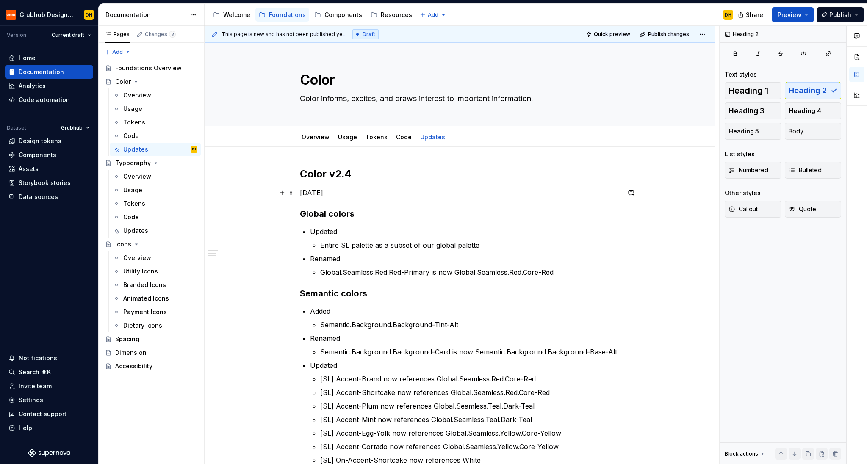
click at [321, 191] on p "[DATE]" at bounding box center [460, 193] width 320 height 10
click at [732, 133] on span "Heading 5" at bounding box center [744, 131] width 30 height 8
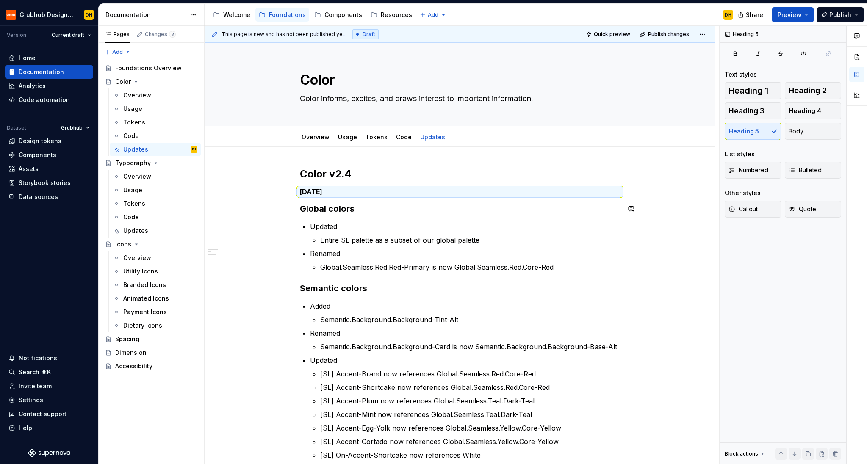
click at [499, 218] on div "Color v2.4 [DATE] Global colors Updated Entire SL palette as a subset of our gl…" at bounding box center [460, 334] width 320 height 334
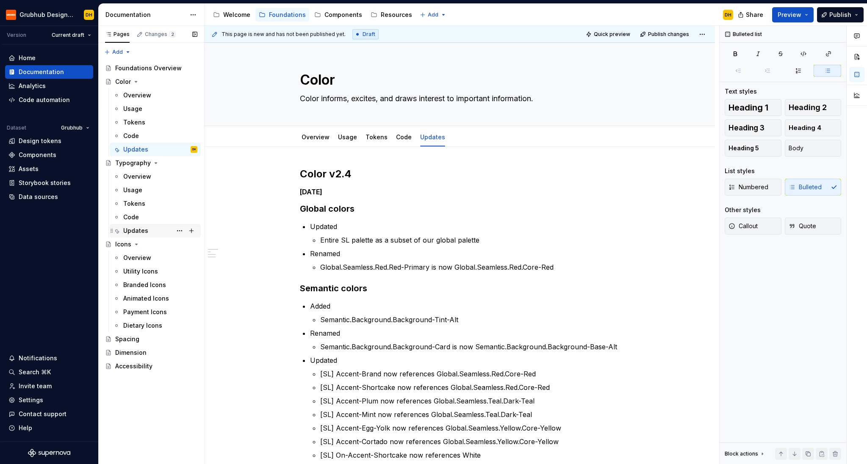
click at [142, 229] on div "Updates" at bounding box center [135, 231] width 25 height 8
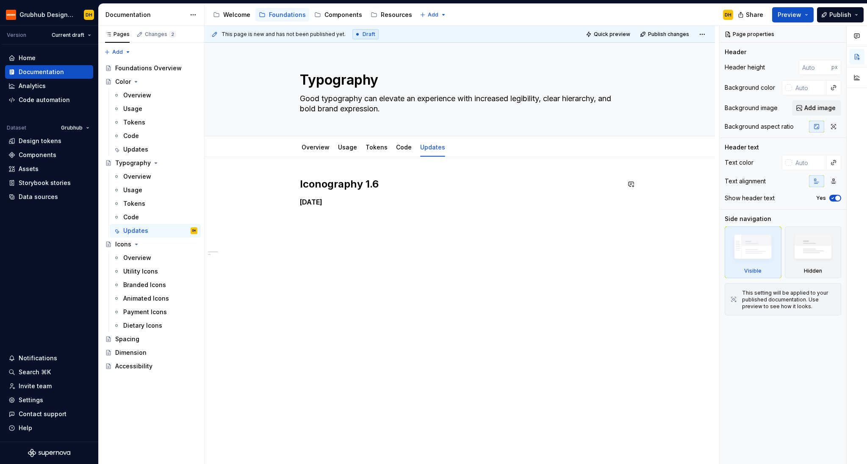
type textarea "*"
click at [337, 177] on h2 "Iconography 1.6" at bounding box center [460, 184] width 320 height 14
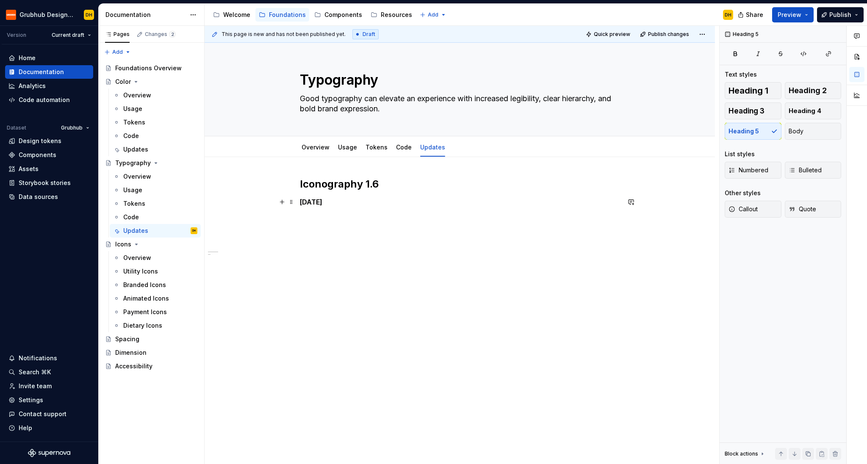
drag, startPoint x: 333, startPoint y: 203, endPoint x: 365, endPoint y: 204, distance: 31.4
click at [334, 203] on h5 "[DATE]" at bounding box center [460, 202] width 320 height 8
drag, startPoint x: 313, startPoint y: 200, endPoint x: 319, endPoint y: 200, distance: 6.8
click at [313, 200] on h5 "[DATE]" at bounding box center [460, 202] width 320 height 8
click at [402, 207] on div "Iconography 1.6 [DATE]" at bounding box center [460, 200] width 320 height 46
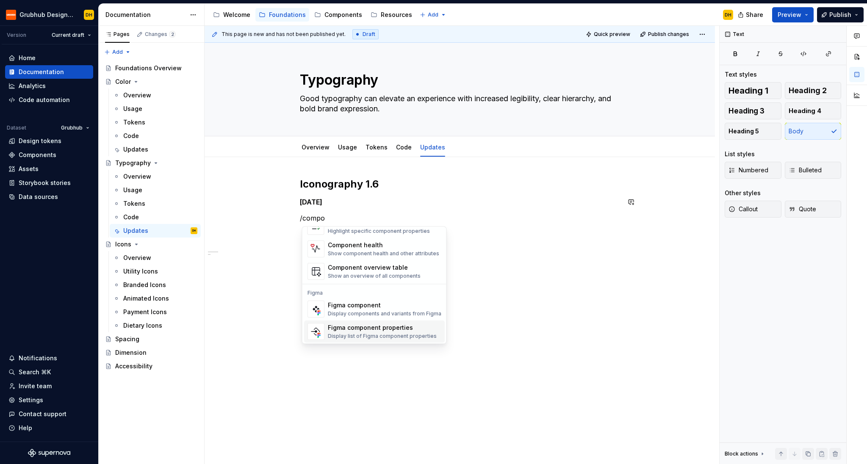
scroll to position [25, 0]
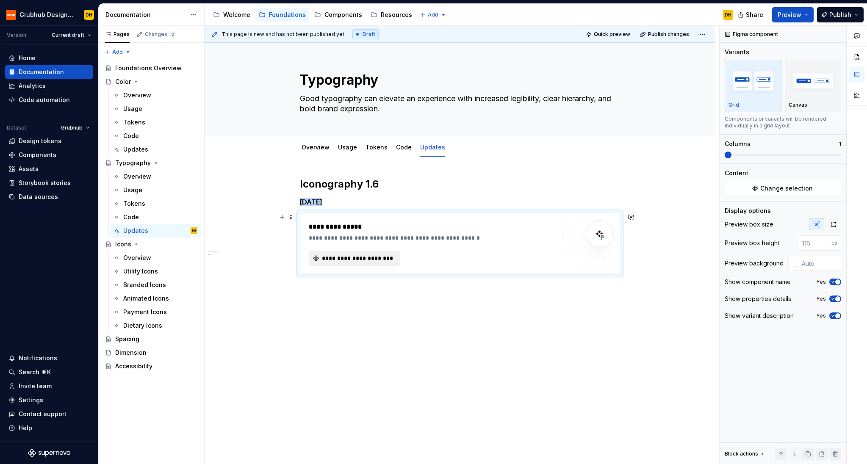
click at [362, 257] on span "**********" at bounding box center [357, 258] width 73 height 8
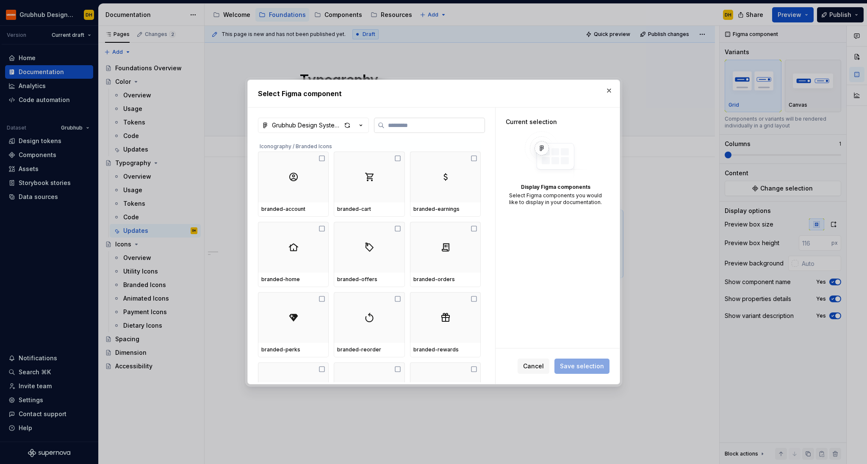
type textarea "*"
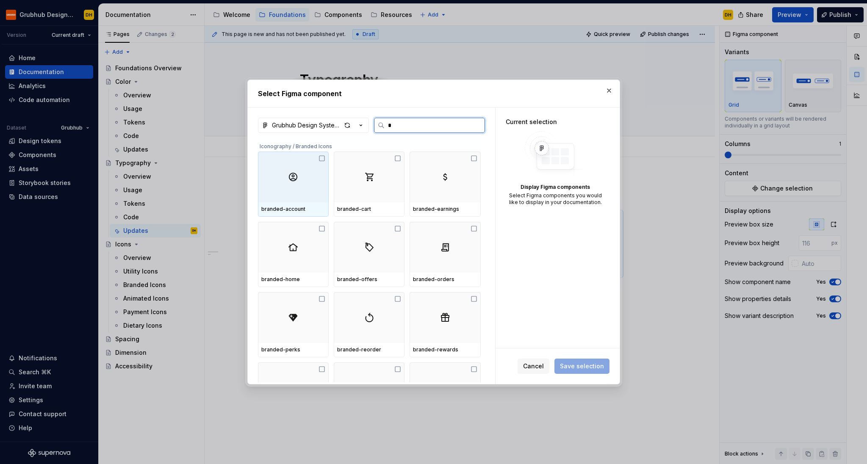
type input "**"
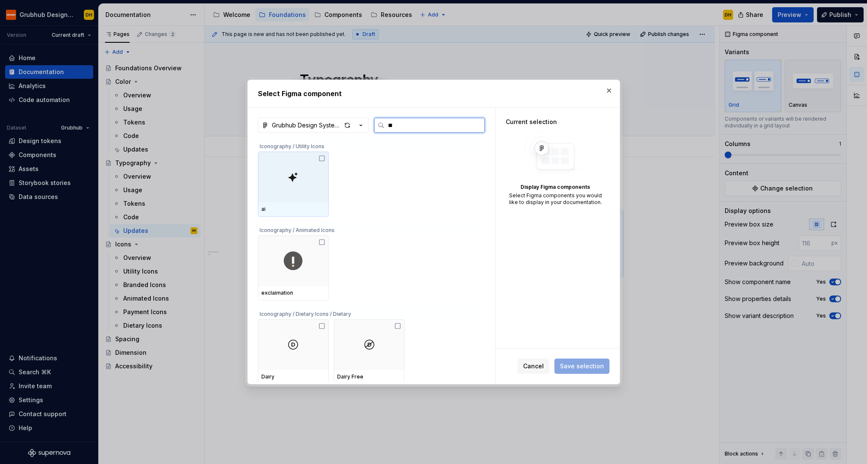
click at [303, 175] on div at bounding box center [293, 177] width 71 height 51
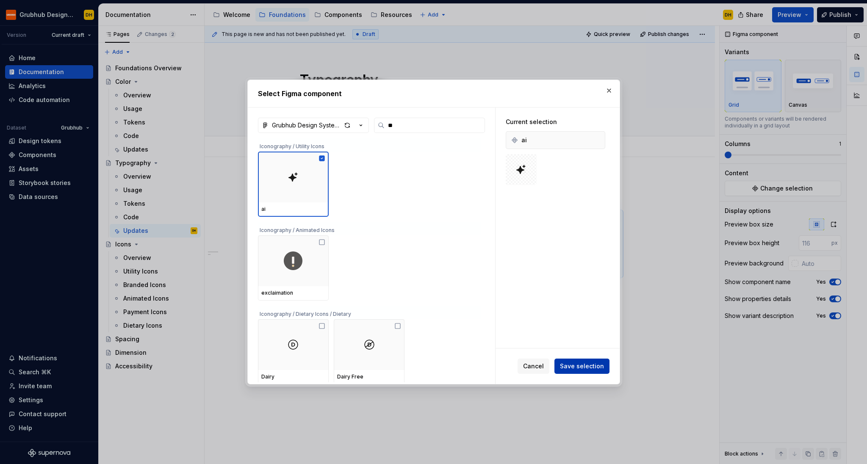
click at [578, 368] on span "Save selection" at bounding box center [582, 366] width 44 height 8
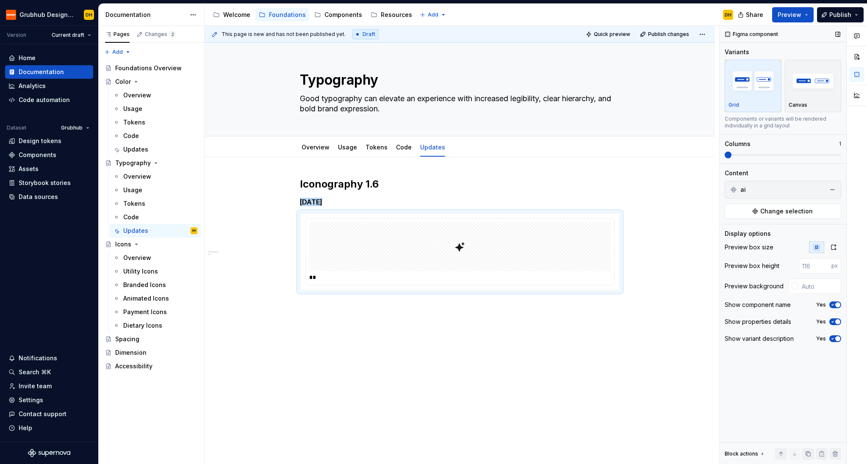
click at [732, 154] on span at bounding box center [783, 155] width 116 height 2
click at [732, 152] on span at bounding box center [783, 155] width 116 height 7
click at [547, 308] on div "Iconography 1.6 [DATE] **" at bounding box center [460, 298] width 510 height 283
click at [396, 332] on div "Iconography 1.6 [DATE] **" at bounding box center [460, 298] width 510 height 283
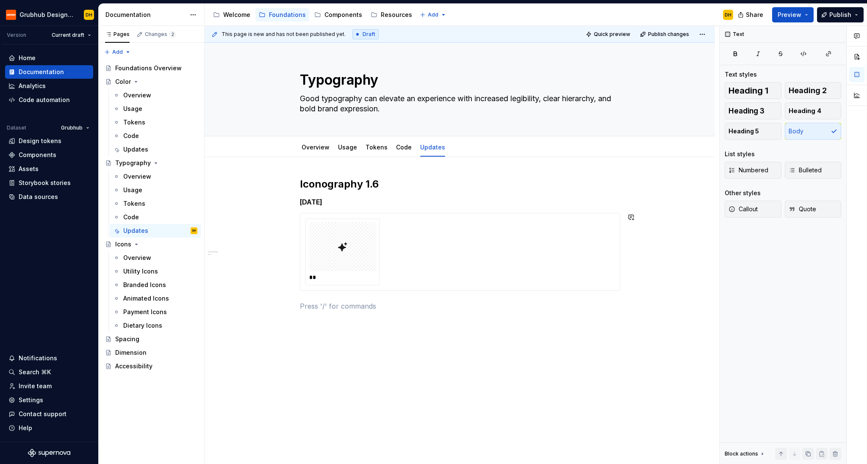
click at [383, 206] on div "Iconography 1.6 [DATE] **" at bounding box center [460, 244] width 320 height 134
click at [139, 144] on div "Updates" at bounding box center [160, 150] width 74 height 12
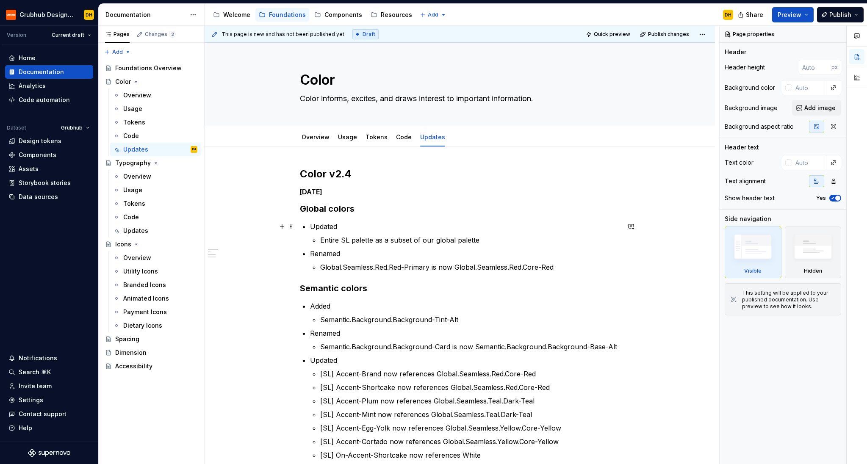
type textarea "*"
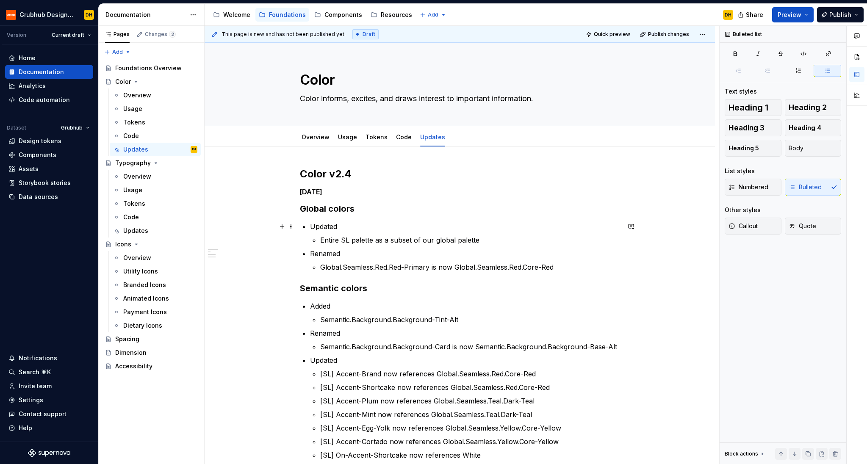
click at [310, 224] on div "Color v2.4 [DATE] Global colors Updated Entire SL palette as a subset of our gl…" at bounding box center [460, 334] width 320 height 334
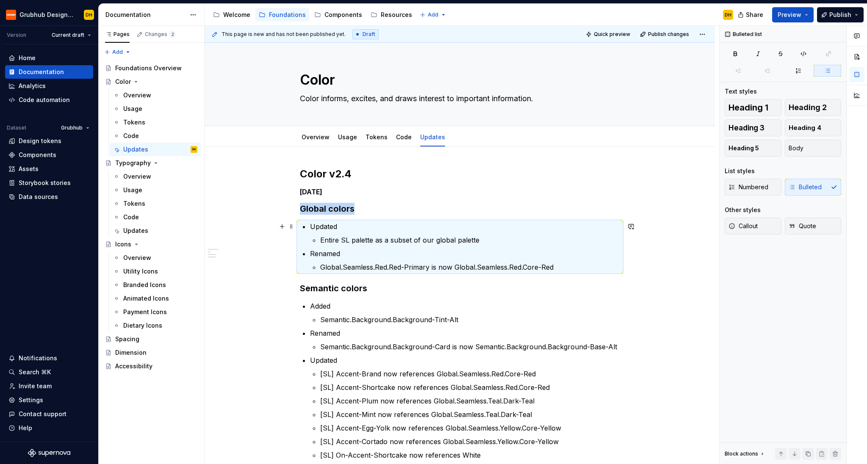
click at [321, 229] on p "Updated" at bounding box center [465, 227] width 310 height 10
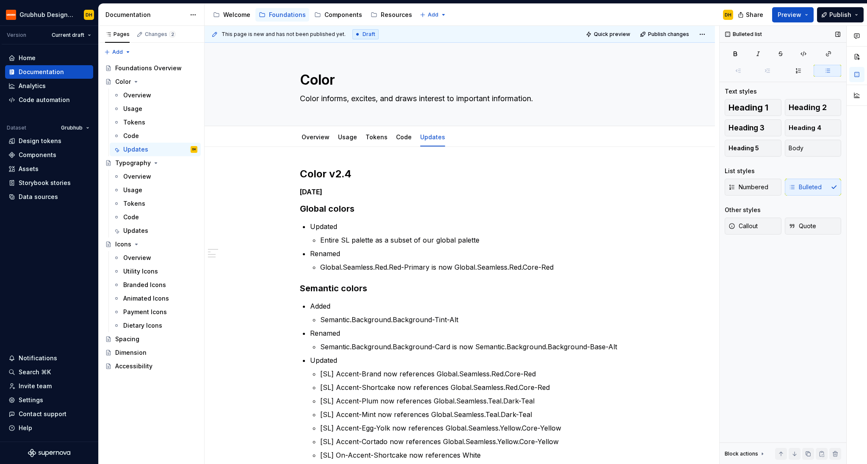
click at [732, 186] on div "Numbered Bulleted" at bounding box center [783, 187] width 116 height 17
click at [732, 153] on button "Body" at bounding box center [813, 148] width 57 height 17
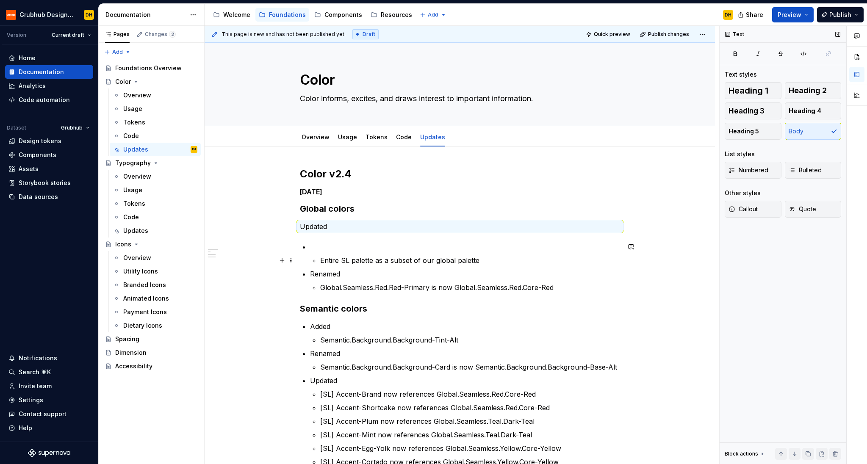
click at [512, 260] on p "Entire SL palette as a subset of our global palette" at bounding box center [470, 260] width 300 height 10
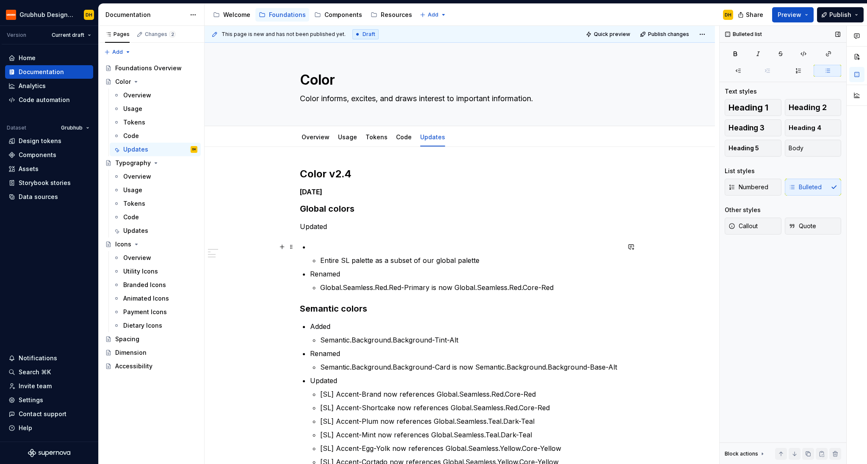
click at [373, 246] on p at bounding box center [465, 247] width 310 height 10
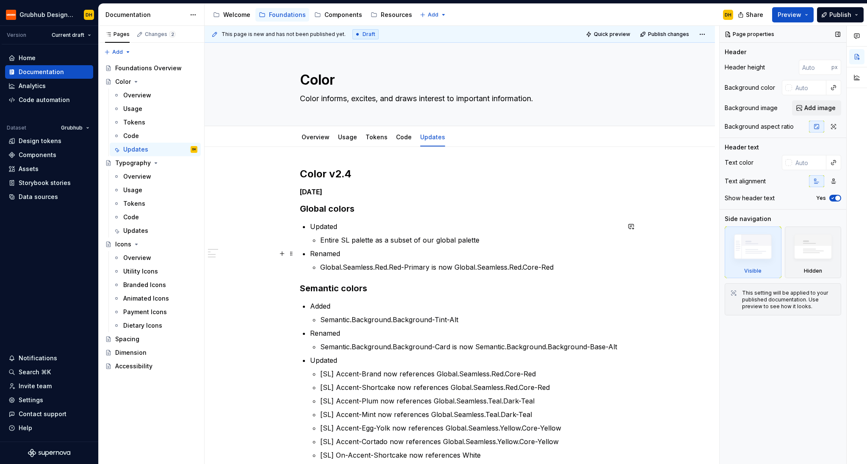
click at [409, 248] on ul "Updated Entire SL palette as a subset of our global palette Renamed Global.Seam…" at bounding box center [465, 247] width 310 height 51
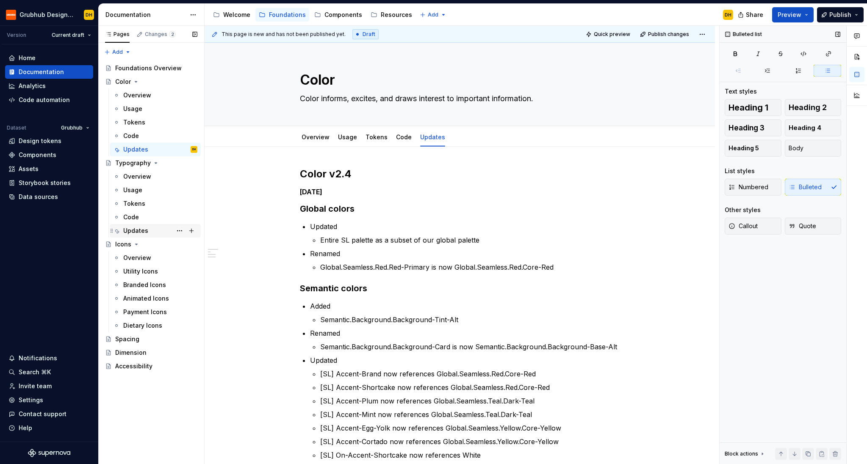
click at [143, 231] on div "Updates" at bounding box center [135, 231] width 25 height 8
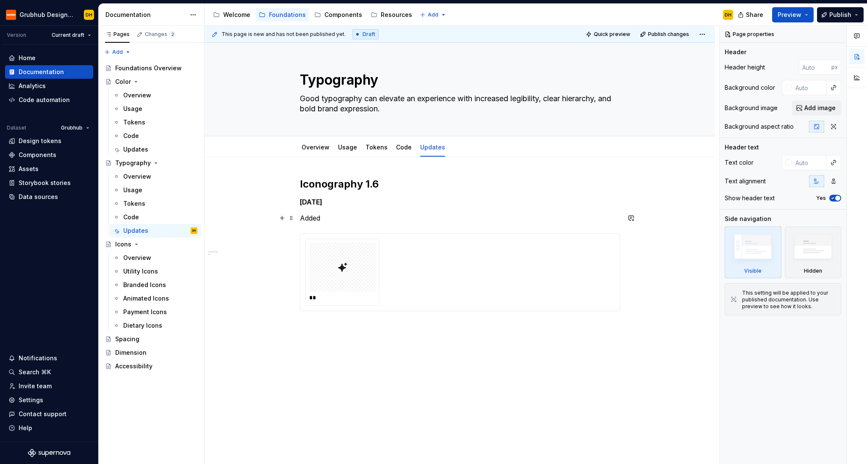
type textarea "*"
click at [334, 216] on p "Added" at bounding box center [460, 218] width 320 height 10
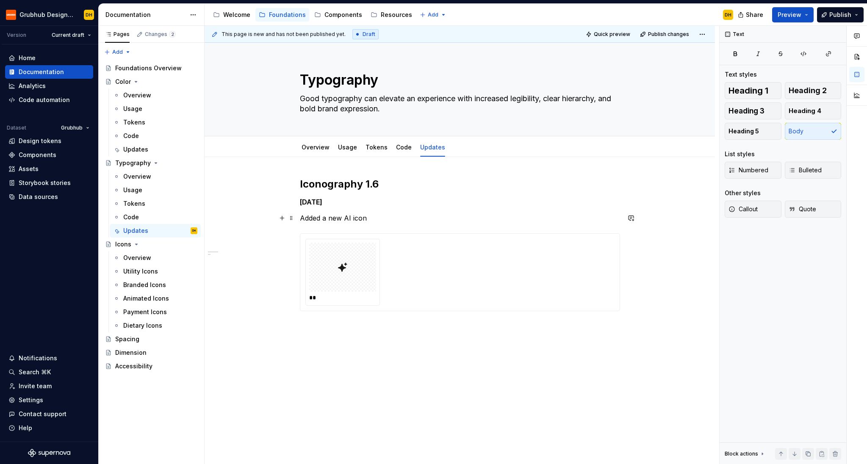
click at [302, 220] on p "Added a new AI icon" at bounding box center [460, 218] width 320 height 10
click at [732, 172] on span "Bulleted" at bounding box center [805, 170] width 33 height 8
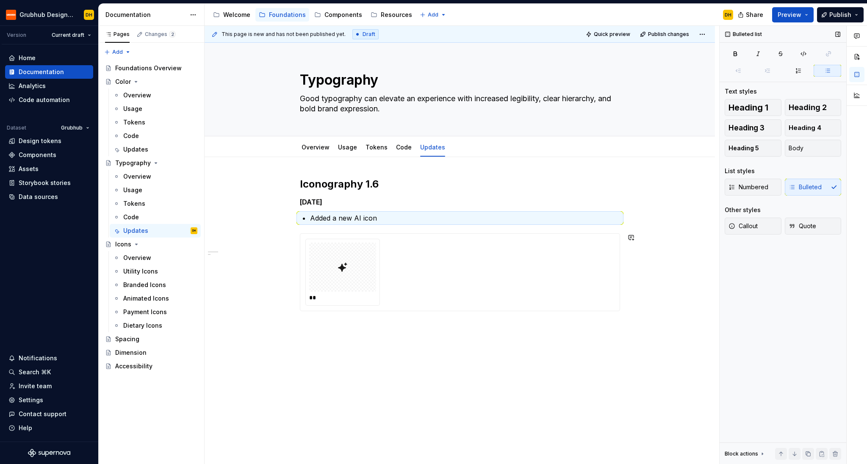
click at [521, 360] on div "Iconography 1.6 [DATE] Added a new AI icon **" at bounding box center [460, 319] width 510 height 324
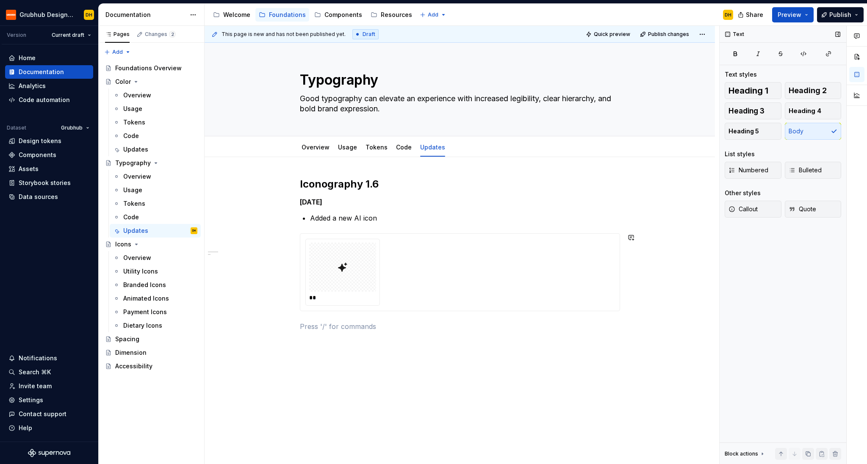
click at [557, 370] on div "Iconography 1.6 [DATE] Added a new AI icon **" at bounding box center [460, 319] width 510 height 324
click at [429, 139] on html "Grubhub Design System DH Version Current draft Home Documentation Analytics Cod…" at bounding box center [433, 232] width 867 height 464
click at [409, 179] on html "Grubhub Design System DH Version Current draft Home Documentation Analytics Cod…" at bounding box center [433, 232] width 867 height 464
click at [429, 139] on html "Grubhub Design System DH Version Current draft Home Documentation Analytics Cod…" at bounding box center [433, 232] width 867 height 464
click at [453, 233] on div "Delete tab" at bounding box center [468, 231] width 55 height 8
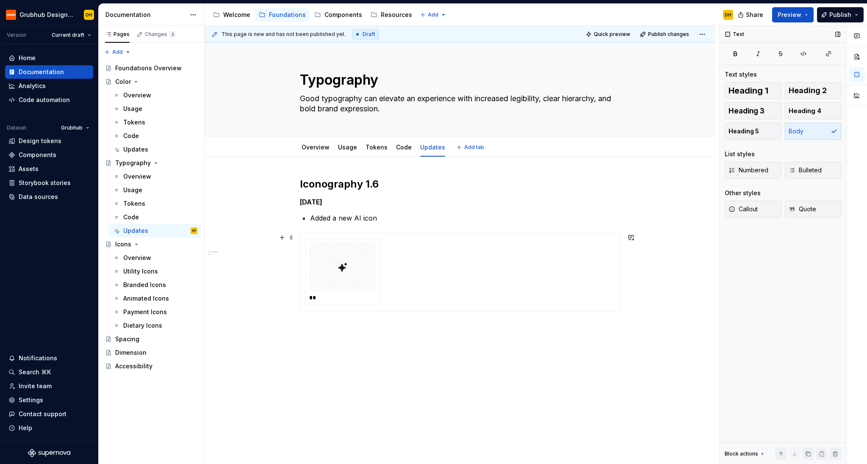
drag, startPoint x: 405, startPoint y: 256, endPoint x: 434, endPoint y: 275, distance: 35.5
click at [405, 256] on div "**" at bounding box center [459, 272] width 309 height 67
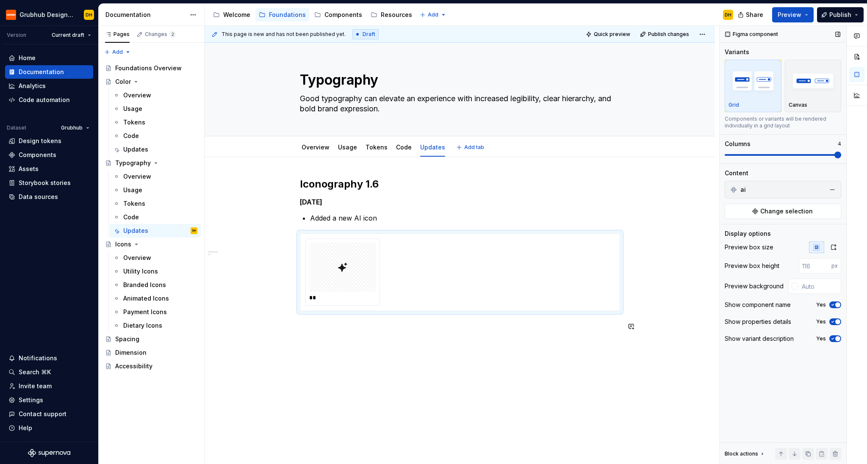
drag, startPoint x: 549, startPoint y: 352, endPoint x: 571, endPoint y: 347, distance: 23.0
click at [549, 352] on div "This page is new and has not been published yet. Draft Quick preview Publish ch…" at bounding box center [462, 245] width 515 height 439
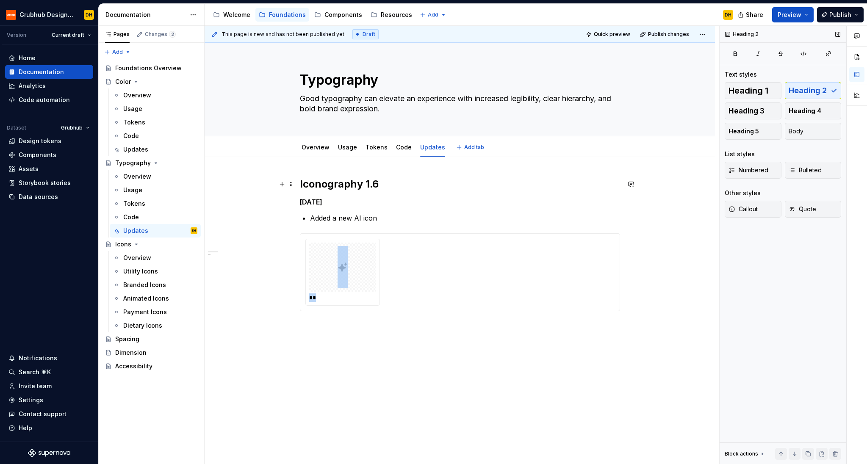
drag, startPoint x: 312, startPoint y: 218, endPoint x: 297, endPoint y: 183, distance: 37.4
click at [300, 183] on div "Iconography 1.6 [DATE] Added a new AI icon **" at bounding box center [460, 259] width 320 height 164
click at [305, 184] on h2 "Iconography 1.6" at bounding box center [460, 184] width 320 height 14
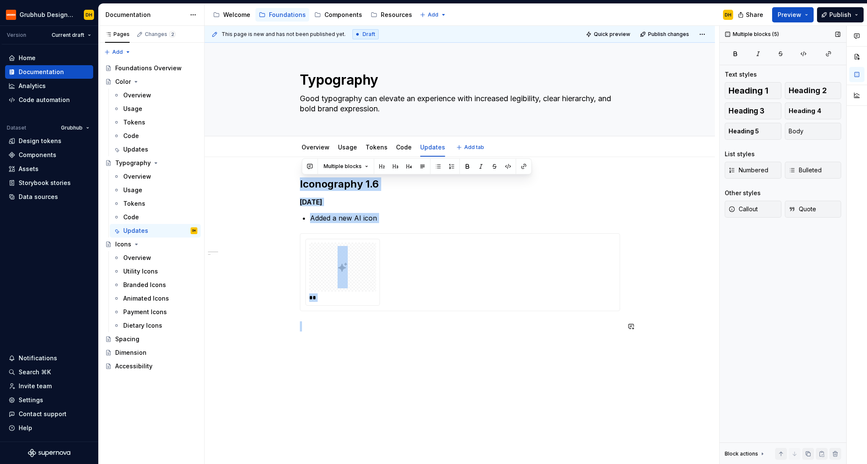
drag, startPoint x: 302, startPoint y: 184, endPoint x: 444, endPoint y: 336, distance: 207.7
click at [444, 337] on div "Iconography 1.6 [DATE] Added a new AI icon **" at bounding box center [460, 259] width 320 height 164
click at [432, 326] on p at bounding box center [460, 326] width 320 height 10
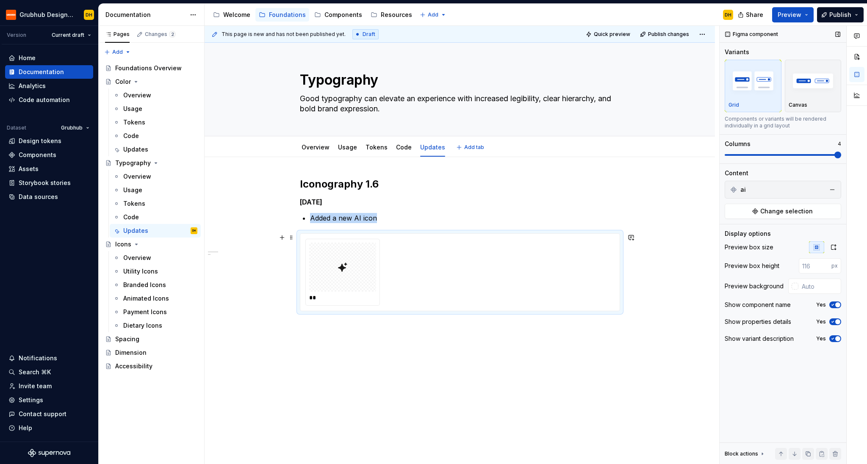
click at [425, 272] on div "**" at bounding box center [459, 272] width 309 height 67
drag, startPoint x: 392, startPoint y: 216, endPoint x: 305, endPoint y: 173, distance: 97.6
click at [305, 173] on div "Iconography 1.6 [DATE] Added a new AI icon **" at bounding box center [460, 319] width 510 height 324
click at [292, 253] on div "This page is new and has not been published yet. Draft Quick preview Publish ch…" at bounding box center [462, 245] width 515 height 439
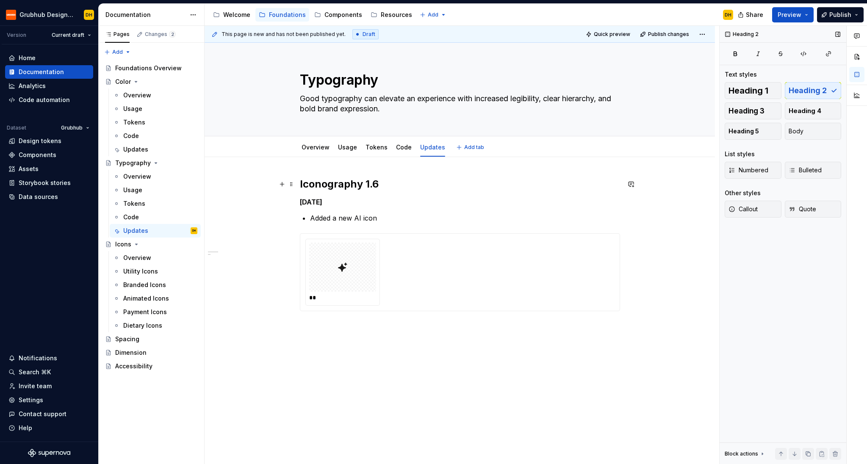
drag, startPoint x: 298, startPoint y: 261, endPoint x: 349, endPoint y: 177, distance: 98.6
click at [349, 177] on div "Iconography 1.6 [DATE] Added a new AI icon **" at bounding box center [460, 319] width 510 height 324
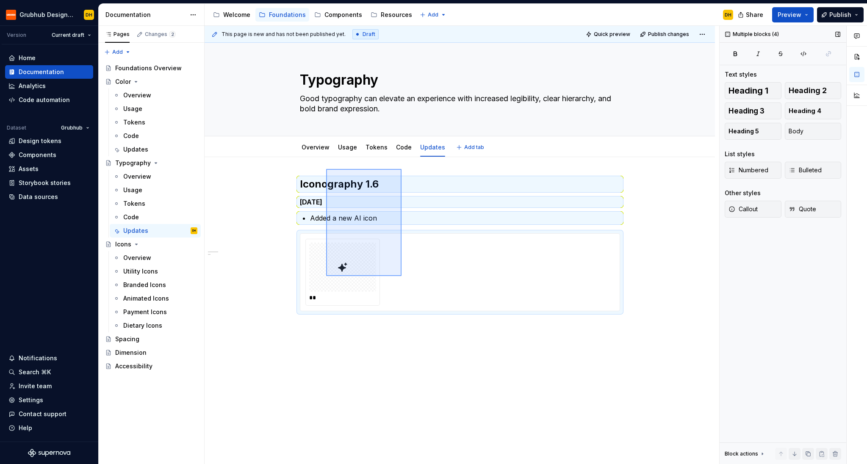
drag, startPoint x: 329, startPoint y: 177, endPoint x: 407, endPoint y: 288, distance: 136.0
click at [407, 288] on div "This page is new and has not been published yet. Draft Quick preview Publish ch…" at bounding box center [462, 245] width 515 height 439
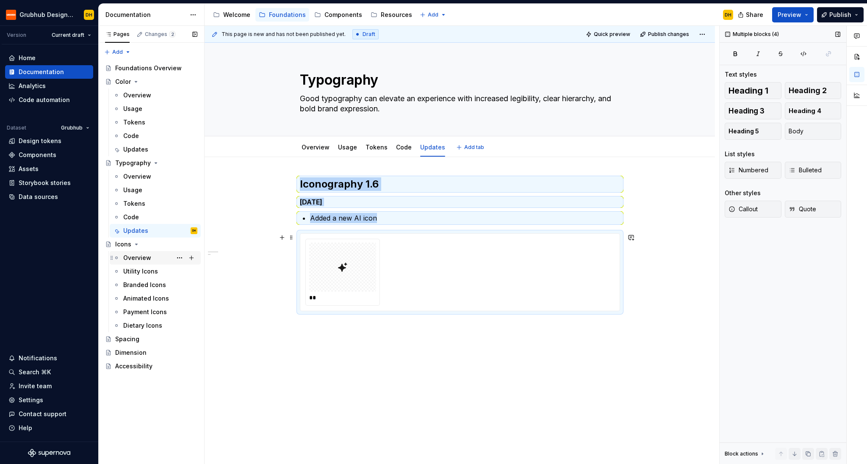
copy div "Iconography 1.6 [DATE] Added a new AI icon"
click at [136, 258] on div "Overview" at bounding box center [137, 258] width 28 height 8
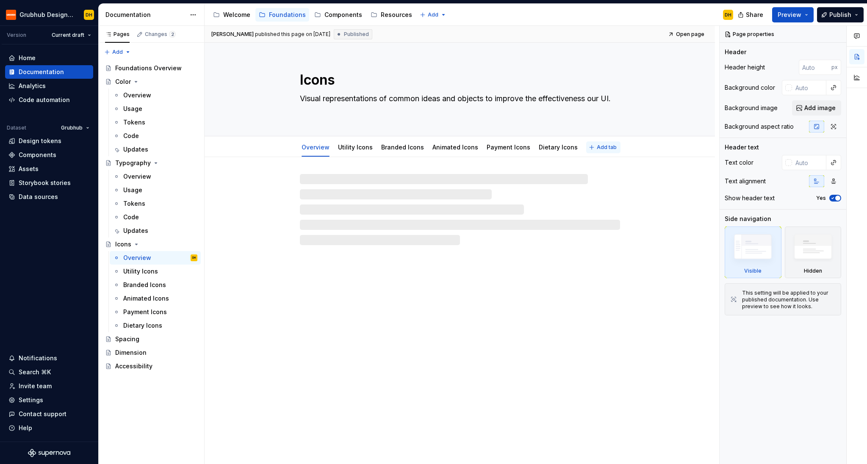
click at [597, 147] on span "Add tab" at bounding box center [607, 147] width 20 height 7
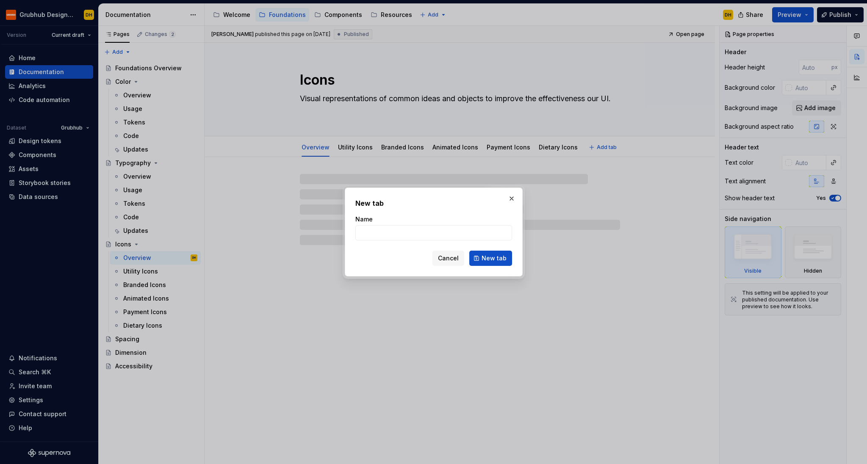
type textarea "*"
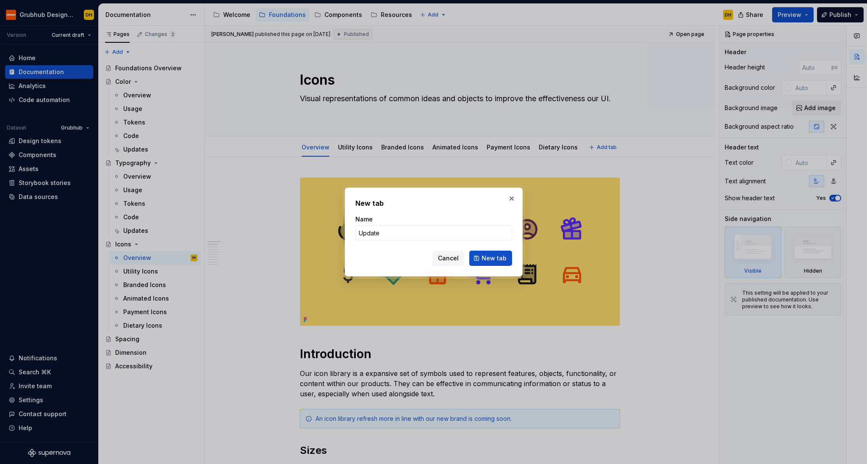
type input "Updates"
click button "New tab" at bounding box center [490, 258] width 43 height 15
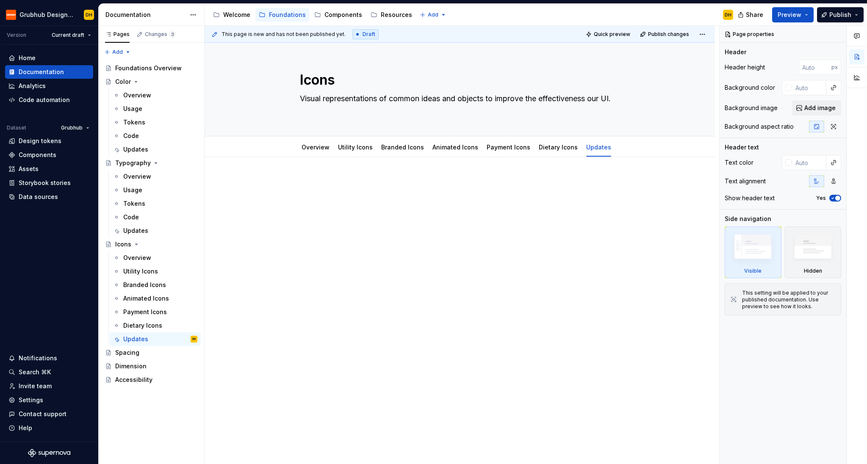
click at [337, 202] on div at bounding box center [460, 193] width 320 height 32
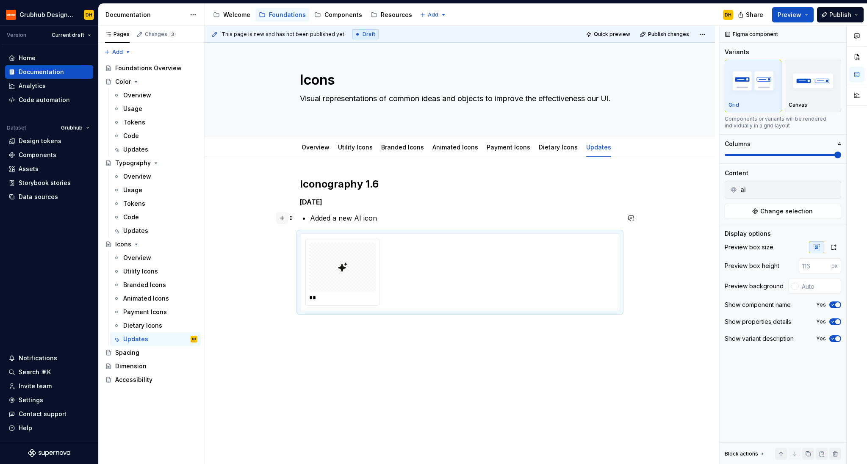
click at [283, 218] on button "button" at bounding box center [282, 218] width 12 height 12
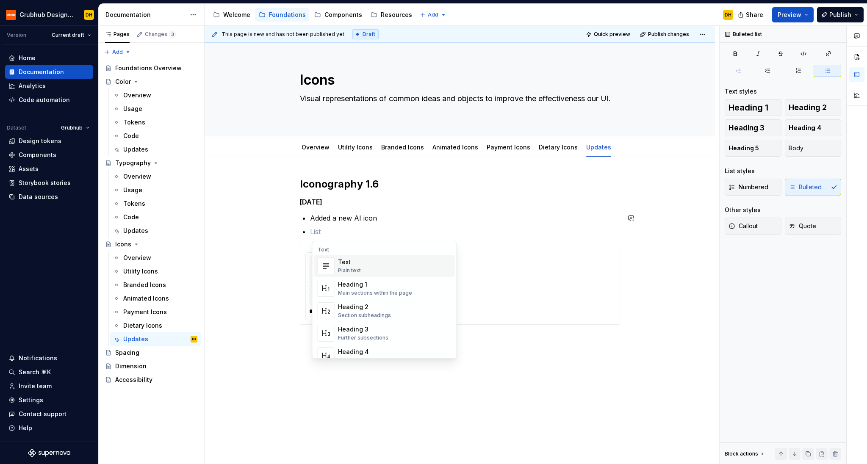
click at [357, 228] on p at bounding box center [465, 232] width 310 height 10
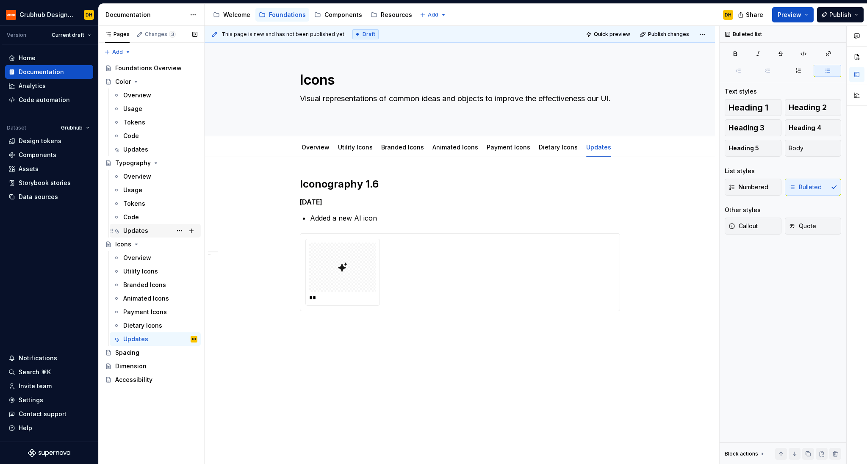
click at [152, 233] on div "Updates" at bounding box center [160, 231] width 74 height 12
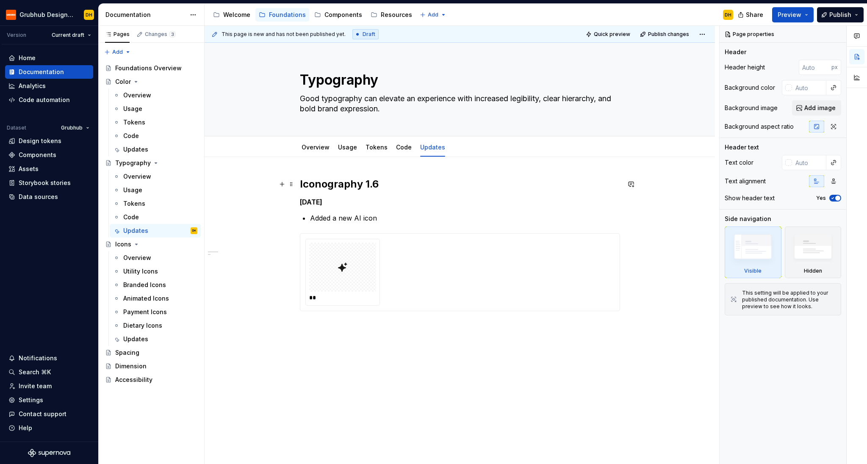
type textarea "*"
click at [324, 186] on h2 "Iconography 1.6" at bounding box center [460, 184] width 320 height 14
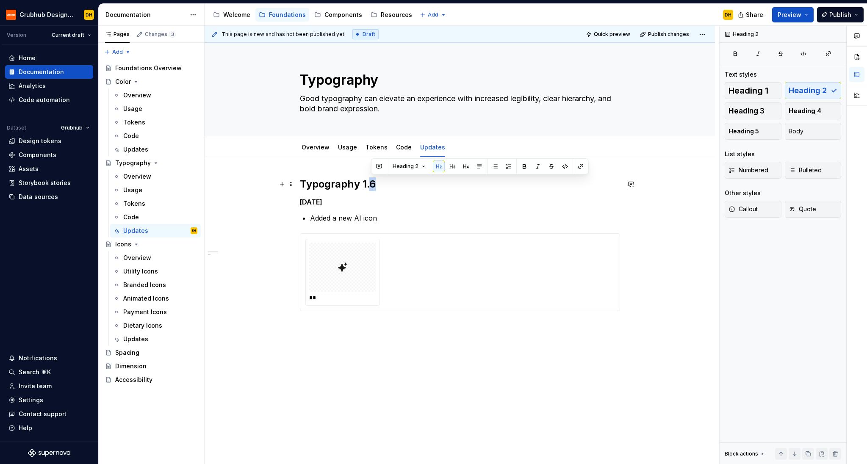
click at [373, 184] on h2 "Typography 1.6" at bounding box center [460, 184] width 320 height 14
click at [130, 338] on div "Updates" at bounding box center [135, 339] width 25 height 8
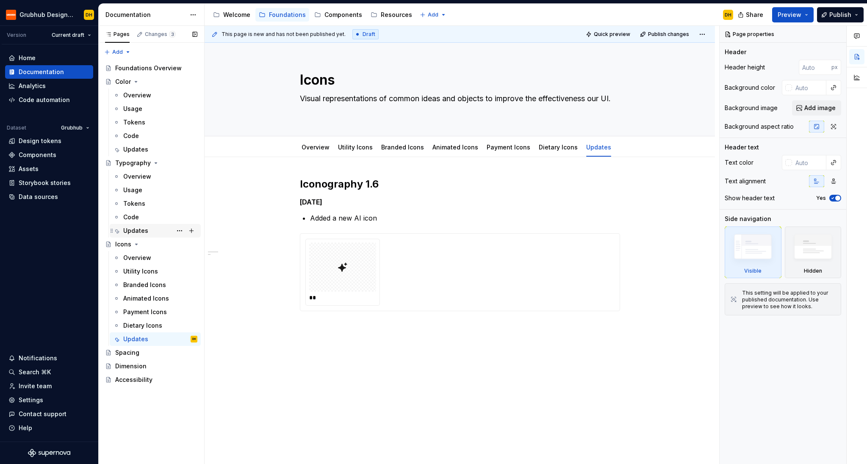
click at [136, 234] on div "Updates" at bounding box center [135, 231] width 25 height 8
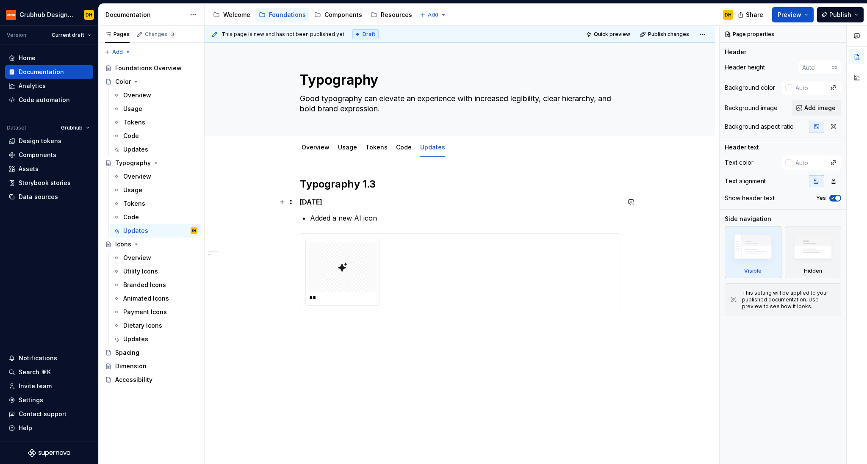
type textarea "*"
click at [333, 201] on h5 "[DATE]" at bounding box center [460, 202] width 320 height 8
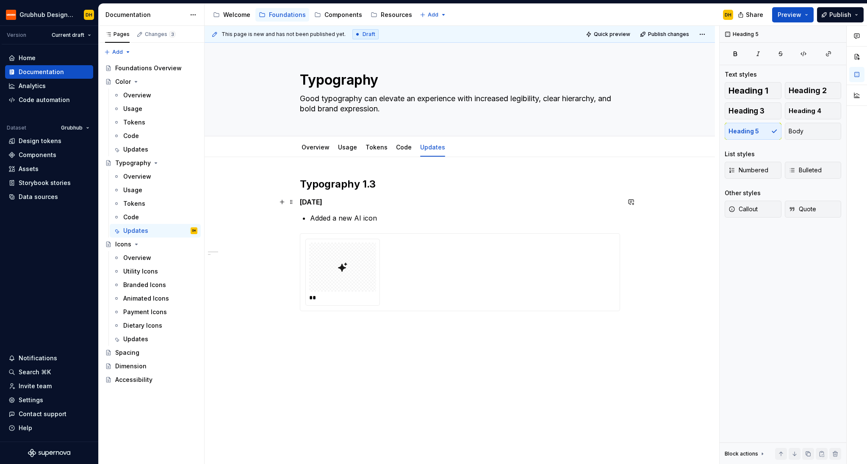
click at [321, 204] on h5 "[DATE]" at bounding box center [460, 202] width 320 height 8
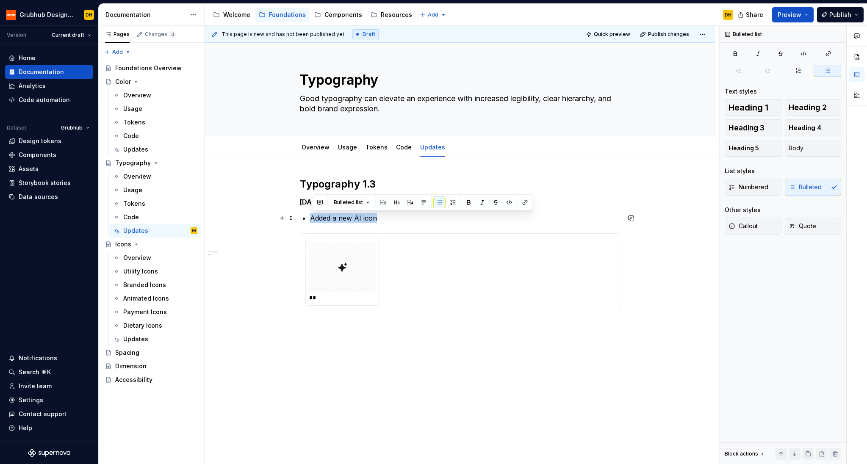
click at [312, 218] on p "Added a new AI icon" at bounding box center [465, 218] width 310 height 10
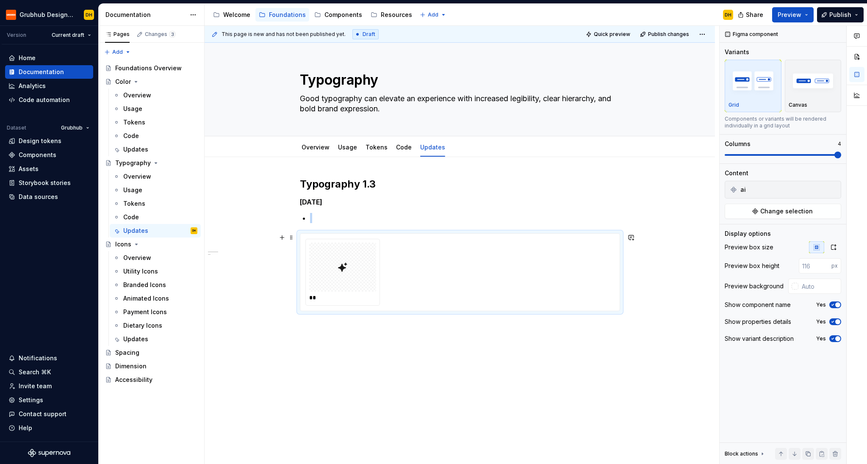
click at [443, 265] on div "**" at bounding box center [459, 272] width 309 height 67
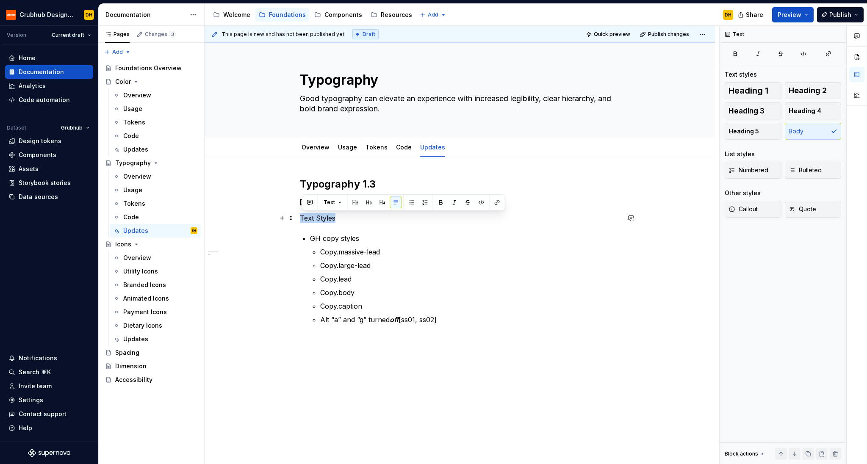
click at [275, 221] on div "Typography 1.3 [DATE] Text Styles GH copy styles Copy.massive-lead Copy.large-l…" at bounding box center [460, 315] width 510 height 317
click at [379, 240] on p "GH copy styles" at bounding box center [465, 238] width 310 height 10
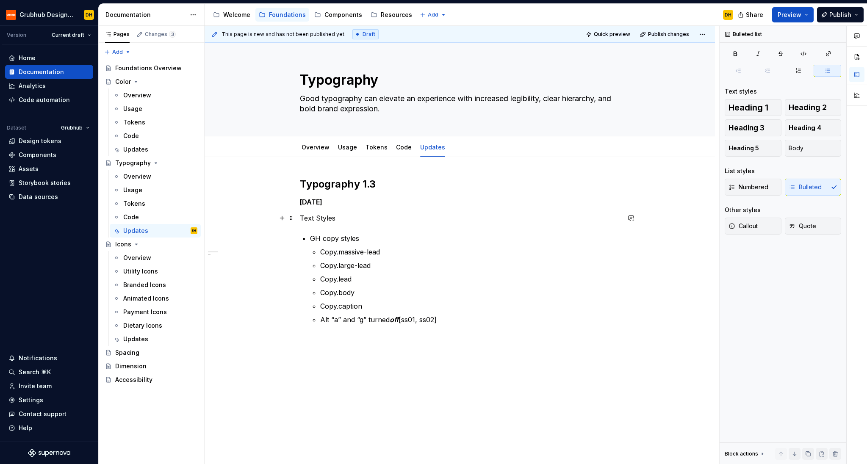
click at [325, 219] on p "Text Styles" at bounding box center [460, 218] width 320 height 10
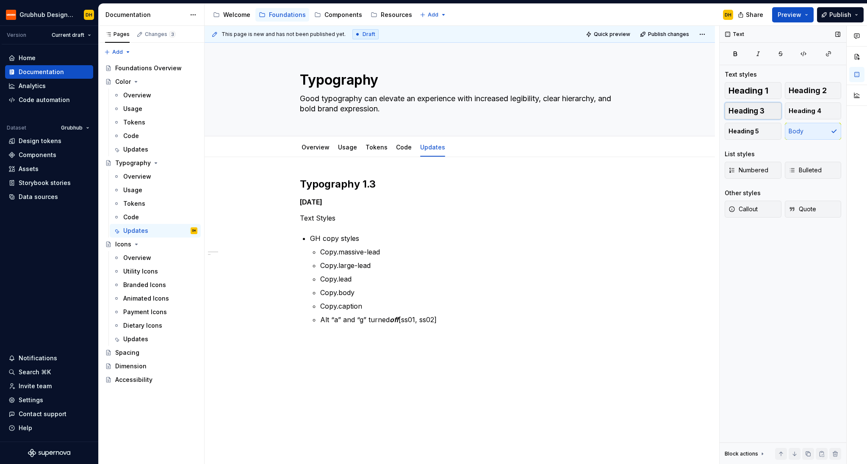
click at [732, 115] on span "Heading 3" at bounding box center [747, 111] width 36 height 8
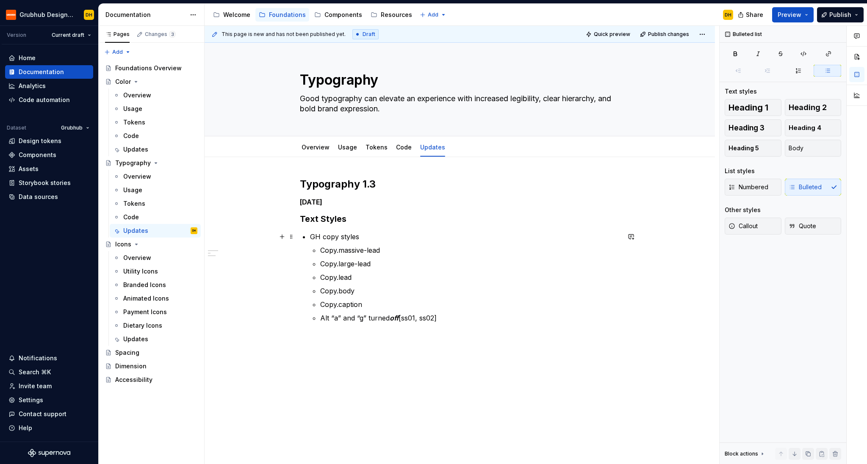
click at [336, 238] on p "GH copy styles" at bounding box center [465, 237] width 310 height 10
click at [144, 154] on div "Updates" at bounding box center [160, 150] width 74 height 12
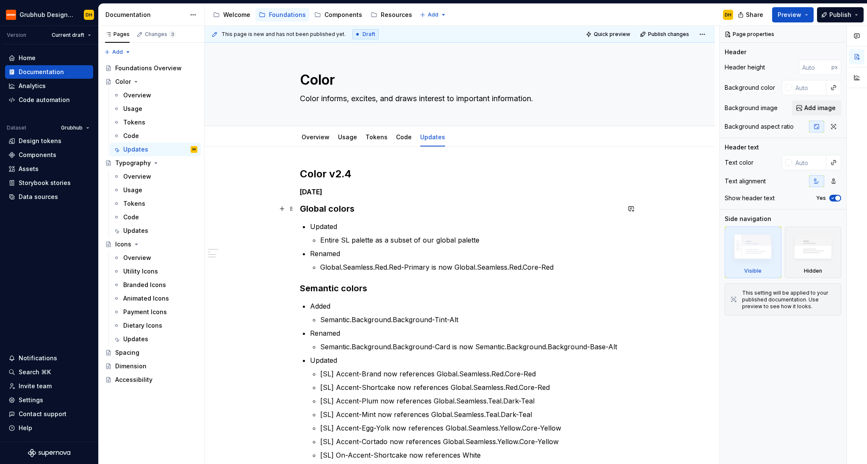
drag, startPoint x: 316, startPoint y: 209, endPoint x: 418, endPoint y: 200, distance: 102.5
click at [319, 210] on h3 "Global colors" at bounding box center [460, 209] width 320 height 12
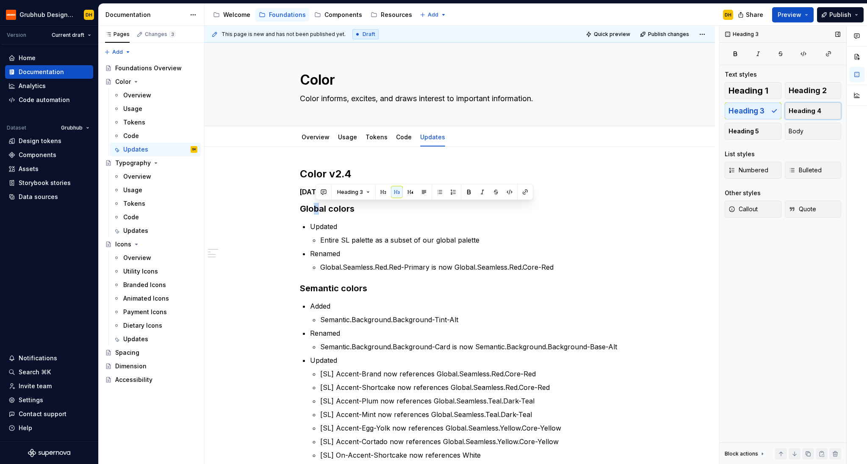
click at [732, 109] on span "Heading 4" at bounding box center [805, 111] width 33 height 8
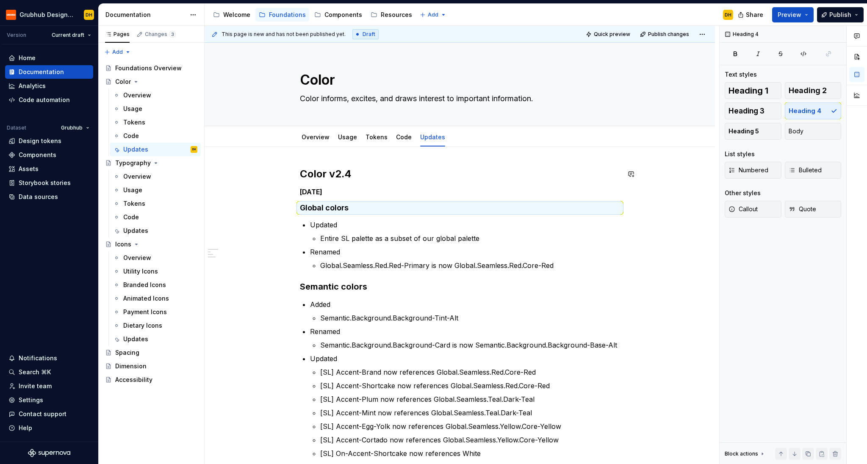
click at [472, 276] on div "Color v2.4 [DATE] Global colors Updated Entire SL palette as a subset of our gl…" at bounding box center [460, 333] width 320 height 332
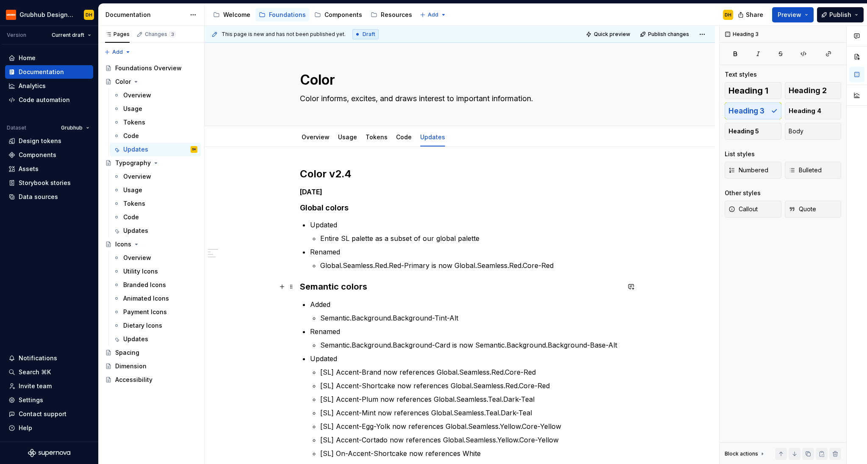
click at [338, 288] on h3 "Semantic colors" at bounding box center [460, 287] width 320 height 12
click at [460, 279] on div "Color v2.4 [DATE] Global colors Updated Entire SL palette as a subset of our gl…" at bounding box center [460, 334] width 320 height 334
click at [131, 227] on div "Updates" at bounding box center [135, 231] width 25 height 8
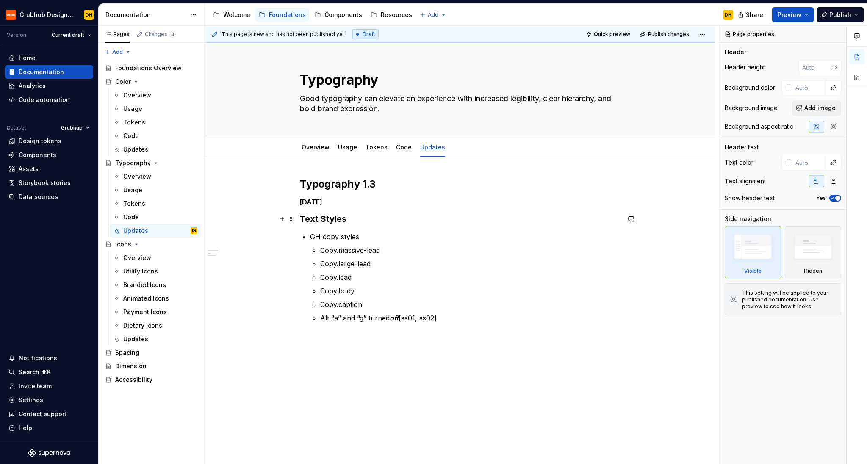
type textarea "*"
click at [333, 223] on h3 "Text Styles" at bounding box center [460, 219] width 320 height 12
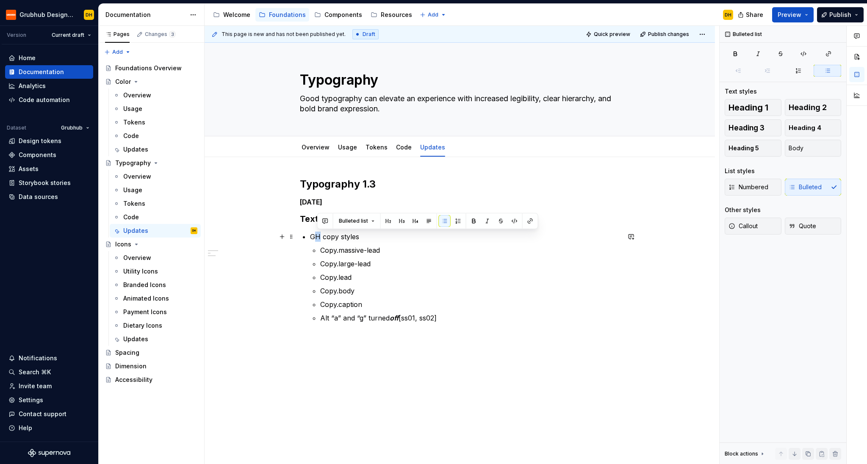
click at [319, 237] on p "GH copy styles" at bounding box center [465, 237] width 310 height 10
click at [324, 264] on p "Copy.large-lead" at bounding box center [470, 264] width 300 height 10
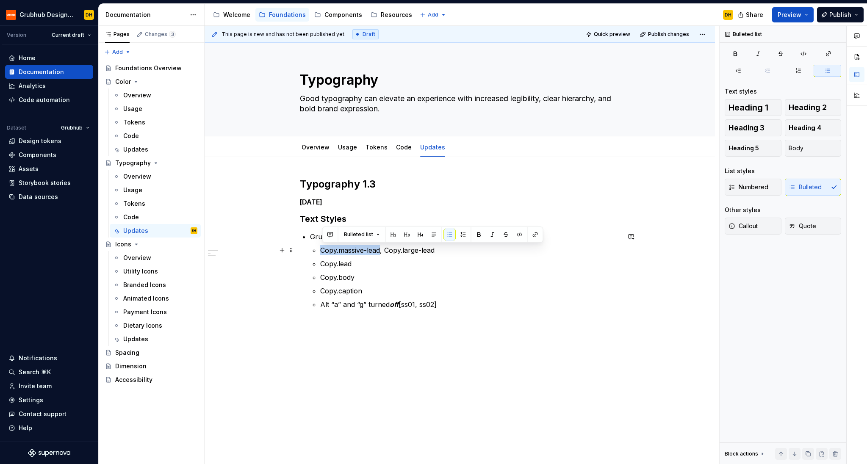
drag, startPoint x: 383, startPoint y: 251, endPoint x: 322, endPoint y: 250, distance: 61.4
click at [322, 250] on p "Copy.massive-lead, Copy.large-lead" at bounding box center [470, 250] width 300 height 10
click at [516, 236] on button "button" at bounding box center [520, 235] width 12 height 12
click at [432, 247] on p "Copy.massive-lead , Copy.large-lead" at bounding box center [470, 250] width 300 height 10
click at [322, 266] on p "Copy.lead" at bounding box center [470, 264] width 300 height 10
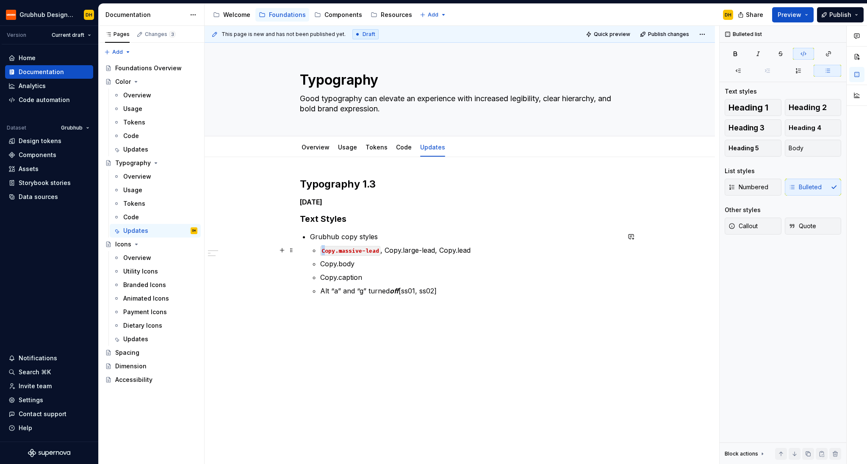
click at [324, 253] on code "Copy.massive-lead" at bounding box center [350, 251] width 60 height 10
click at [391, 249] on p "copy.massive-lead , Copy.large-lead, Copy.lead" at bounding box center [470, 250] width 300 height 10
drag, startPoint x: 443, startPoint y: 249, endPoint x: 438, endPoint y: 249, distance: 5.1
click at [443, 249] on p "copy.massive-lead , copy.large-lead, Copy.lead" at bounding box center [470, 250] width 300 height 10
click at [324, 264] on p "Copy.body" at bounding box center [470, 264] width 300 height 10
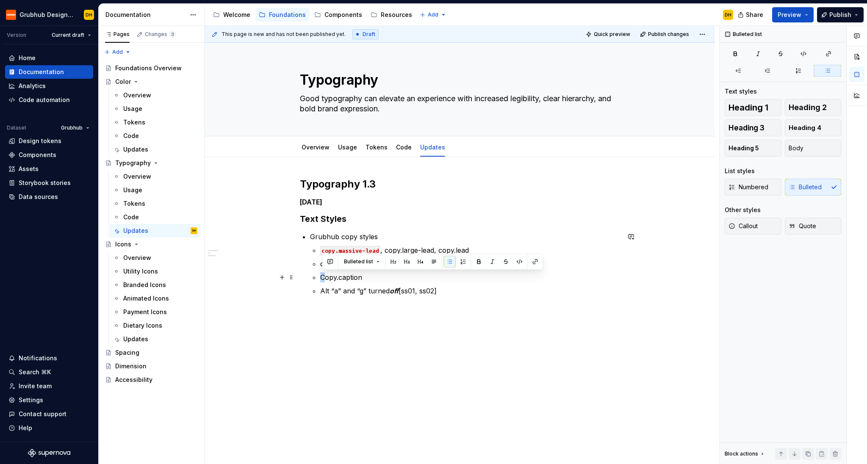
click at [327, 277] on p "Copy.caption" at bounding box center [470, 277] width 300 height 10
click at [324, 264] on p "copy.body" at bounding box center [470, 264] width 300 height 10
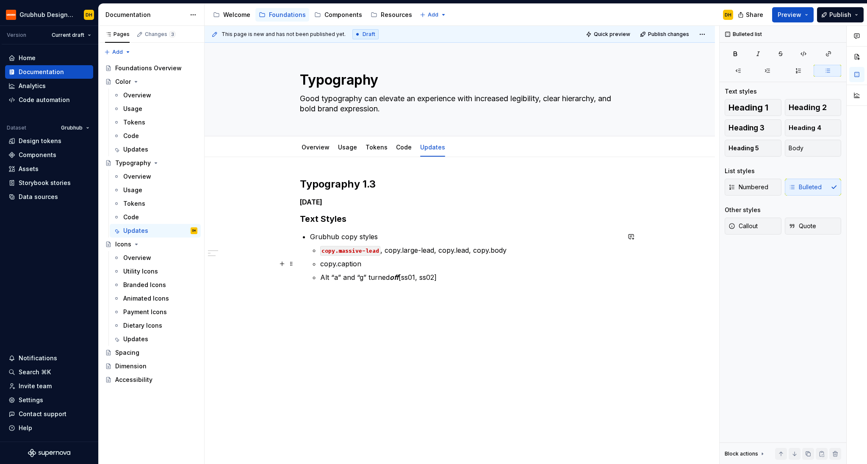
click at [322, 265] on p "copy.caption" at bounding box center [470, 264] width 300 height 10
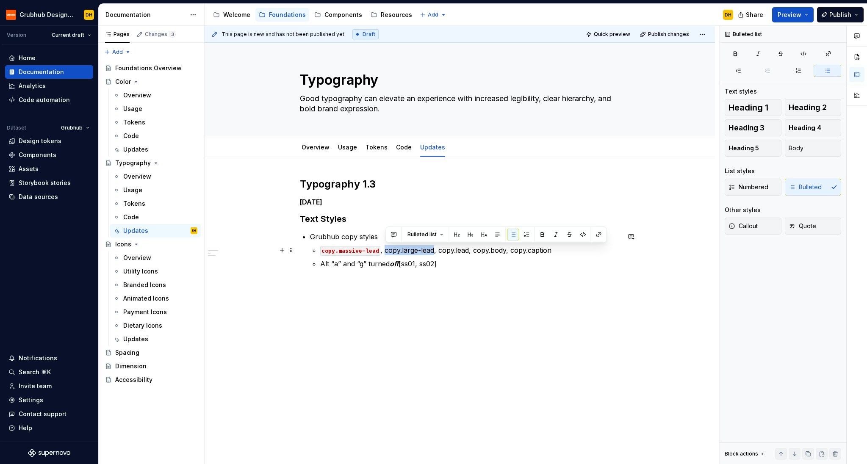
drag, startPoint x: 387, startPoint y: 250, endPoint x: 428, endPoint y: 249, distance: 41.1
click at [435, 249] on p "copy.massive-lead , copy.large-lead, copy.lead, copy.body, copy.caption" at bounding box center [470, 250] width 300 height 10
drag, startPoint x: 581, startPoint y: 234, endPoint x: 576, endPoint y: 234, distance: 5.1
click at [581, 234] on button "button" at bounding box center [583, 235] width 12 height 12
drag, startPoint x: 473, startPoint y: 251, endPoint x: 443, endPoint y: 251, distance: 30.5
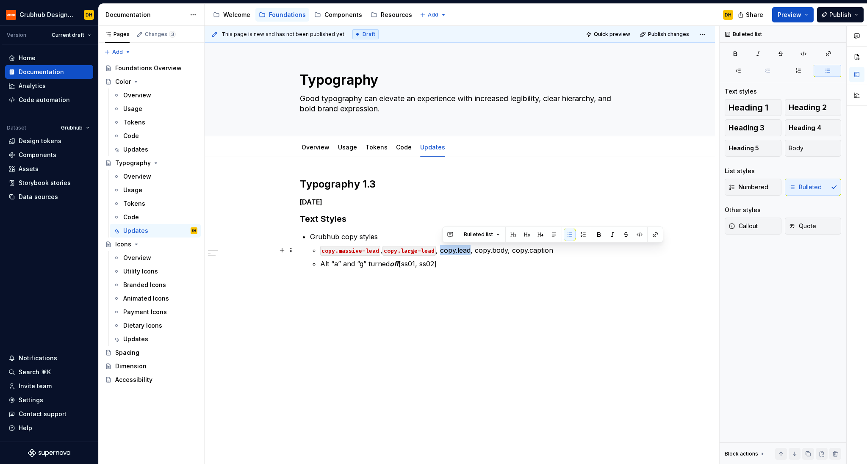
click at [443, 251] on p "copy.massive-lead , copy.large-lead , copy.lead, copy.body, copy.caption" at bounding box center [470, 250] width 300 height 10
click at [637, 235] on button "button" at bounding box center [640, 235] width 12 height 12
click at [331, 266] on p "Alt “a” and “g” turned off [ss01, ss02]" at bounding box center [470, 264] width 300 height 10
click at [495, 265] on p "Alternate style “a” and “g” turned off [ss01, ss02]" at bounding box center [470, 264] width 300 height 10
click at [436, 262] on em "off" at bounding box center [431, 264] width 9 height 8
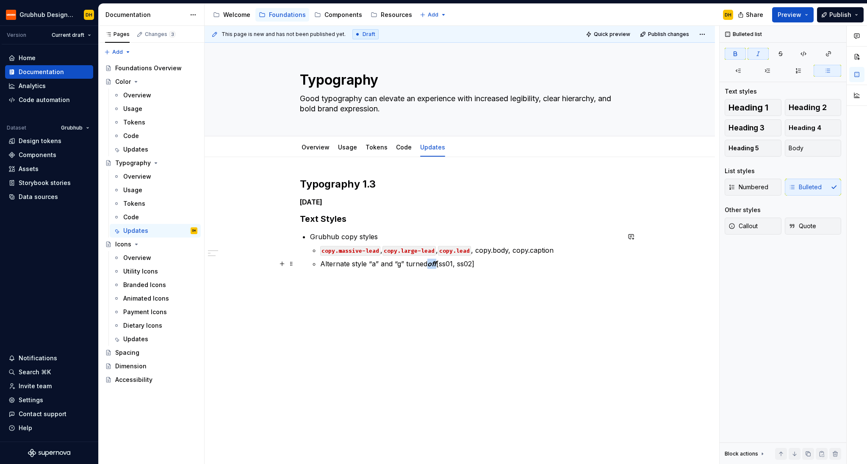
click at [436, 262] on em "off" at bounding box center [431, 264] width 9 height 8
click at [456, 265] on p "Alternate style “a” and “g” turned off [ss01, ss02]" at bounding box center [470, 264] width 300 height 10
drag, startPoint x: 559, startPoint y: 251, endPoint x: 516, endPoint y: 251, distance: 43.2
click at [516, 251] on p "copy.massive-lead , copy.large-lead , copy.lead , copy.body, copy.caption" at bounding box center [470, 250] width 300 height 10
drag, startPoint x: 712, startPoint y: 234, endPoint x: 643, endPoint y: 235, distance: 69.5
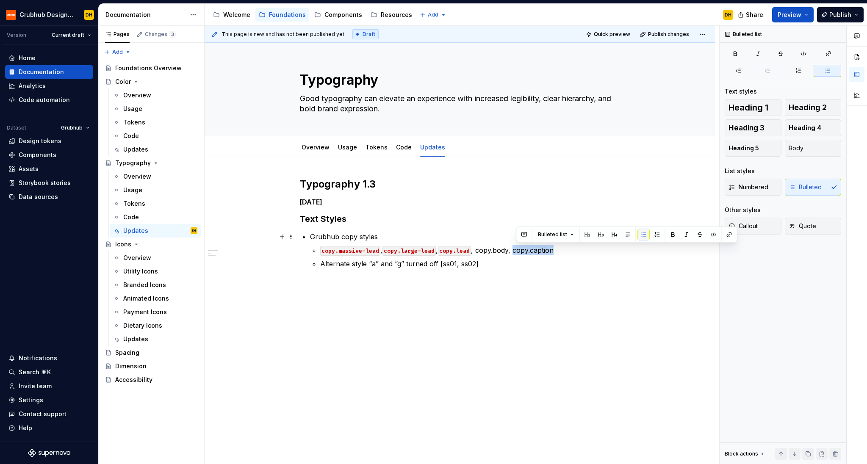
click at [712, 234] on button "button" at bounding box center [714, 235] width 12 height 12
drag, startPoint x: 488, startPoint y: 250, endPoint x: 480, endPoint y: 249, distance: 8.1
click at [480, 249] on p "copy.massive-lead , copy.large-lead , copy.lead , copy.body, copy.caption" at bounding box center [470, 250] width 300 height 10
click at [673, 236] on button "button" at bounding box center [677, 235] width 12 height 12
click at [384, 237] on p "Grubhub copy styles" at bounding box center [465, 237] width 310 height 10
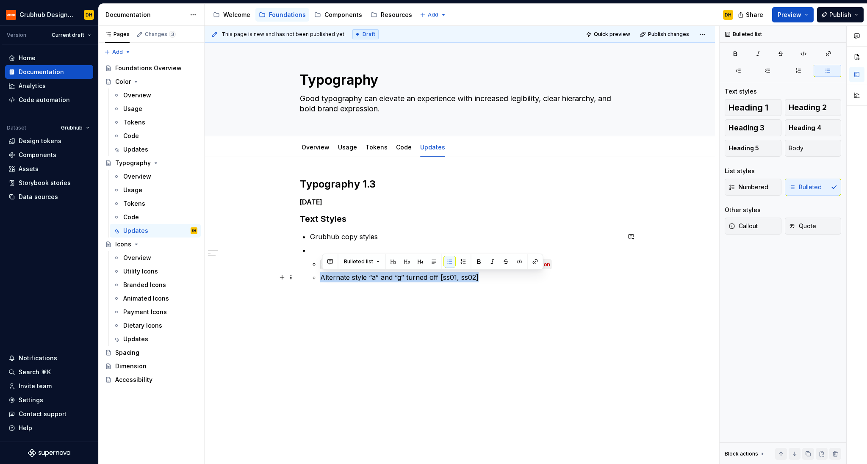
drag, startPoint x: 385, startPoint y: 279, endPoint x: 322, endPoint y: 279, distance: 63.1
click at [322, 279] on p "Alternate style “a” and “g” turned off [ss01, ss02]" at bounding box center [470, 277] width 300 height 10
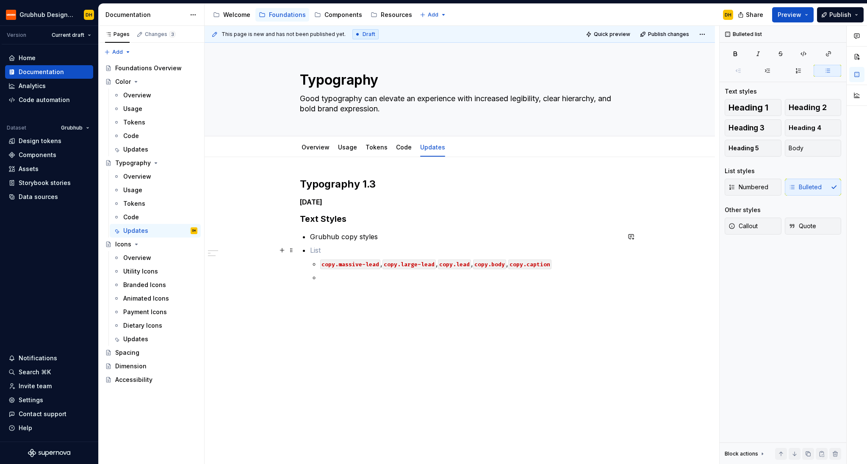
click at [341, 250] on p at bounding box center [465, 250] width 310 height 10
click at [313, 250] on p "Alternate style “a” and “g” turned off [ss01, ss02]" at bounding box center [465, 250] width 310 height 10
click at [339, 275] on p at bounding box center [475, 277] width 290 height 10
click at [332, 264] on code "copy.massive-lead" at bounding box center [360, 265] width 60 height 10
click at [491, 249] on p "Alternate style “a” and “g” turned off [ss01, ss02]" at bounding box center [470, 250] width 300 height 10
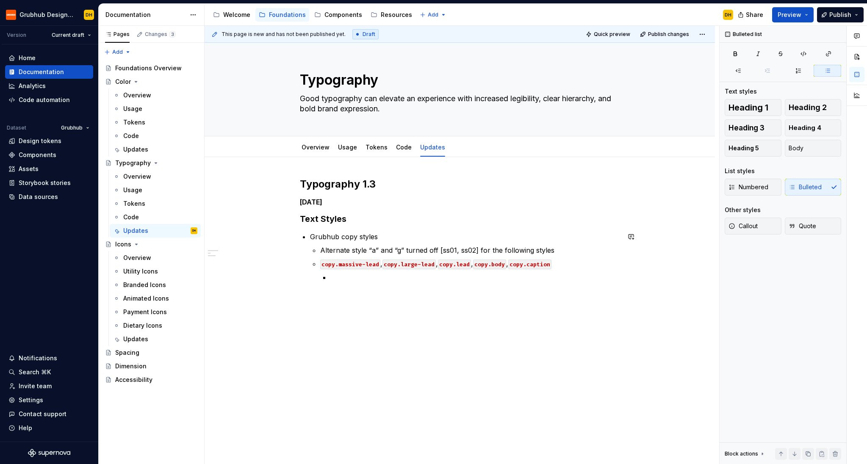
click at [366, 281] on p at bounding box center [475, 277] width 290 height 10
click at [366, 230] on div "Typography 1.3 [DATE] Text Styles Grubhub copy styles Alternate style “a” and “…" at bounding box center [460, 222] width 320 height 91
click at [136, 148] on div "Updates" at bounding box center [135, 149] width 25 height 8
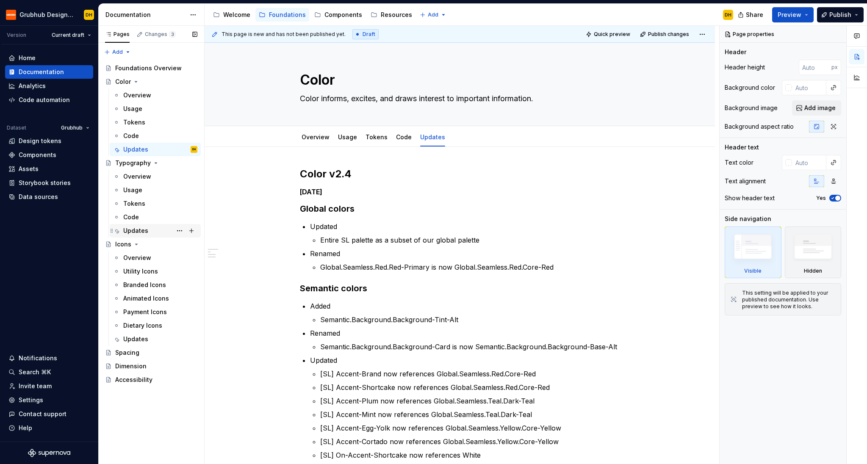
click at [135, 231] on div "Updates" at bounding box center [135, 231] width 25 height 8
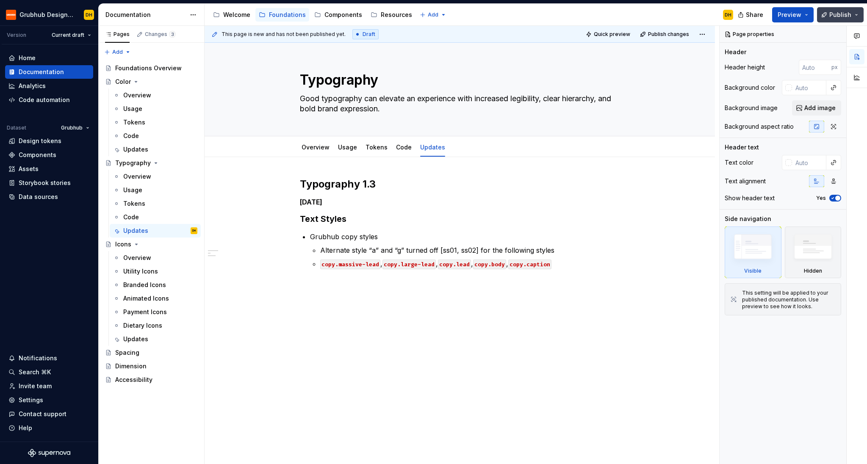
click at [732, 8] on button "Publish" at bounding box center [840, 14] width 47 height 15
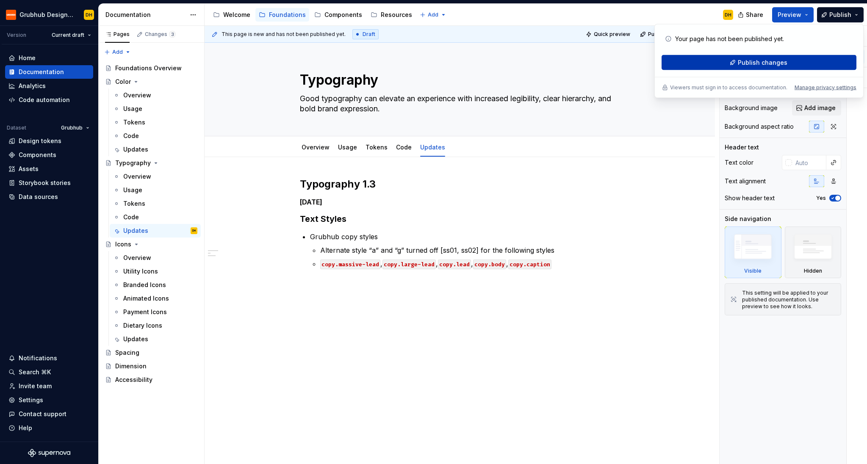
click at [732, 59] on span "Publish changes" at bounding box center [763, 62] width 50 height 8
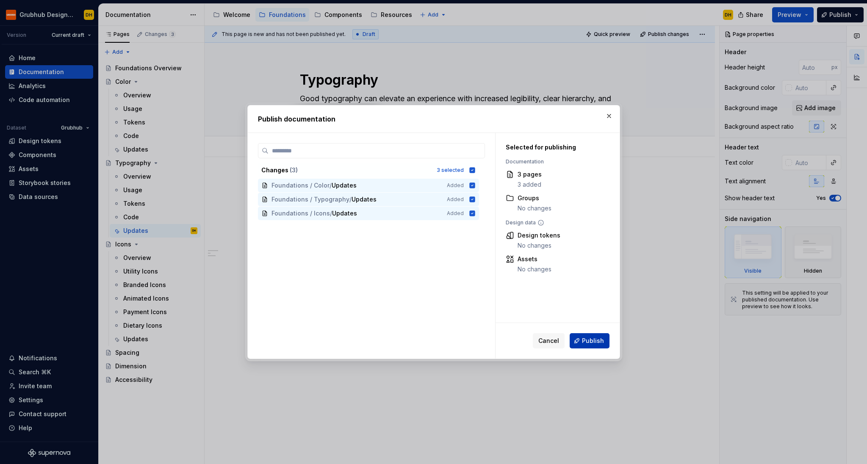
click at [582, 342] on button "Publish" at bounding box center [590, 340] width 40 height 15
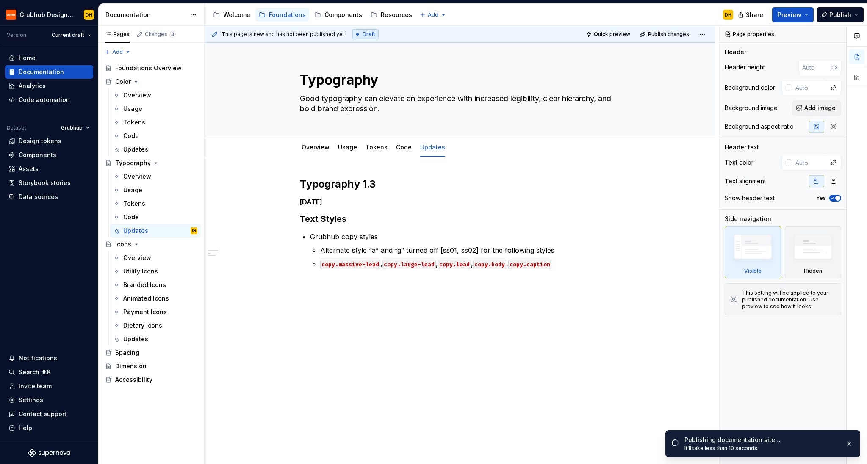
click at [499, 17] on div "Accessibility guide for tree Page tree. Navigate the tree with the arrow keys. …" at bounding box center [472, 15] width 535 height 22
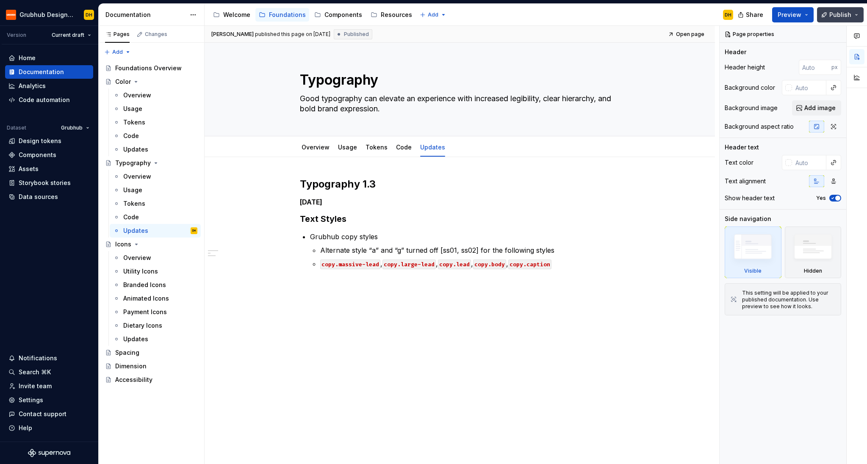
click at [732, 16] on span "Publish" at bounding box center [840, 15] width 22 height 8
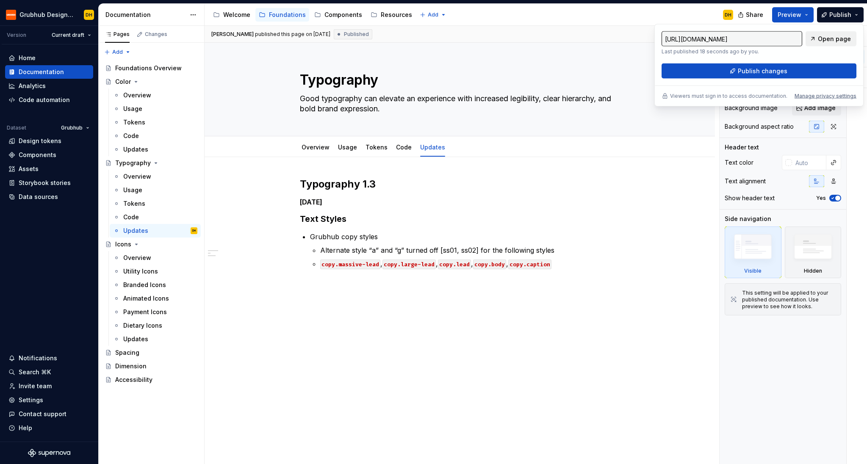
click at [732, 42] on span "Open page" at bounding box center [834, 39] width 33 height 8
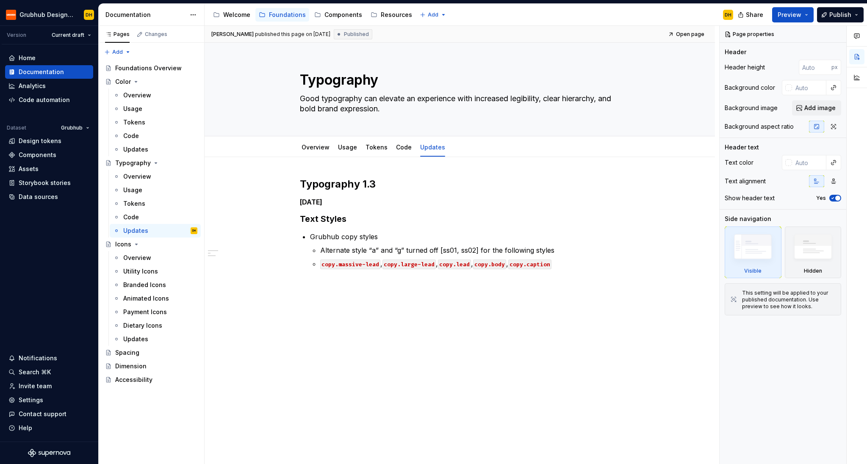
click at [519, 16] on div "Accessibility guide for tree Page tree. Navigate the tree with the arrow keys. …" at bounding box center [472, 15] width 535 height 22
click at [226, 18] on div "Welcome" at bounding box center [236, 15] width 27 height 8
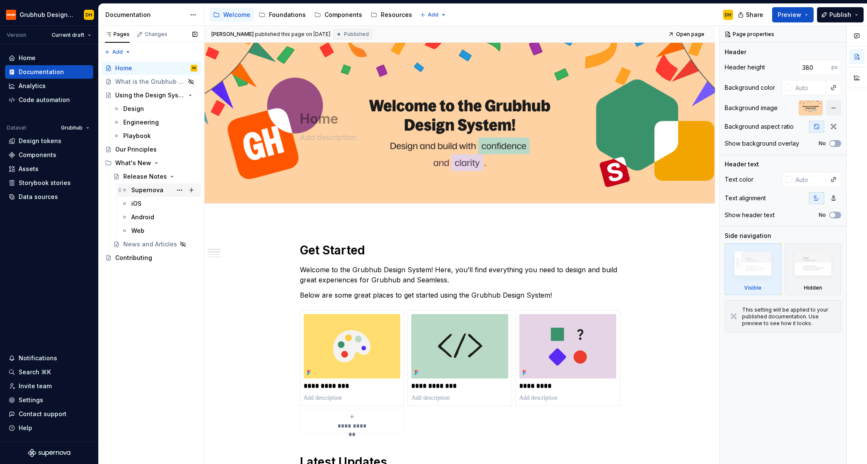
click at [142, 194] on div "Supernova" at bounding box center [147, 190] width 32 height 8
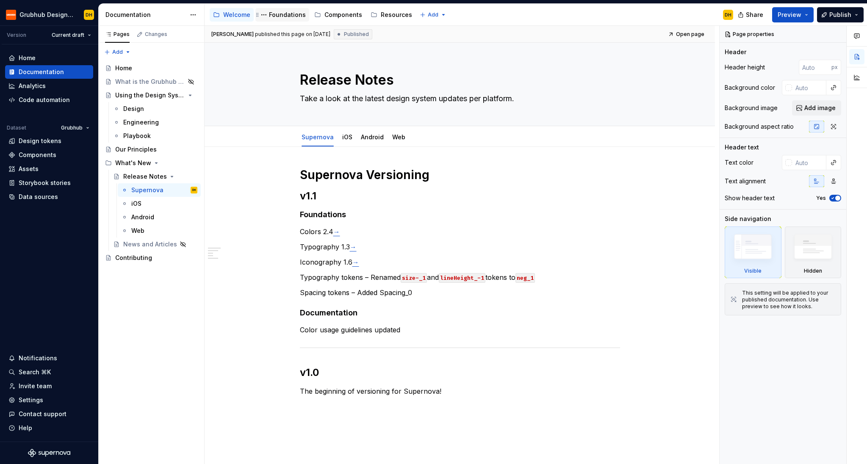
click at [288, 19] on div "Foundations" at bounding box center [282, 15] width 47 height 10
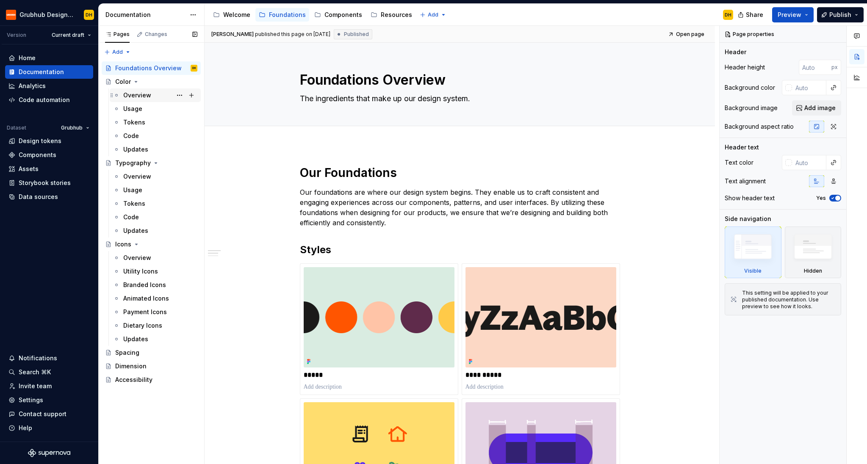
click at [133, 100] on div "Overview" at bounding box center [160, 95] width 74 height 12
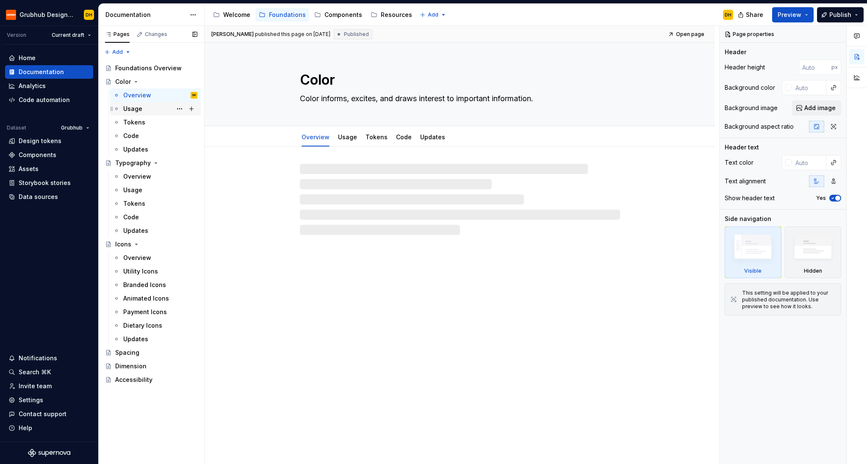
click at [133, 104] on div "Usage" at bounding box center [160, 109] width 74 height 12
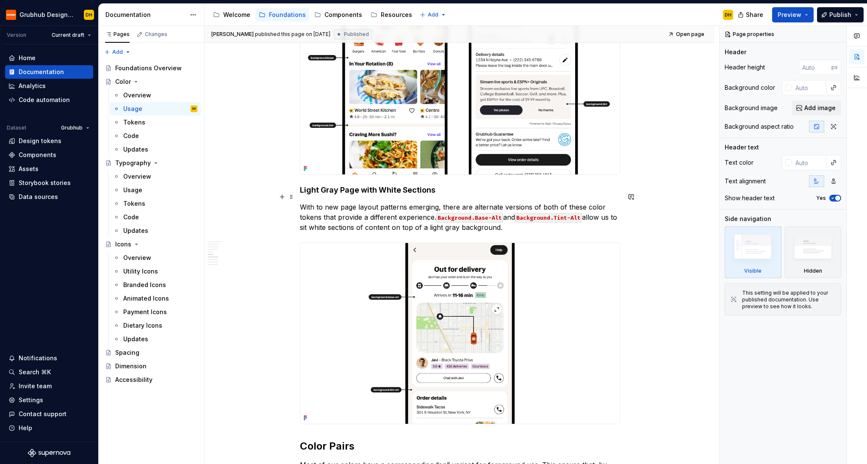
scroll to position [1077, 0]
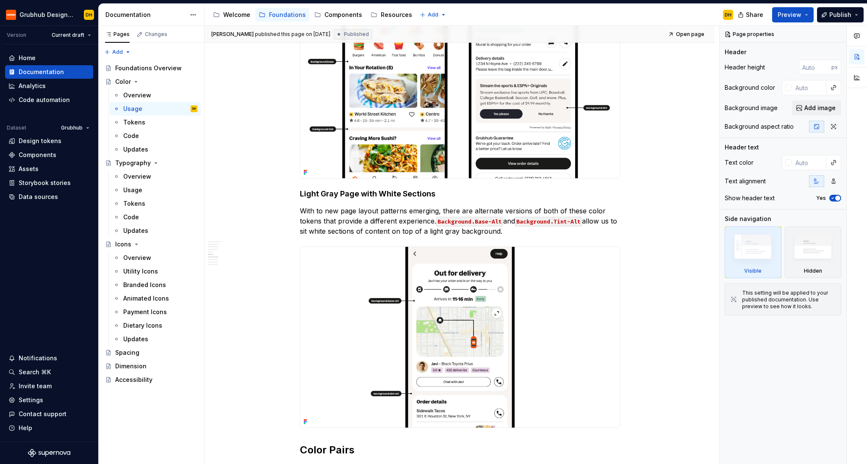
click at [732, 6] on div "Share Preview Publish" at bounding box center [803, 15] width 127 height 22
click at [732, 13] on button "Publish" at bounding box center [840, 14] width 47 height 15
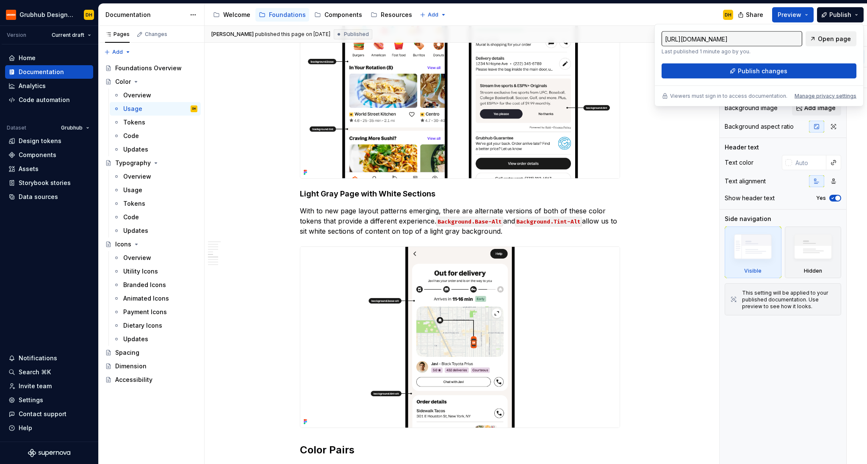
click at [732, 34] on link "Open page" at bounding box center [831, 38] width 51 height 15
type textarea "*"
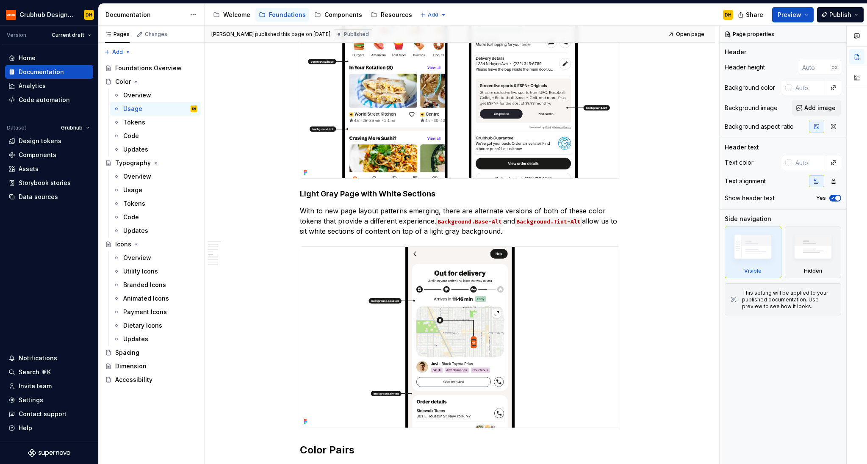
click at [601, 9] on div "Accessibility guide for tree Page tree. Navigate the tree with the arrow keys. …" at bounding box center [472, 15] width 535 height 22
click at [34, 144] on div "Design tokens" at bounding box center [40, 141] width 43 height 8
